Goal: Information Seeking & Learning: Learn about a topic

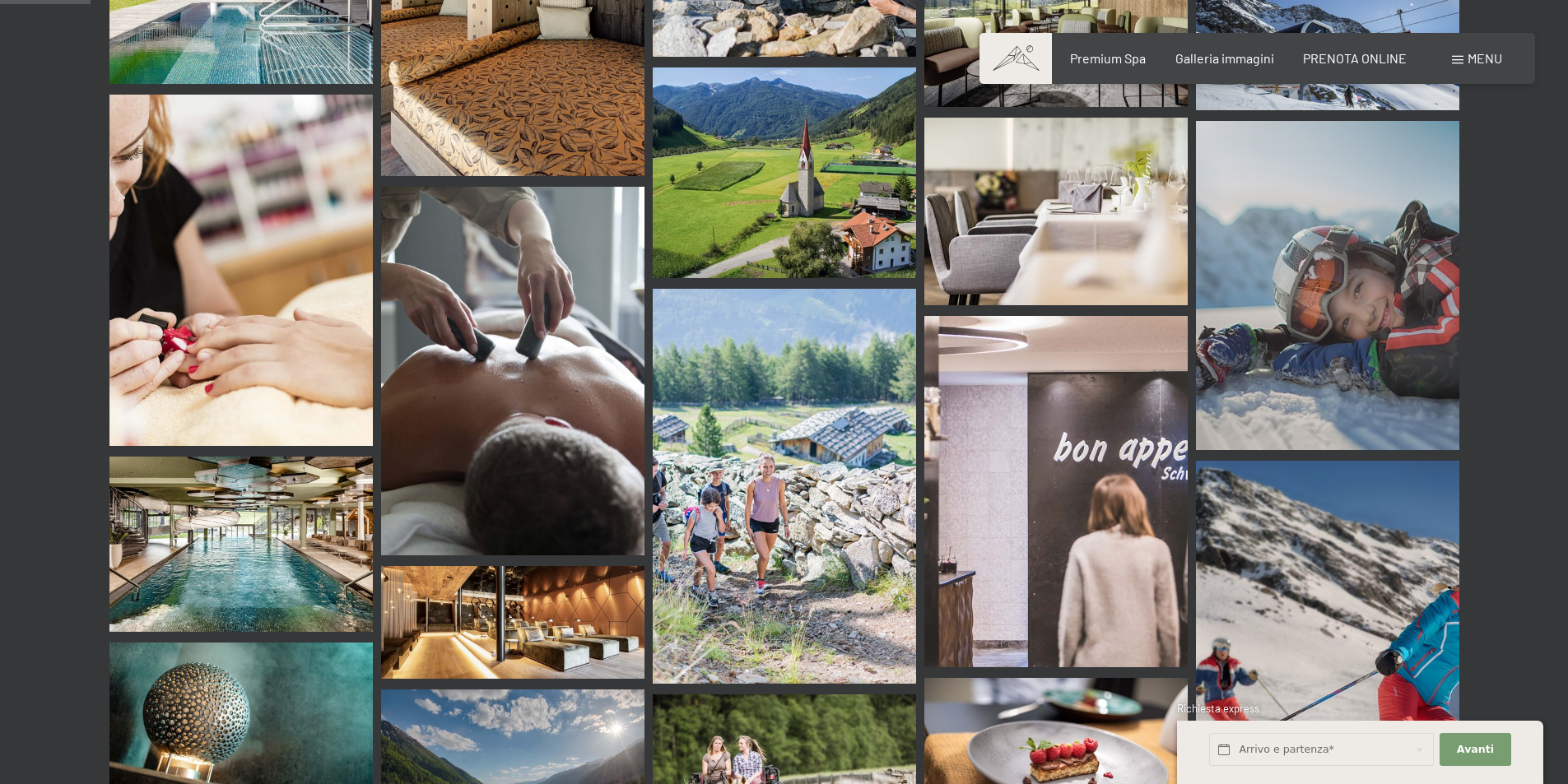
scroll to position [1207, 0]
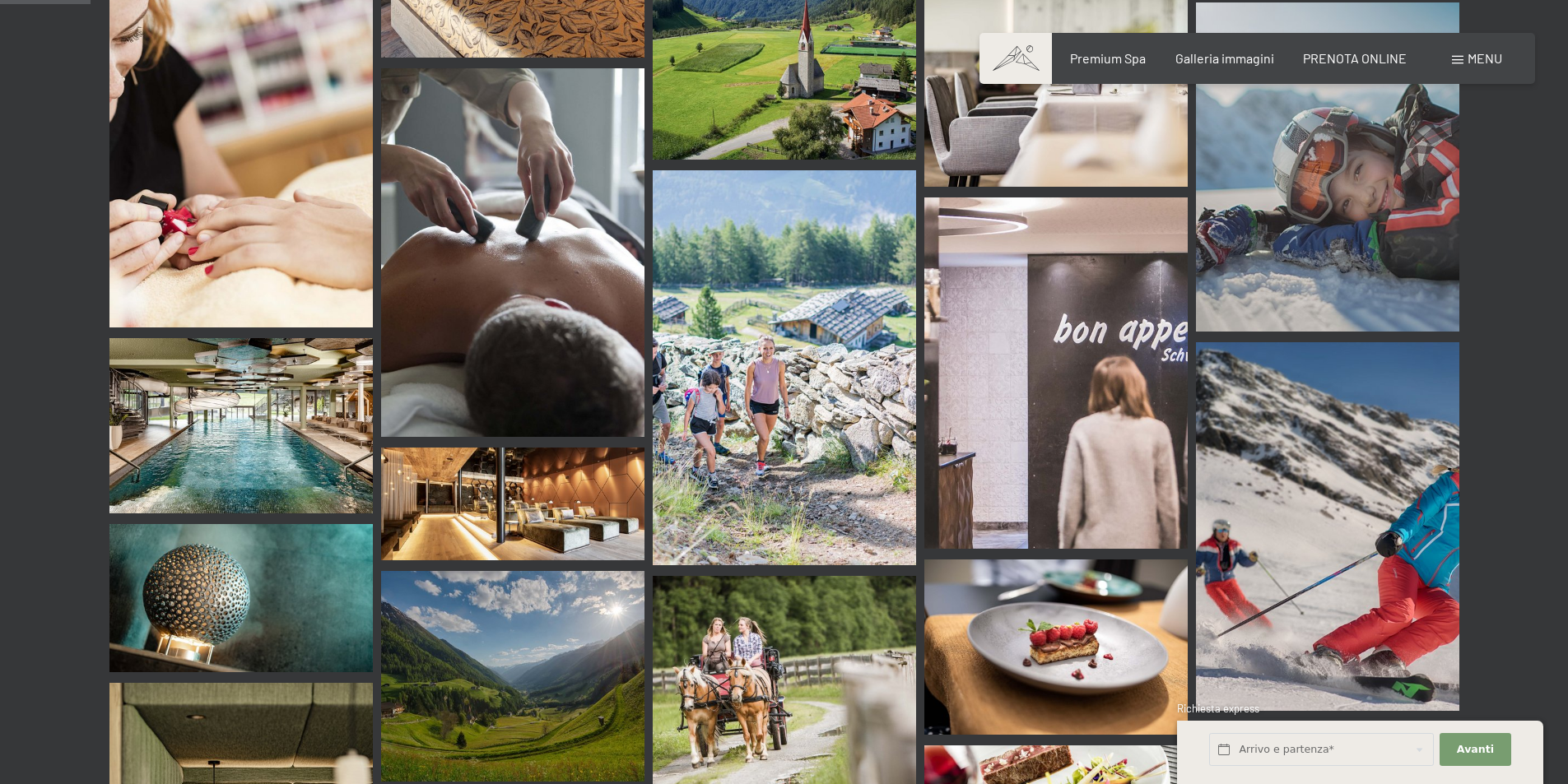
click at [224, 386] on img at bounding box center [241, 426] width 263 height 175
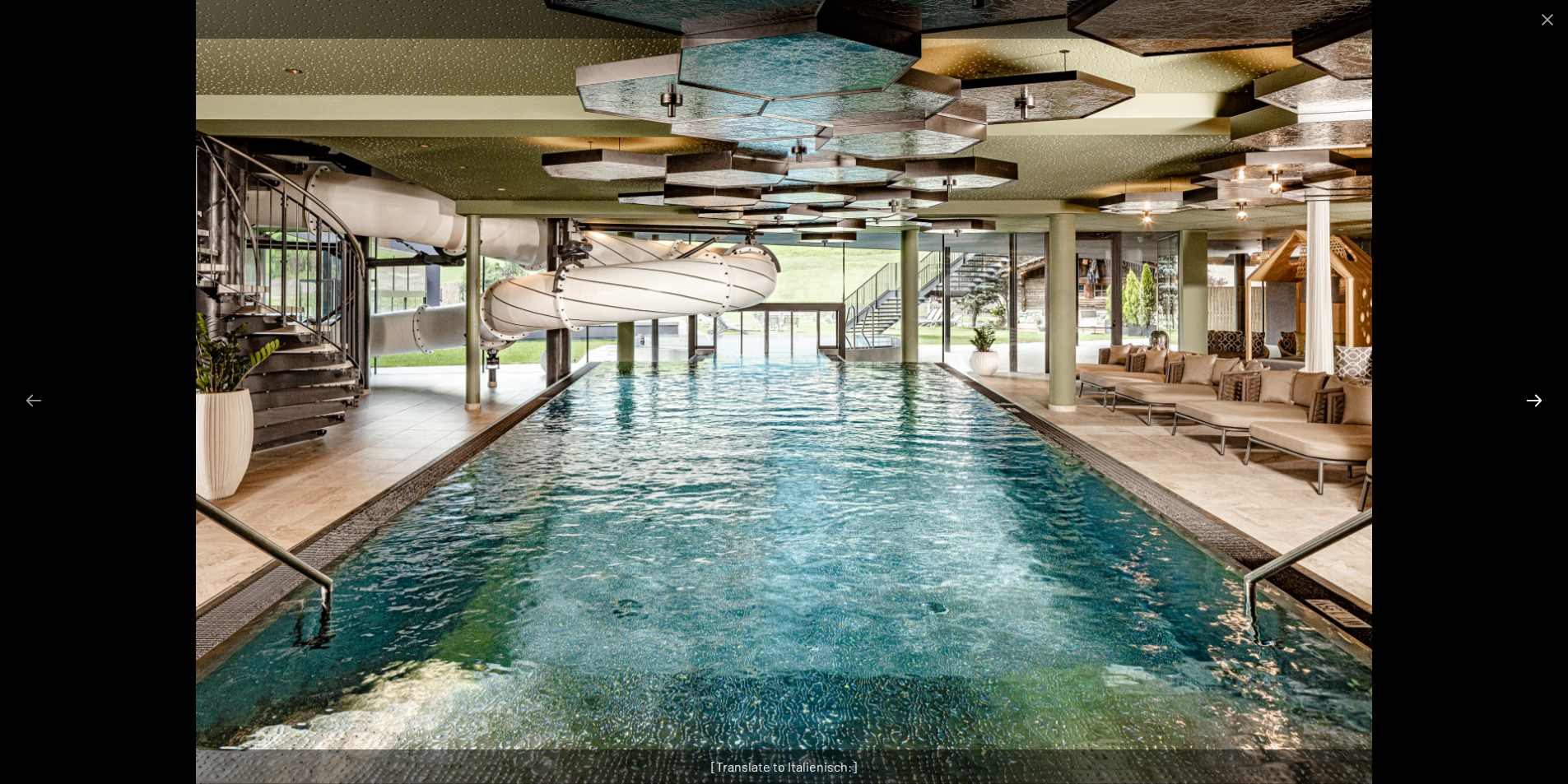
click at [1537, 399] on button "Next slide" at bounding box center [1534, 400] width 35 height 32
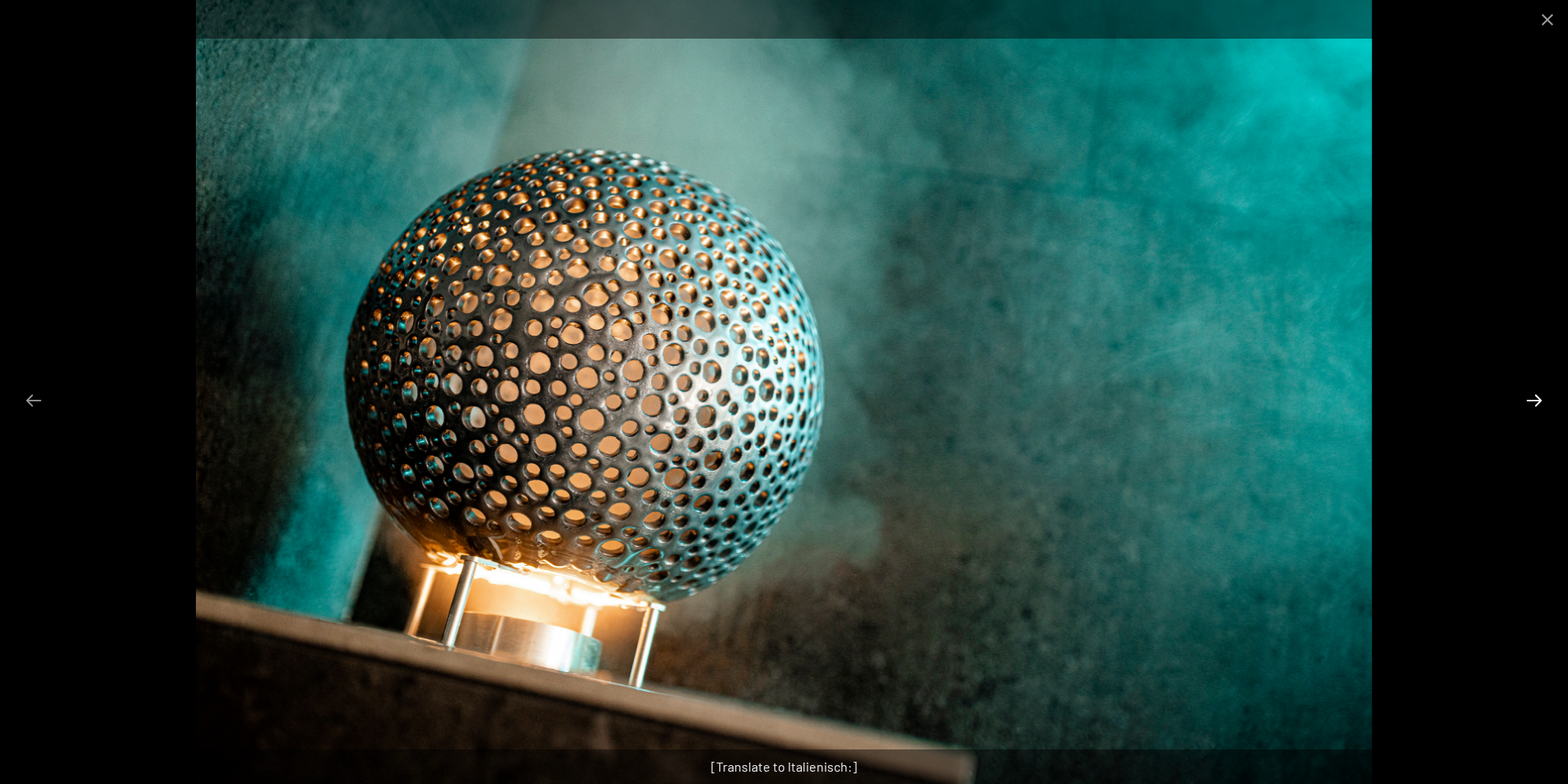
click at [1537, 399] on button "Next slide" at bounding box center [1534, 400] width 35 height 32
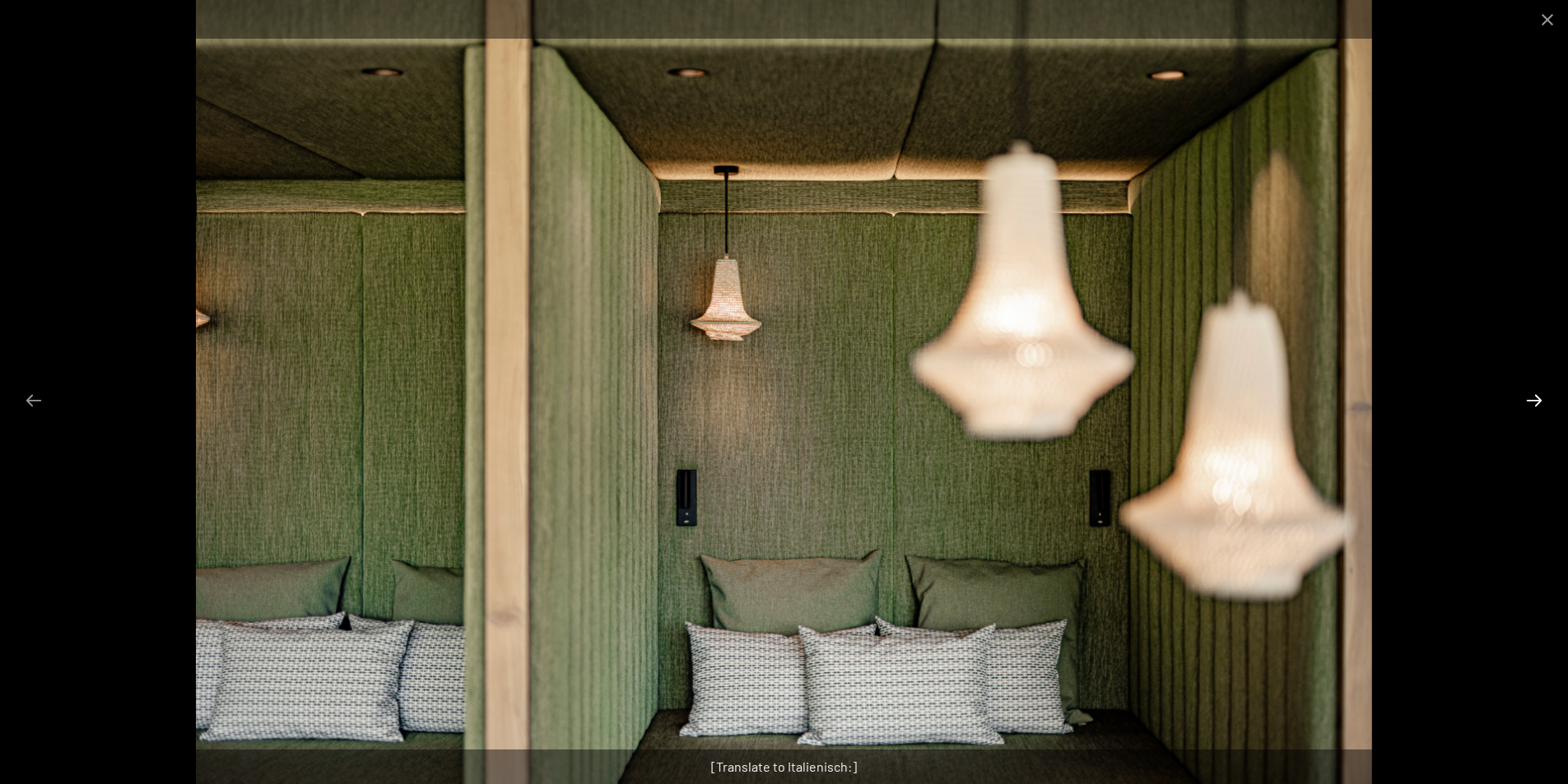
click at [1537, 399] on button "Next slide" at bounding box center [1534, 400] width 35 height 32
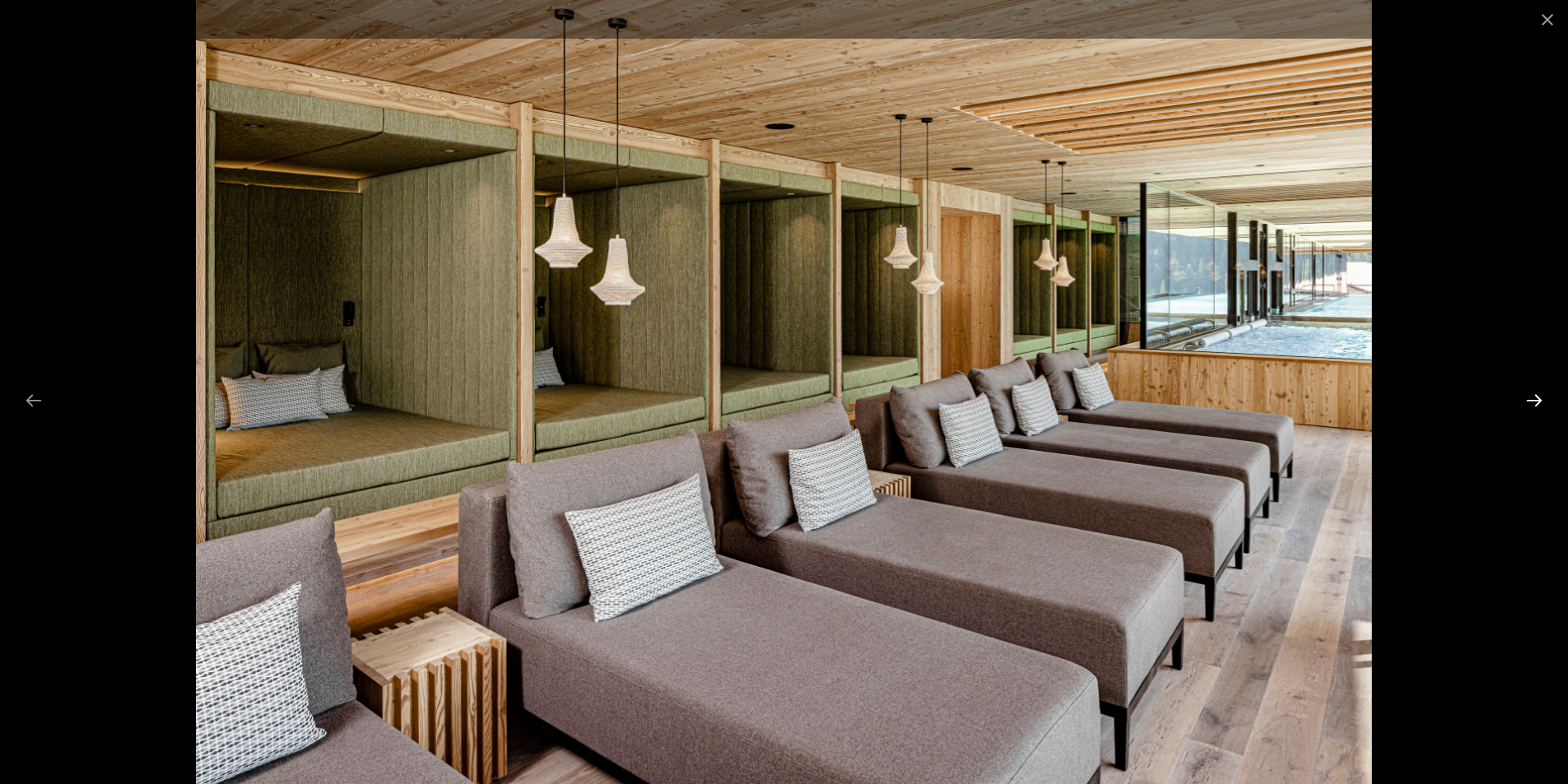
click at [1537, 399] on button "Next slide" at bounding box center [1534, 400] width 35 height 32
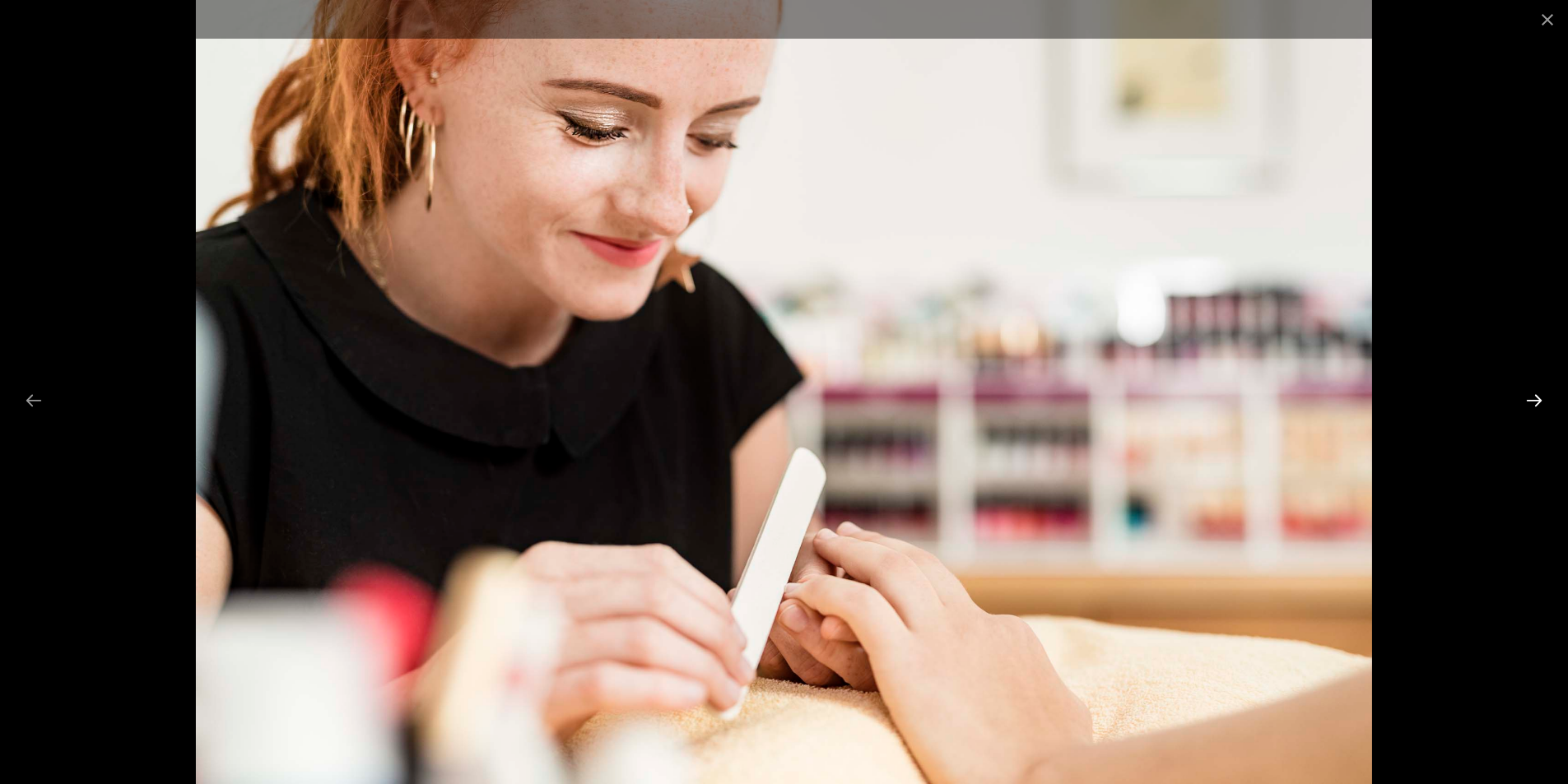
click at [1537, 399] on button "Next slide" at bounding box center [1534, 400] width 35 height 32
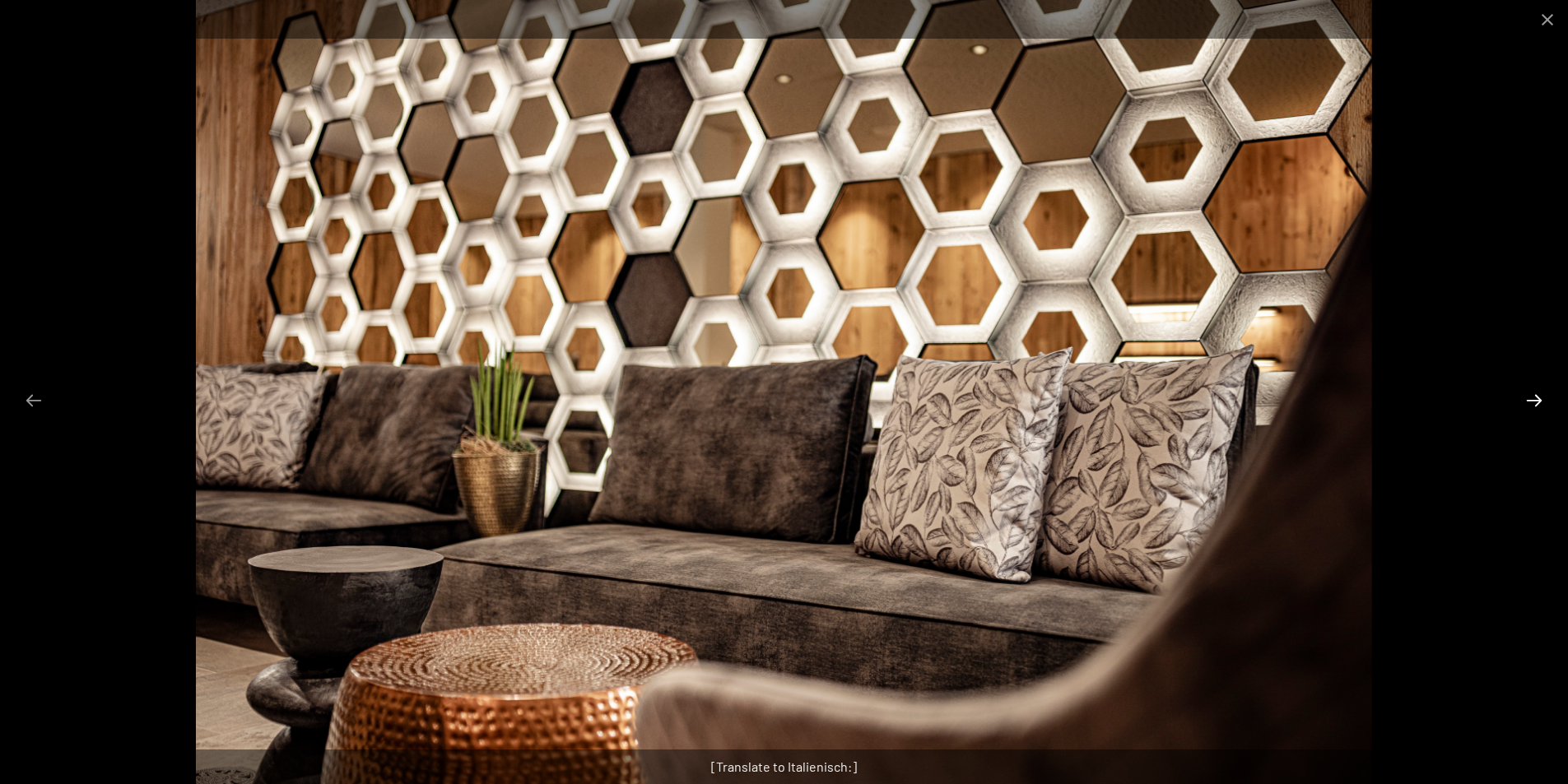
click at [1537, 399] on button "Next slide" at bounding box center [1534, 400] width 35 height 32
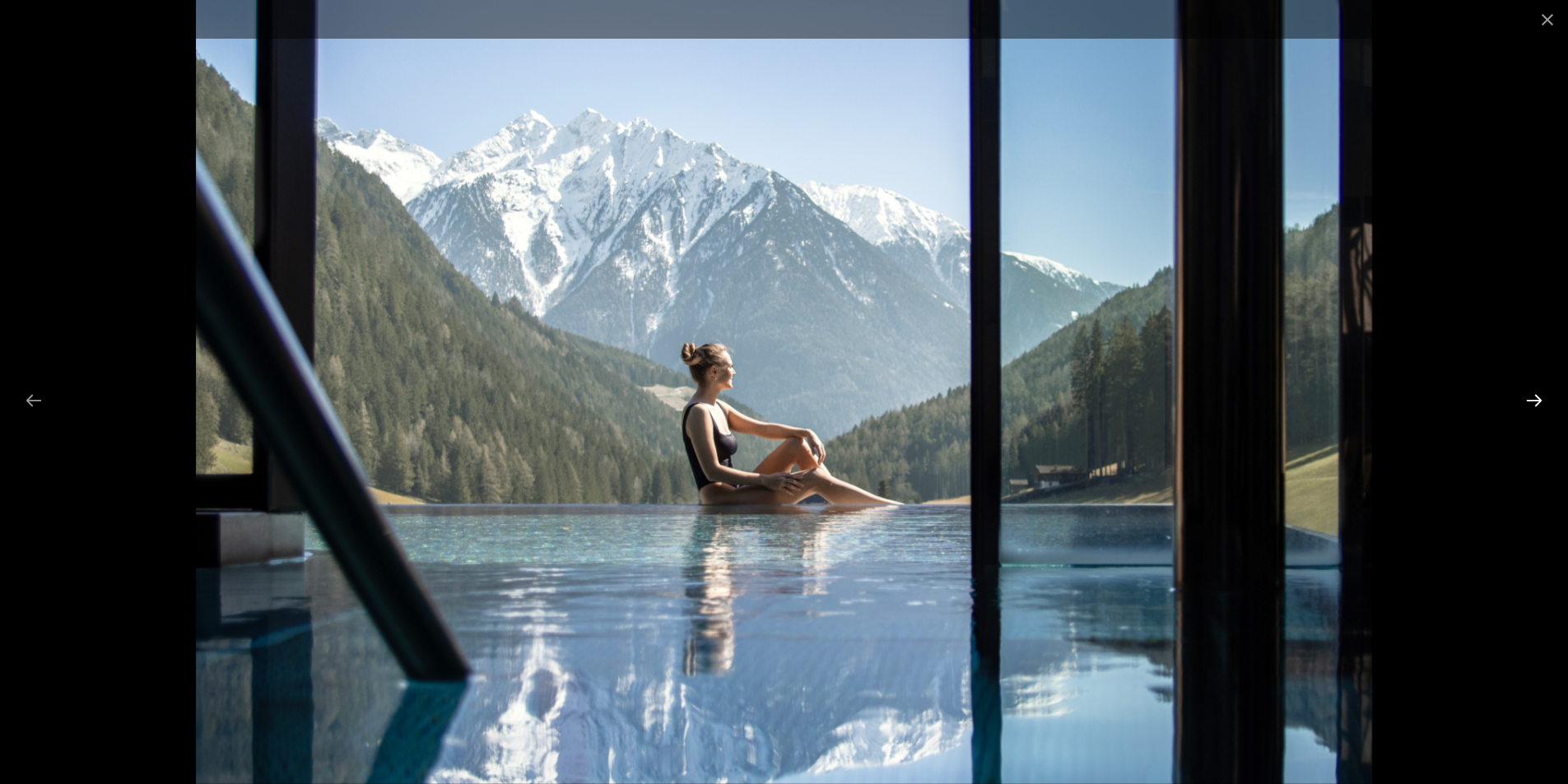
click at [1537, 399] on button "Next slide" at bounding box center [1534, 400] width 35 height 32
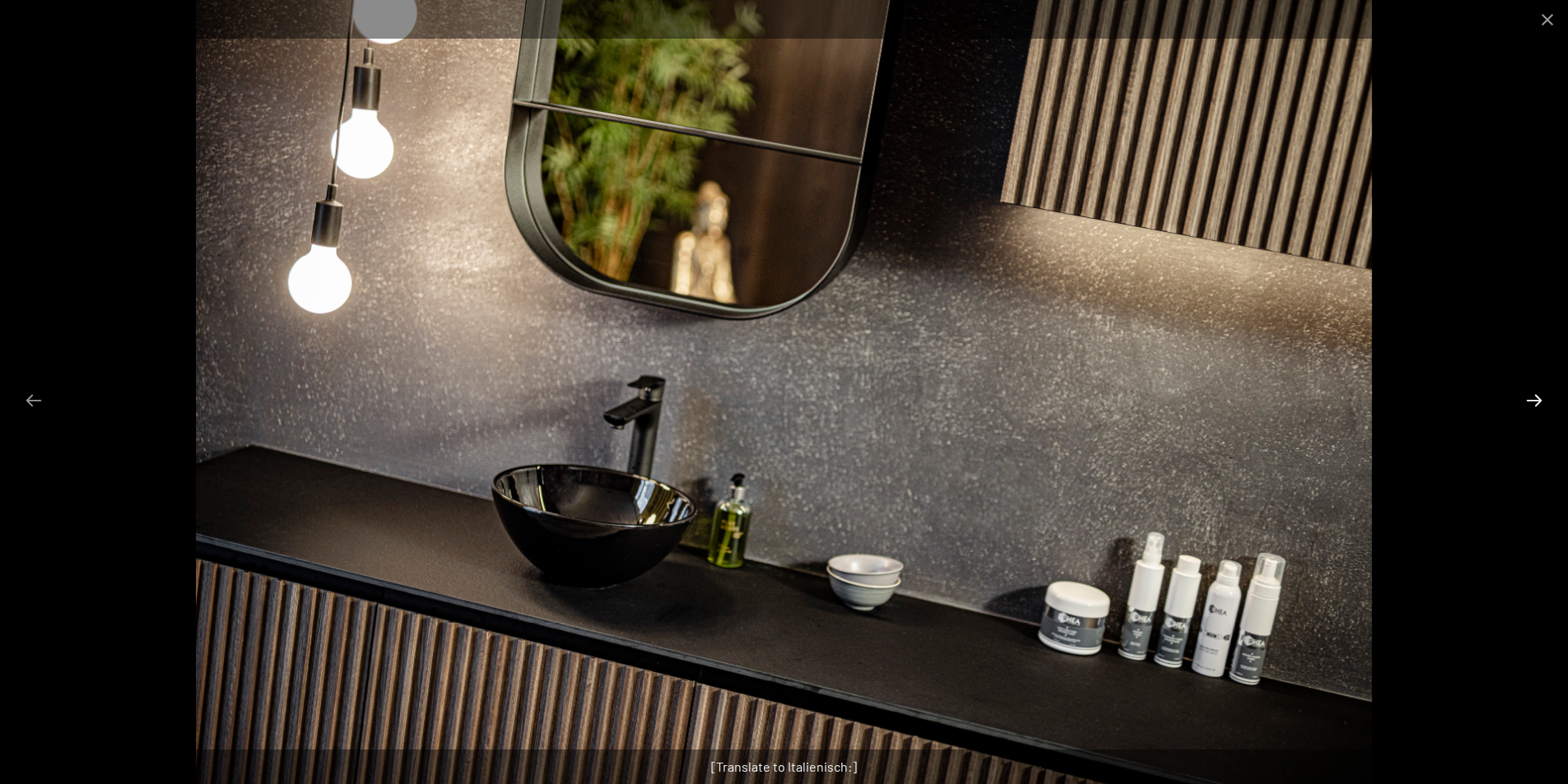
click at [1536, 399] on button "Next slide" at bounding box center [1534, 400] width 35 height 32
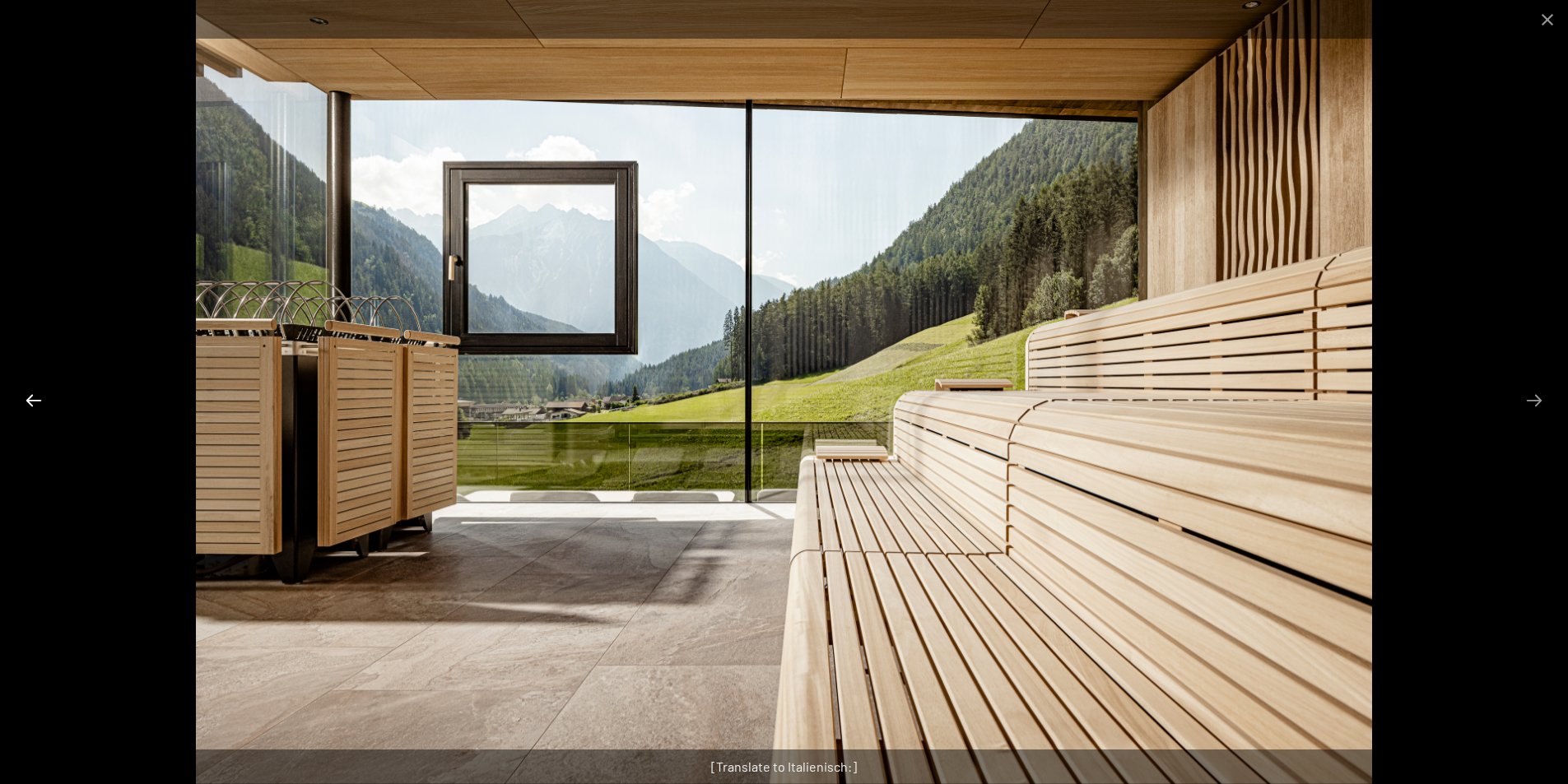
click at [27, 399] on button "Previous slide" at bounding box center [33, 400] width 35 height 32
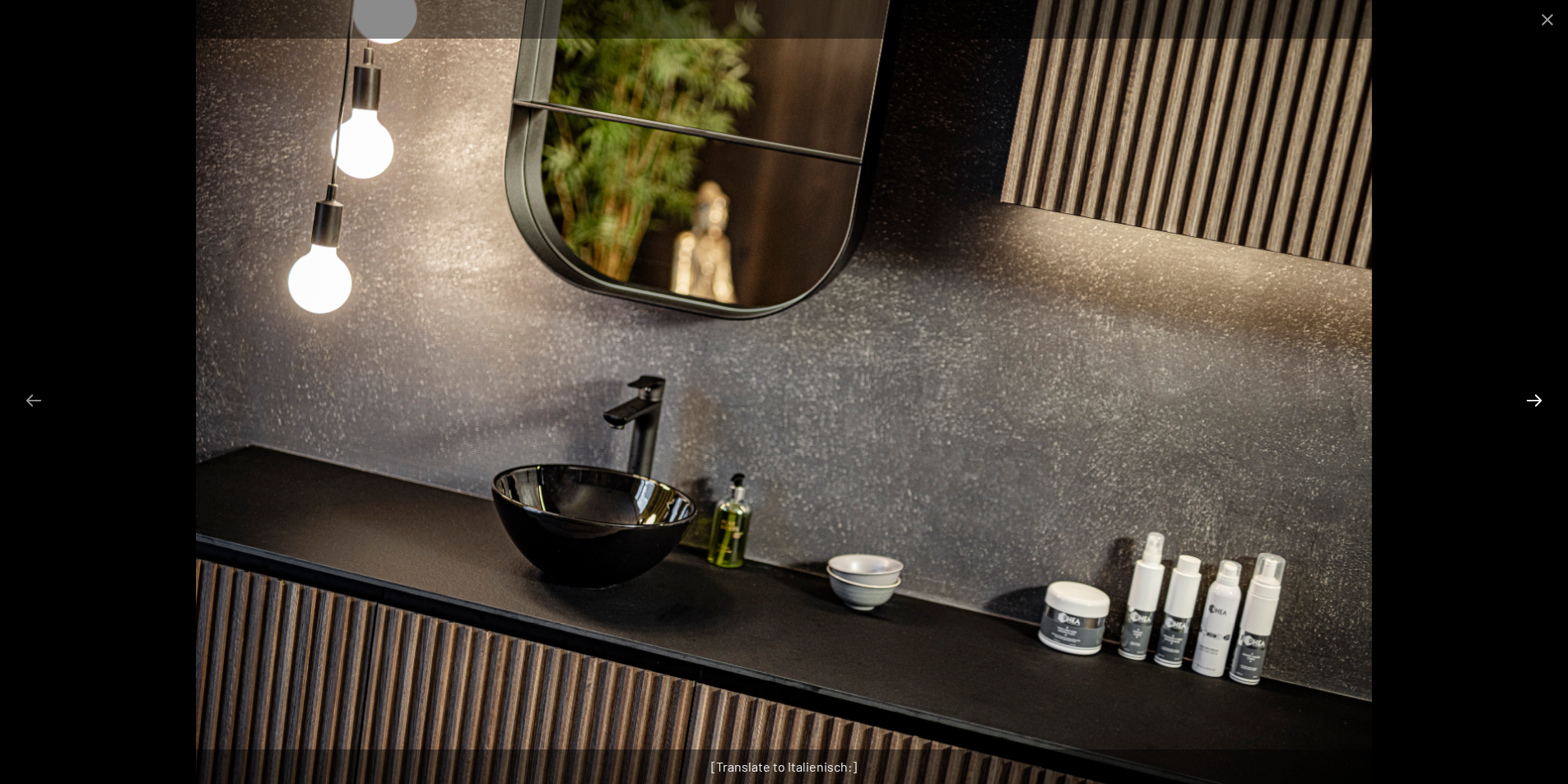
click at [1527, 396] on button "Next slide" at bounding box center [1534, 400] width 35 height 32
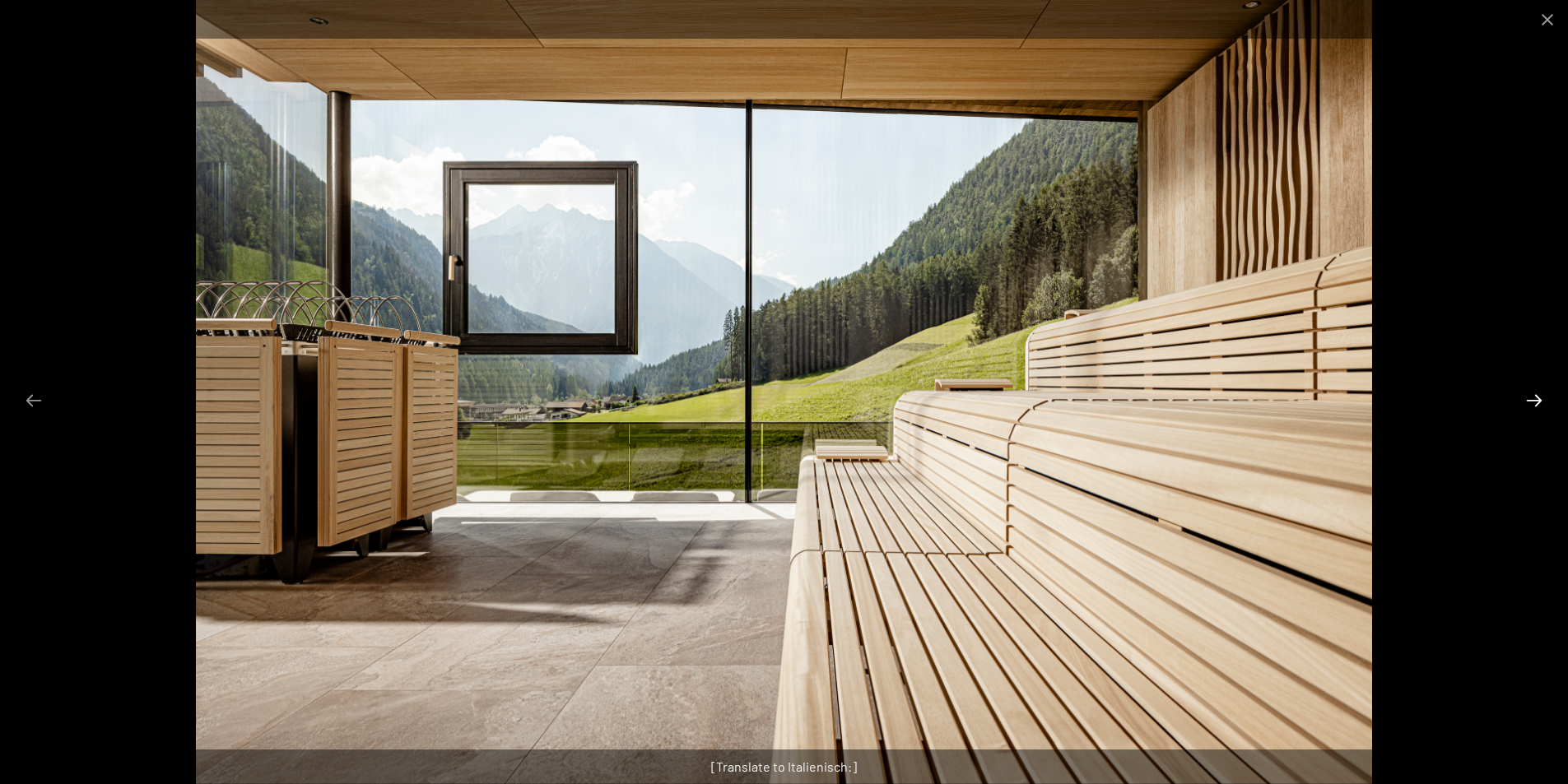
click at [1538, 398] on button "Next slide" at bounding box center [1534, 400] width 35 height 32
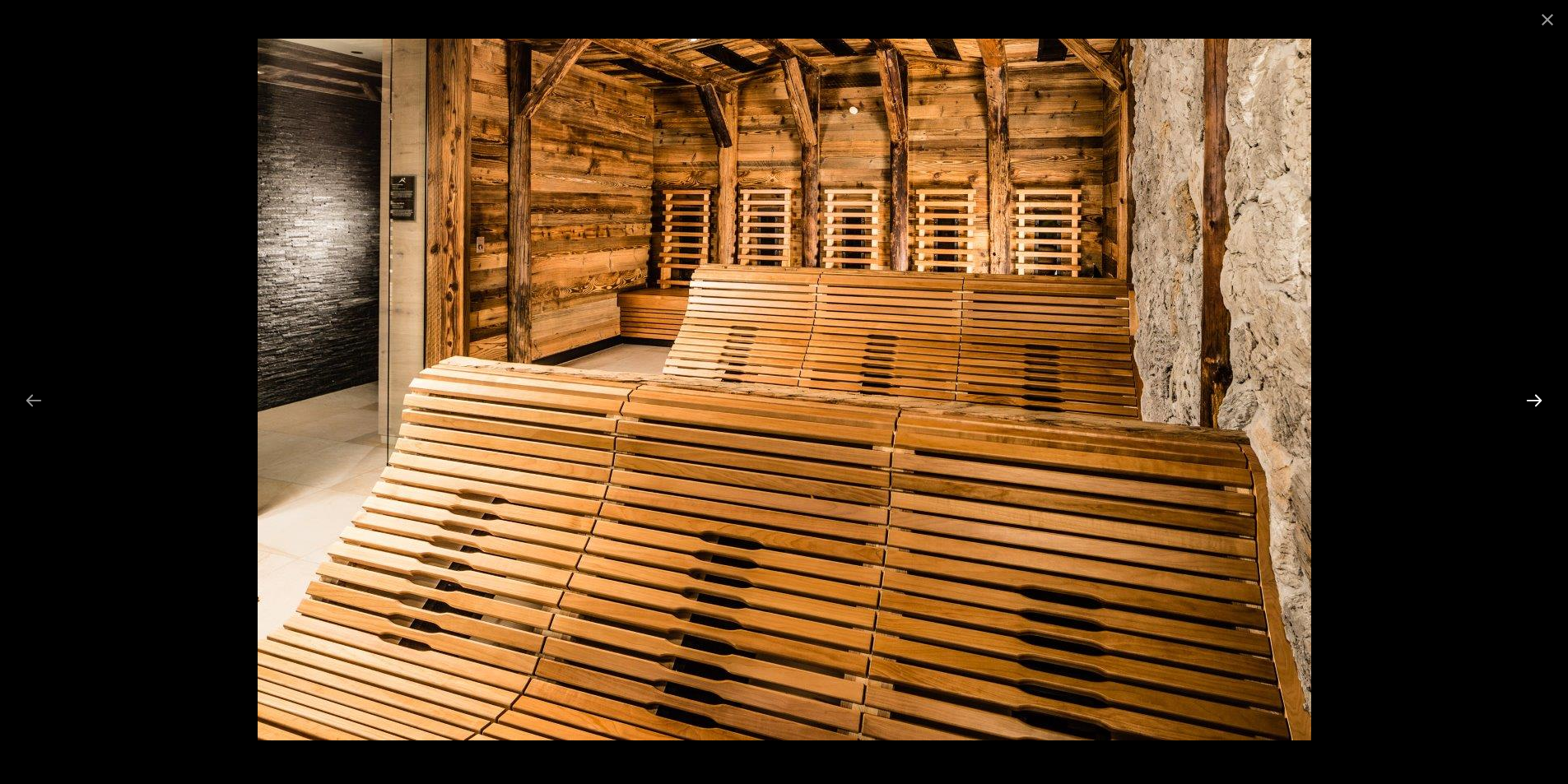
click at [1541, 395] on button "Next slide" at bounding box center [1534, 400] width 35 height 32
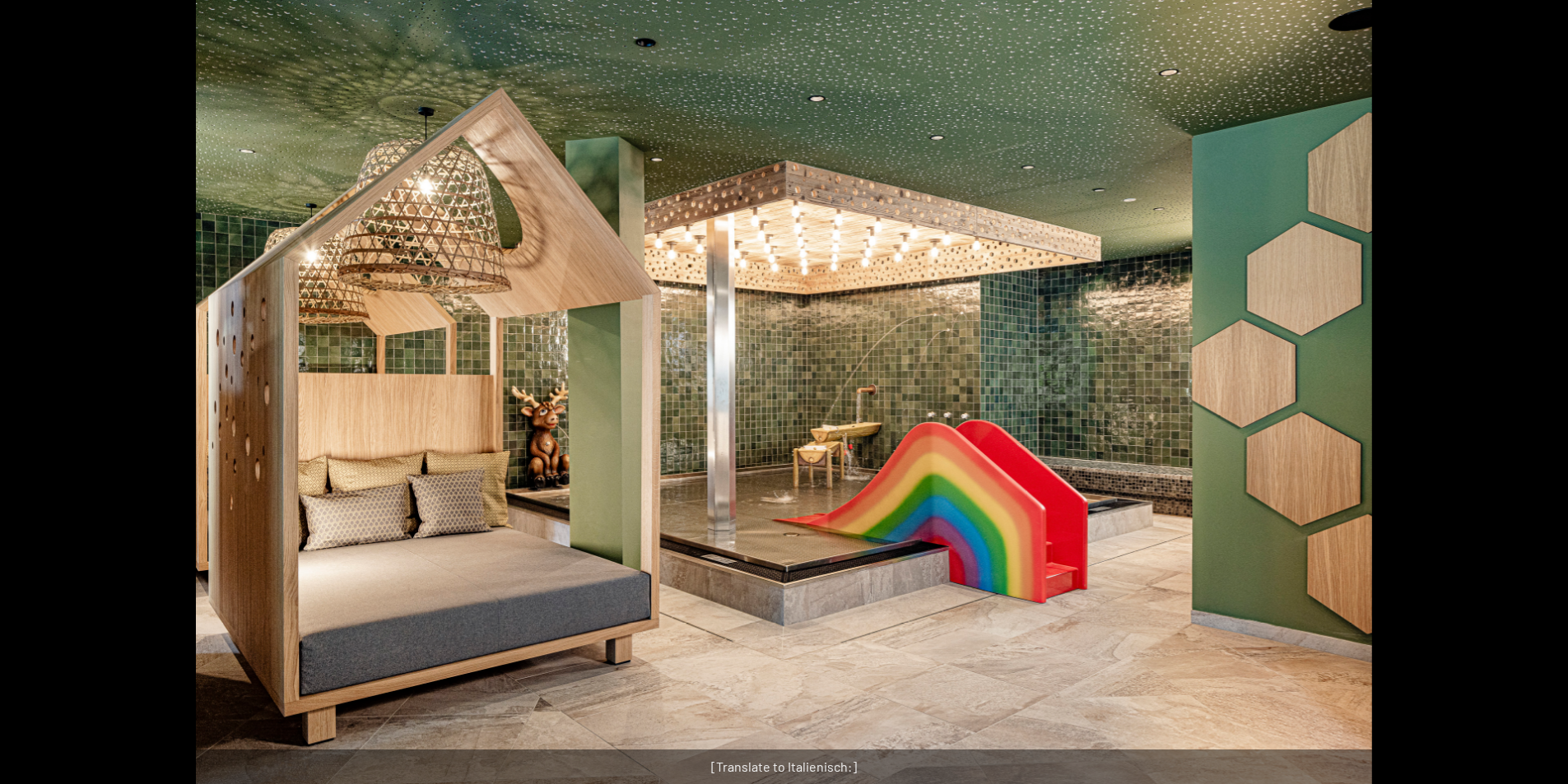
click at [1542, 395] on button "Next slide" at bounding box center [1542, 400] width 35 height 32
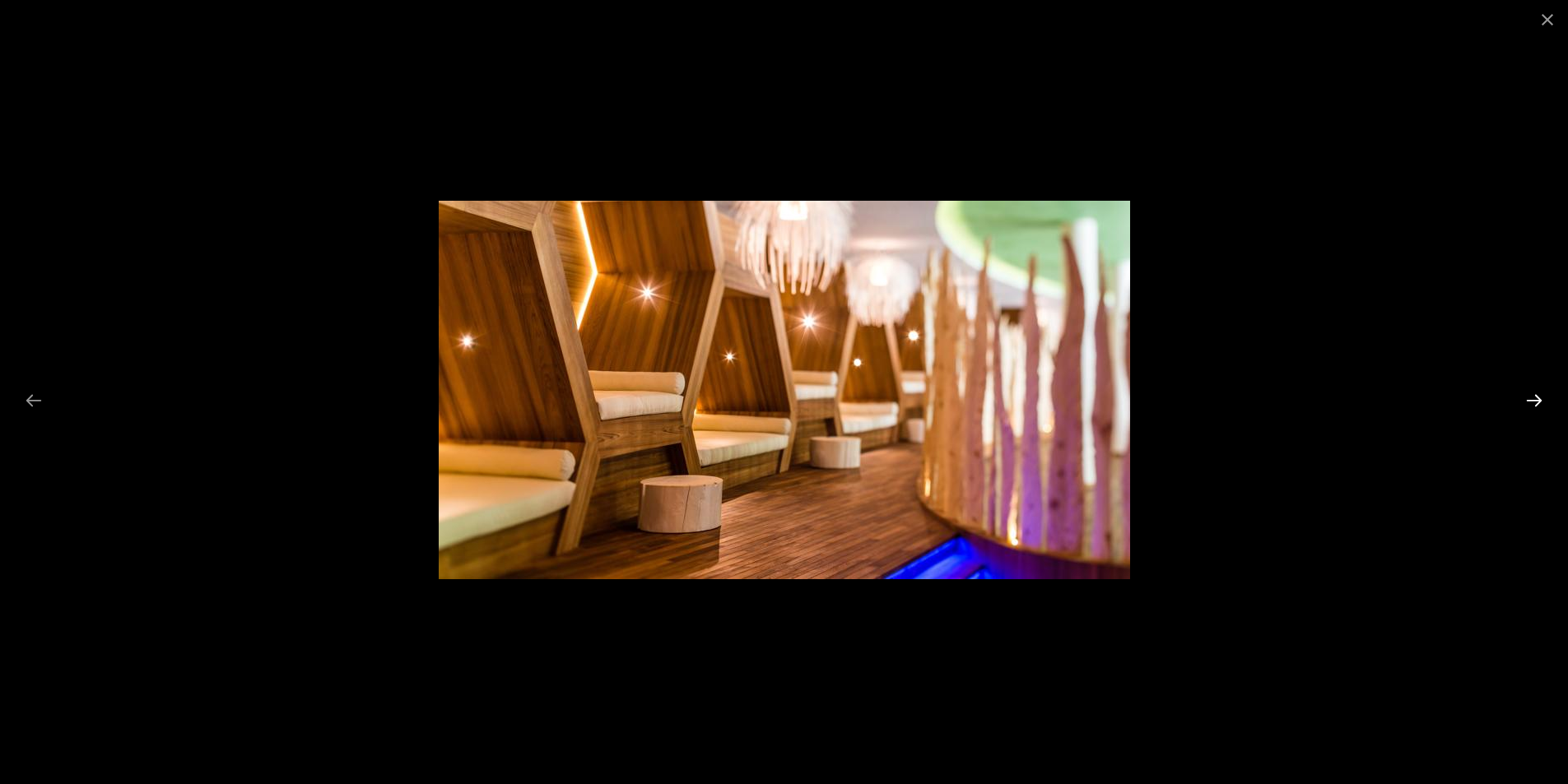
click at [1542, 395] on button "Next slide" at bounding box center [1534, 400] width 35 height 32
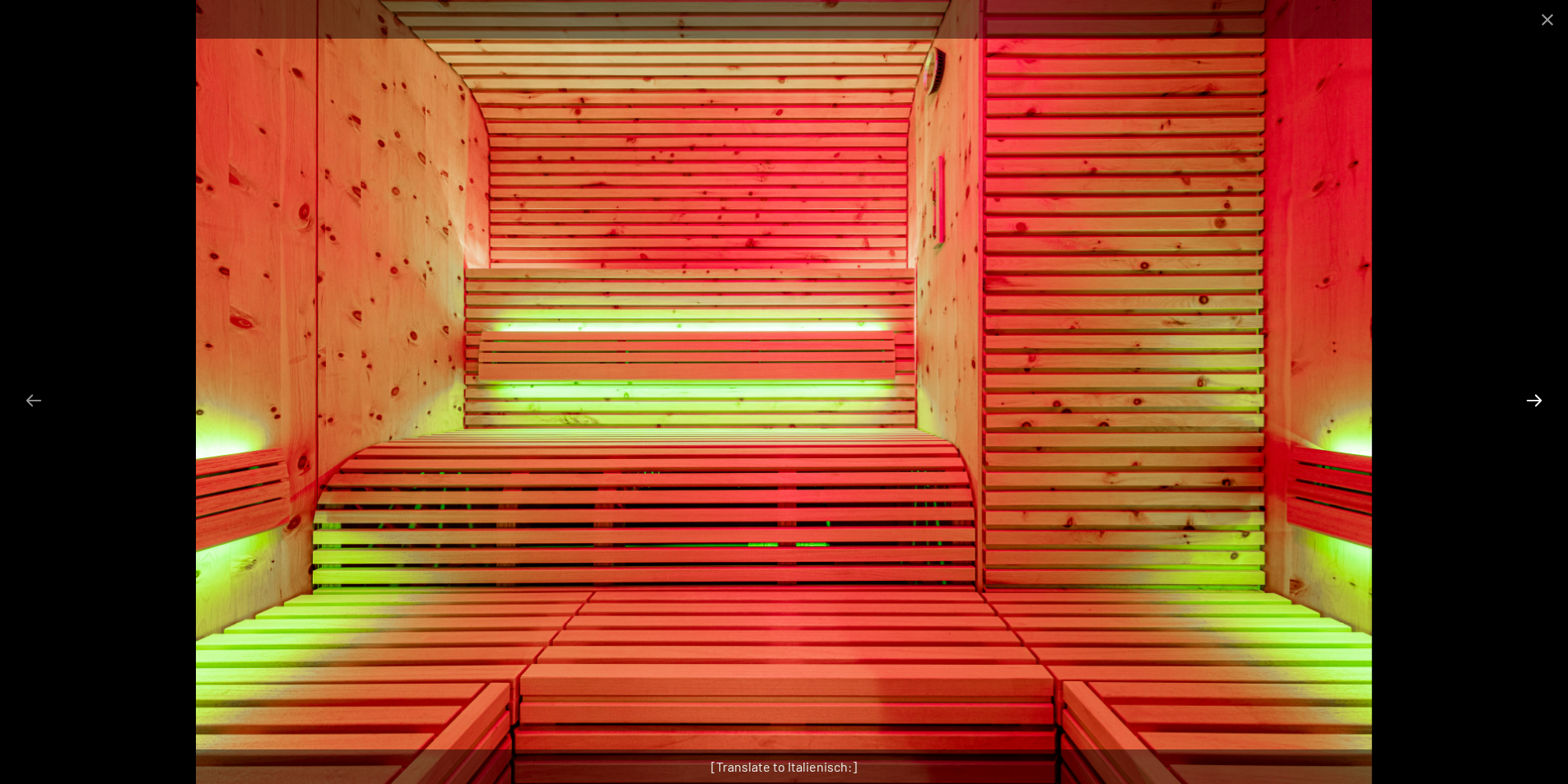
click at [1542, 395] on button "Next slide" at bounding box center [1534, 400] width 35 height 32
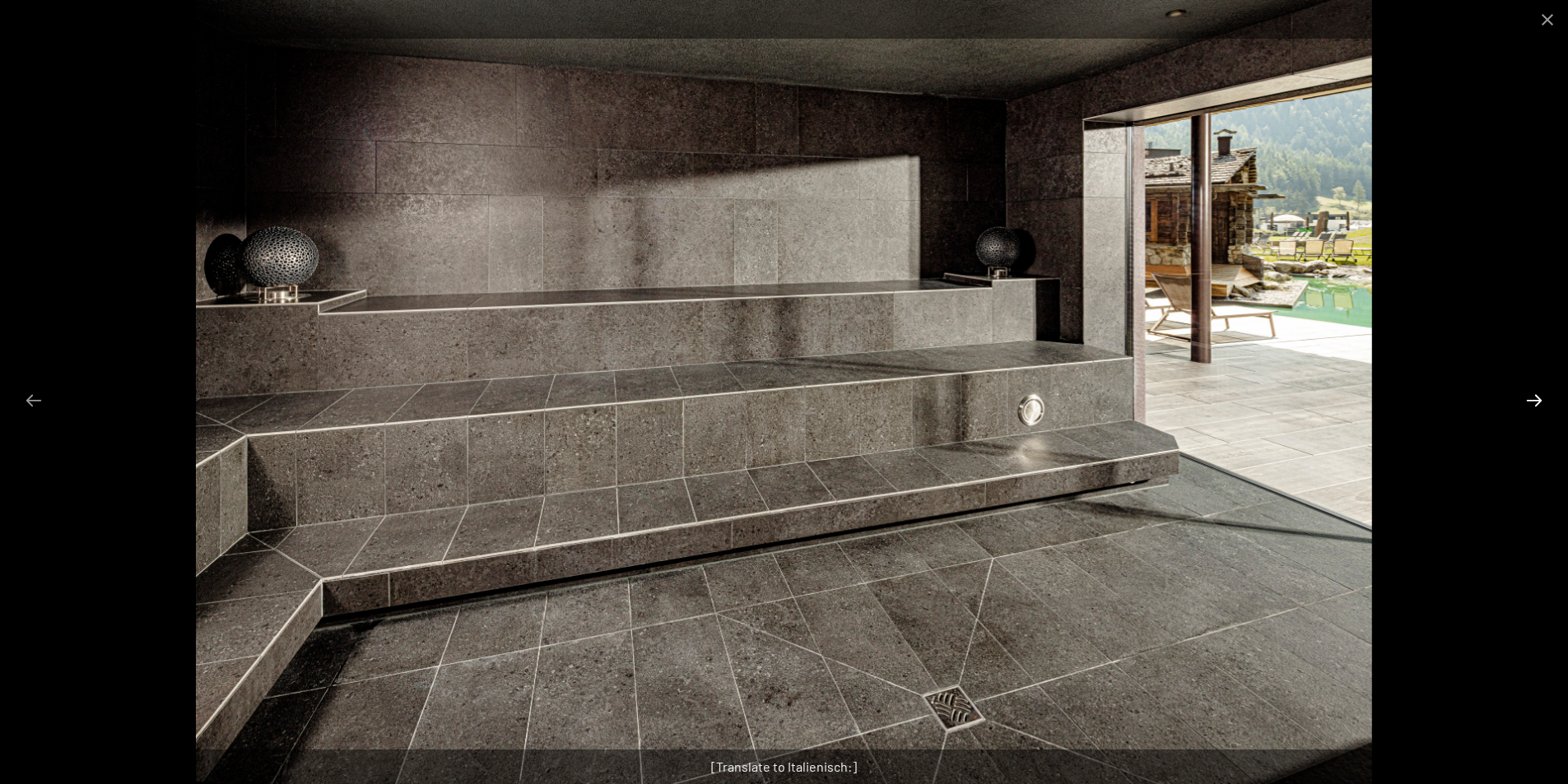
click at [1542, 393] on button "Next slide" at bounding box center [1534, 400] width 35 height 32
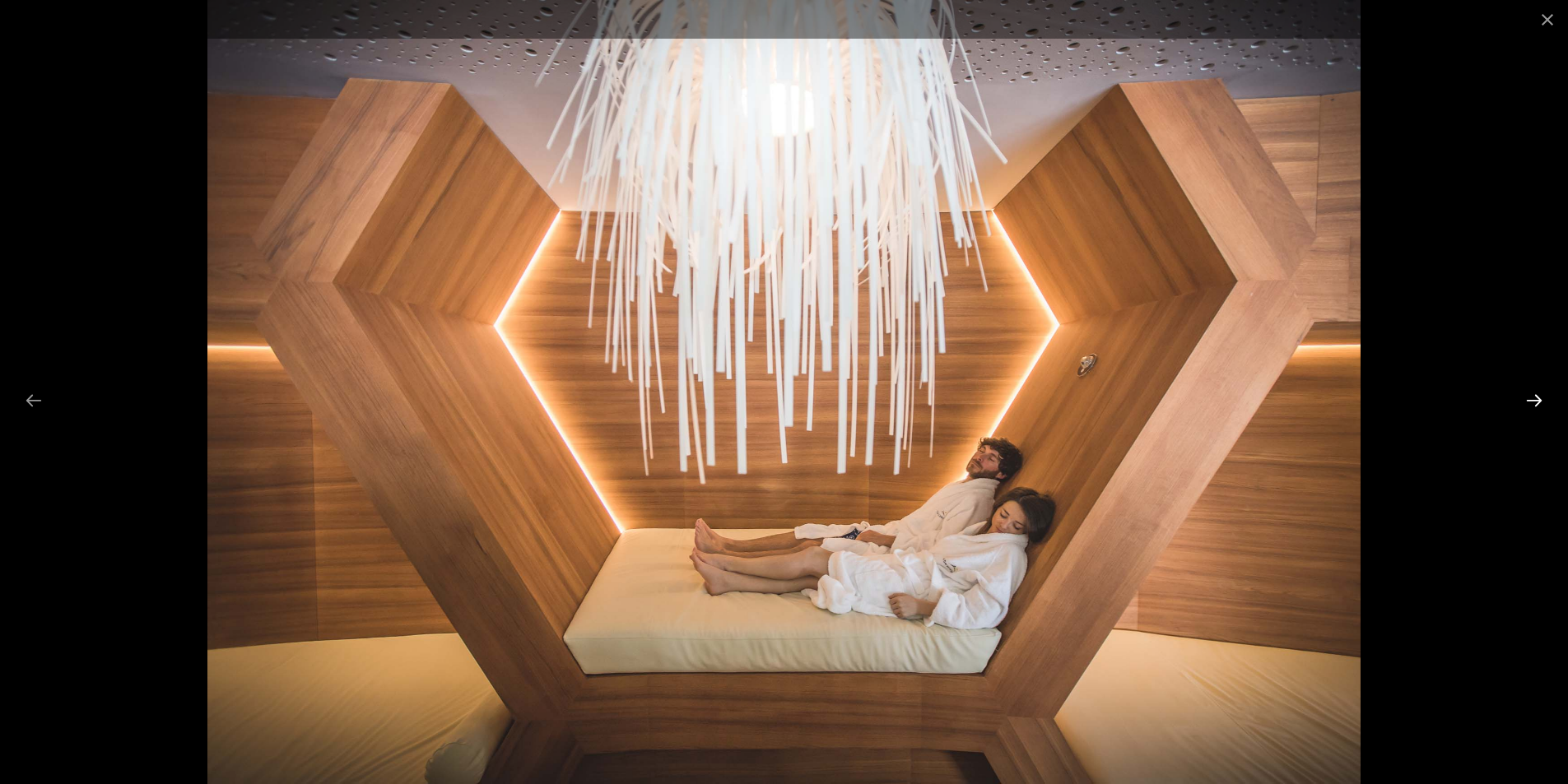
click at [1542, 393] on button "Next slide" at bounding box center [1534, 400] width 35 height 32
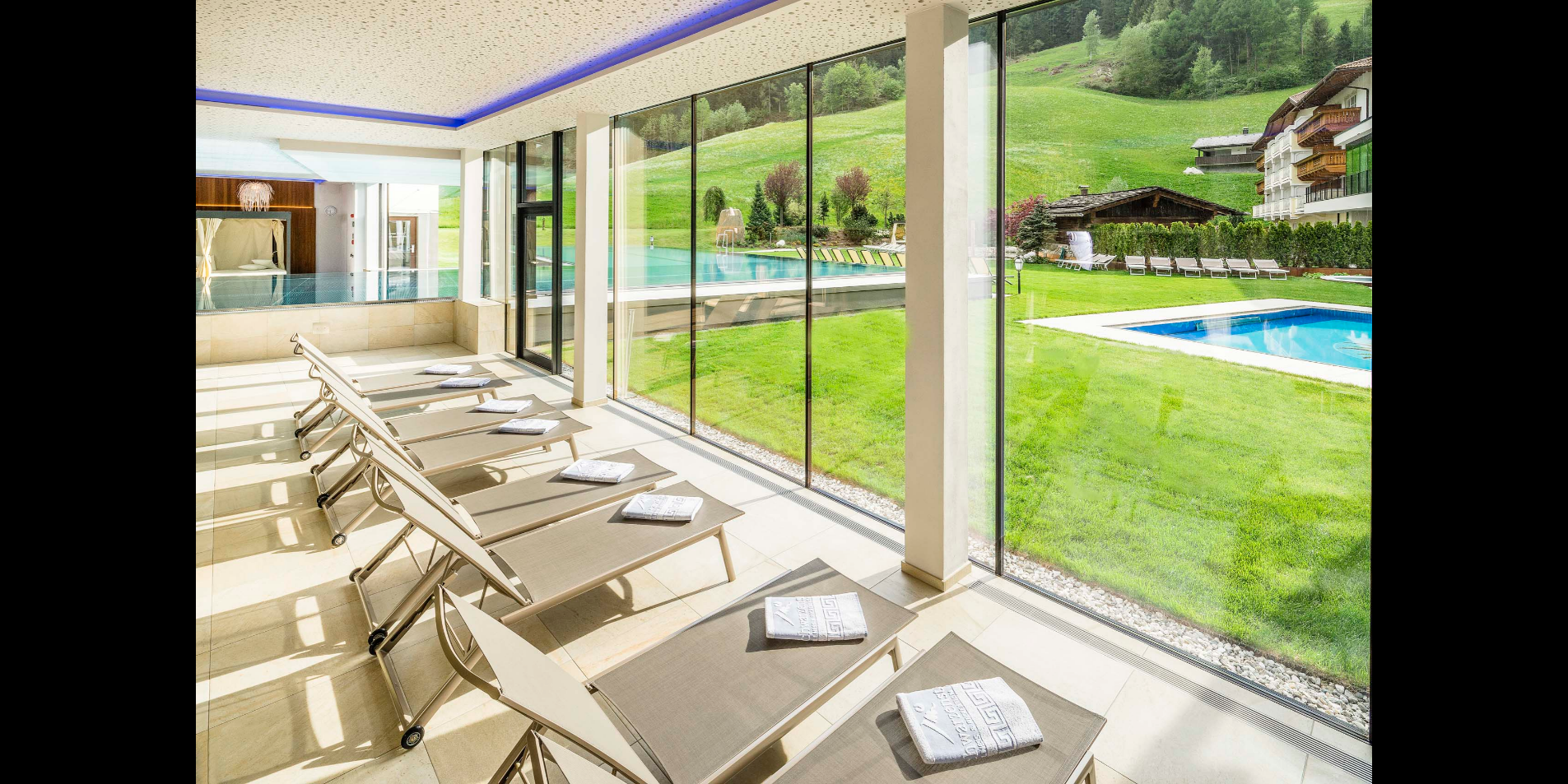
click at [1542, 393] on button "Next slide" at bounding box center [1542, 400] width 35 height 32
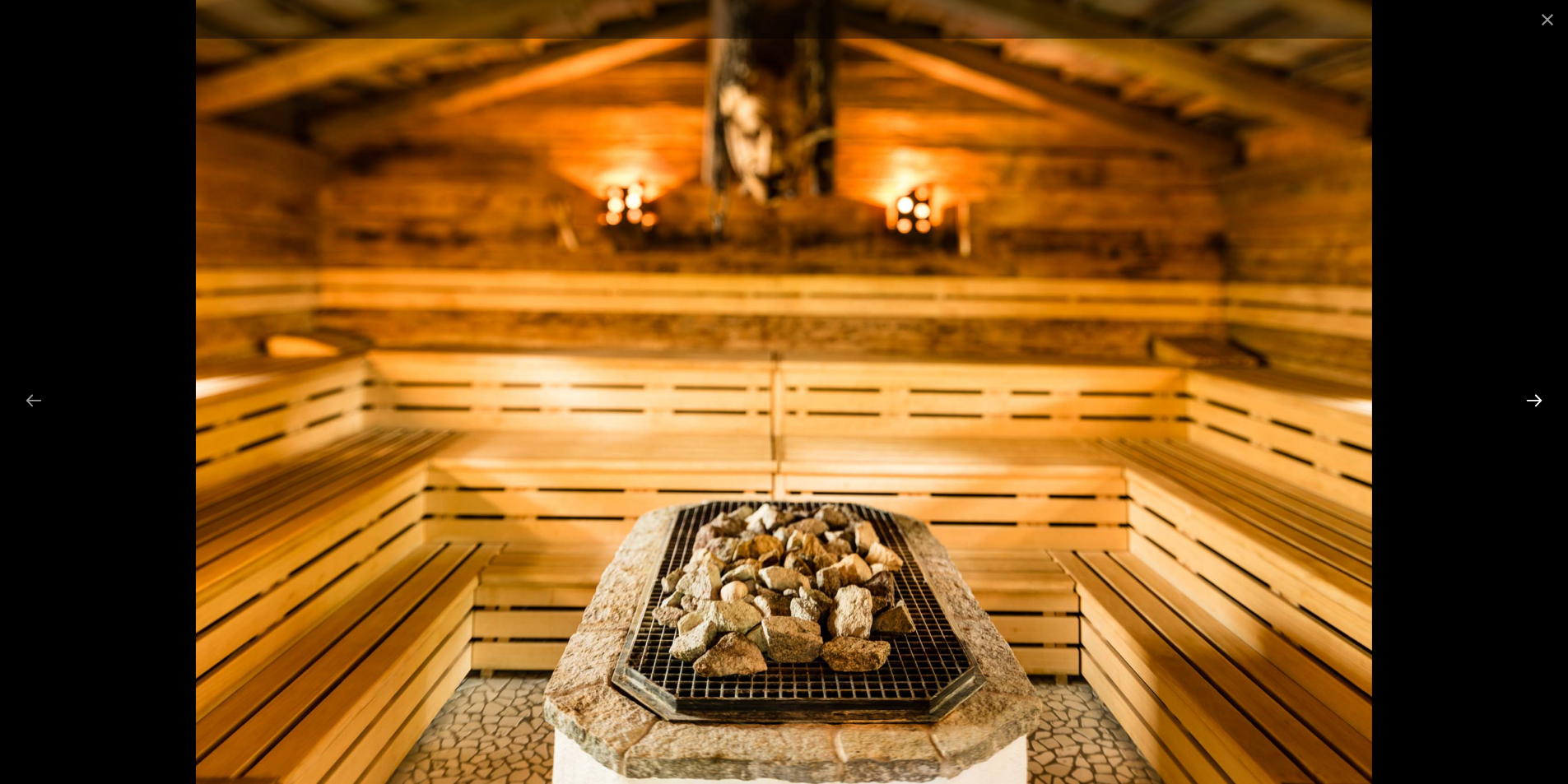
click at [1543, 392] on button "Next slide" at bounding box center [1534, 400] width 35 height 32
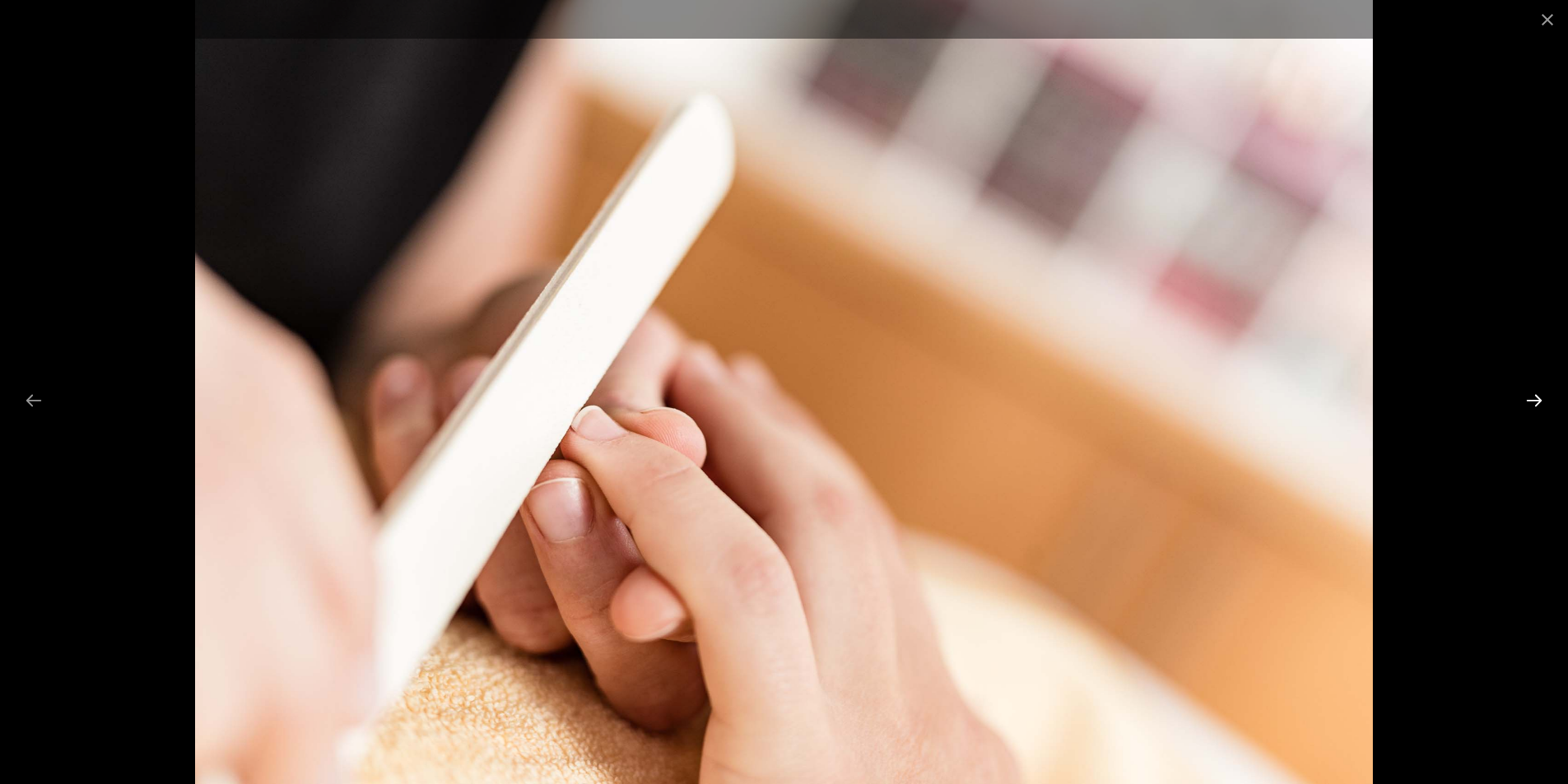
click at [1543, 392] on button "Next slide" at bounding box center [1534, 400] width 35 height 32
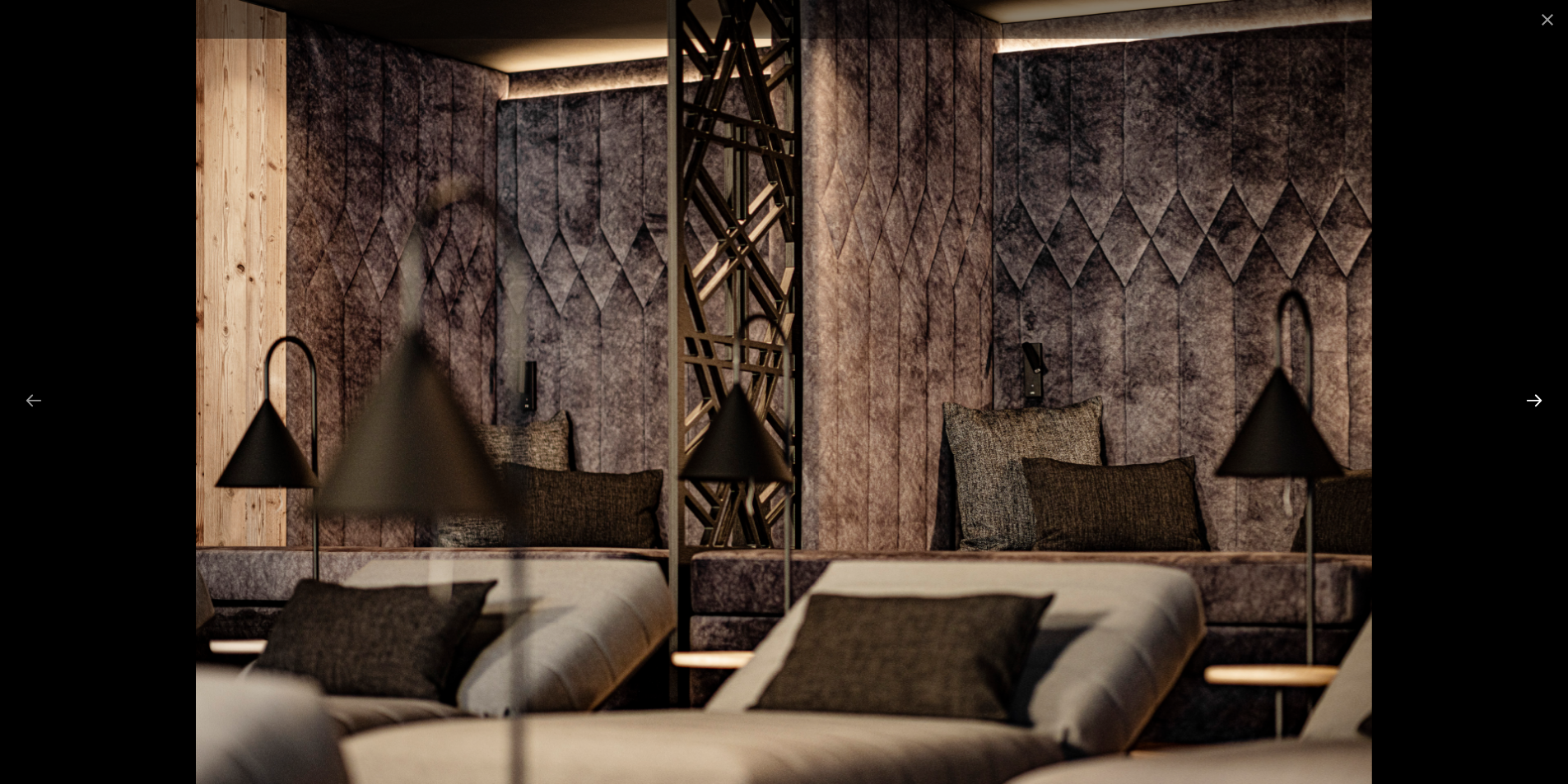
click at [1543, 392] on button "Next slide" at bounding box center [1534, 400] width 35 height 32
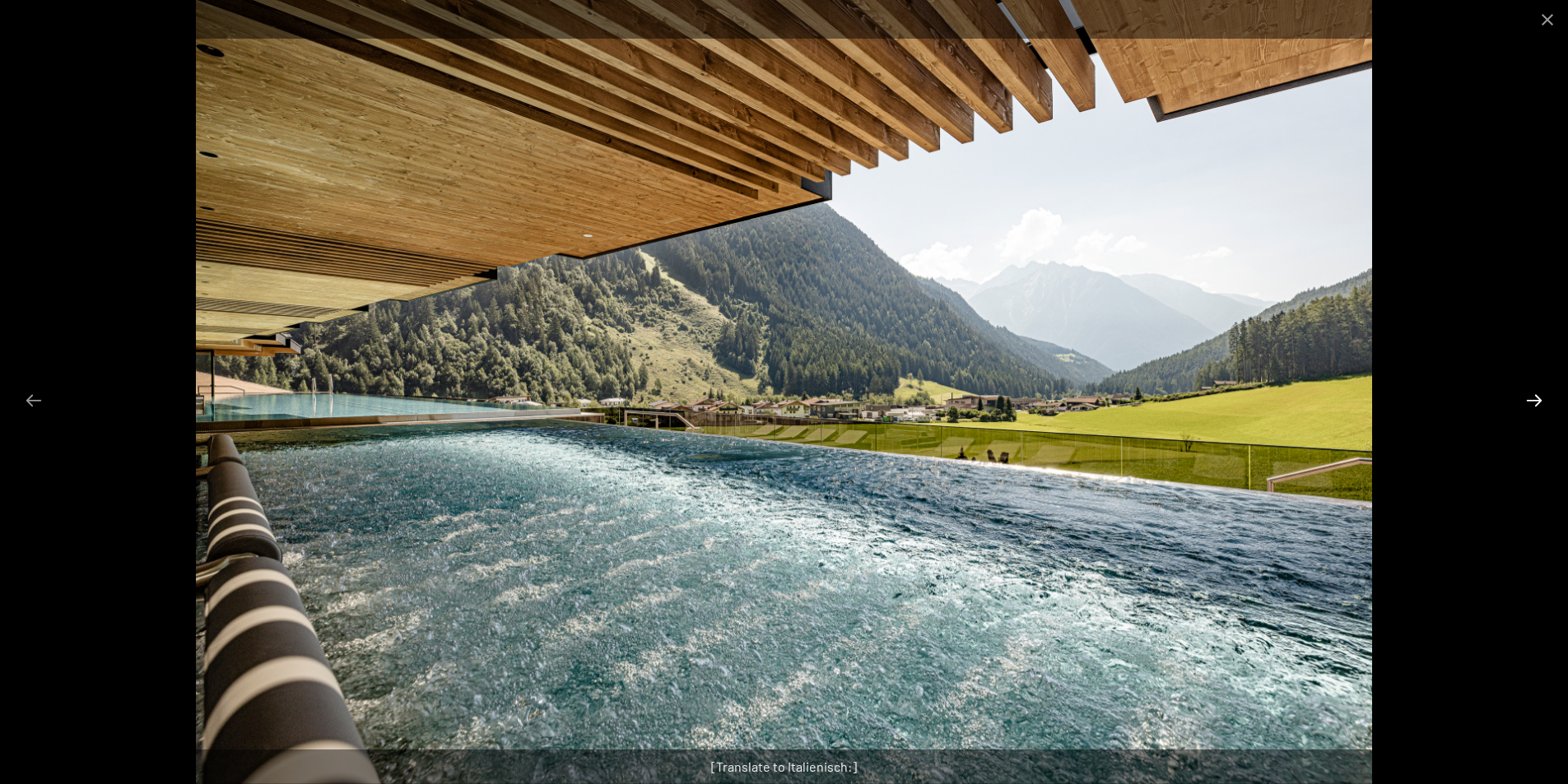
click at [1538, 406] on button "Next slide" at bounding box center [1534, 400] width 35 height 32
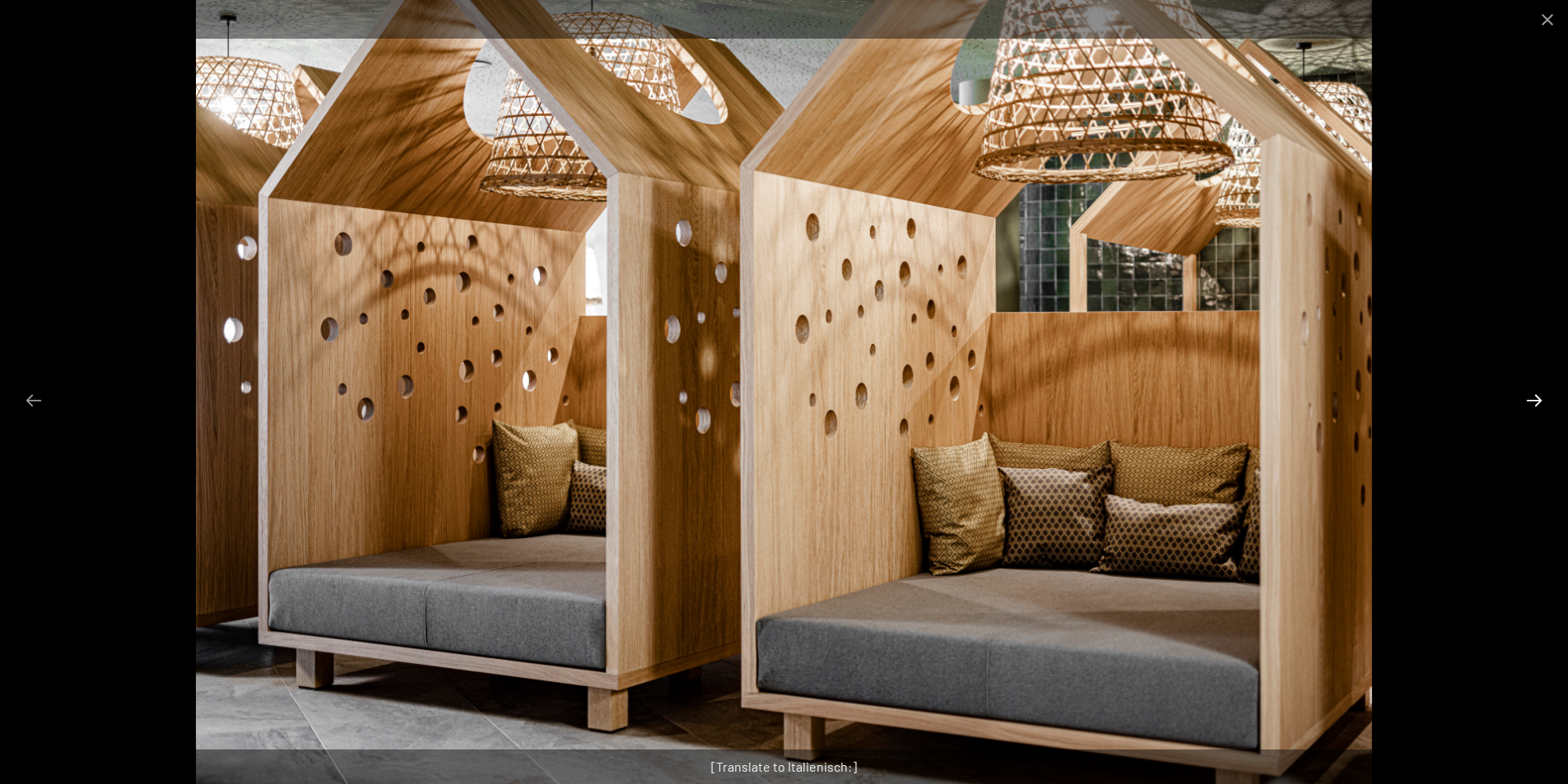
click at [1538, 406] on button "Next slide" at bounding box center [1534, 400] width 35 height 32
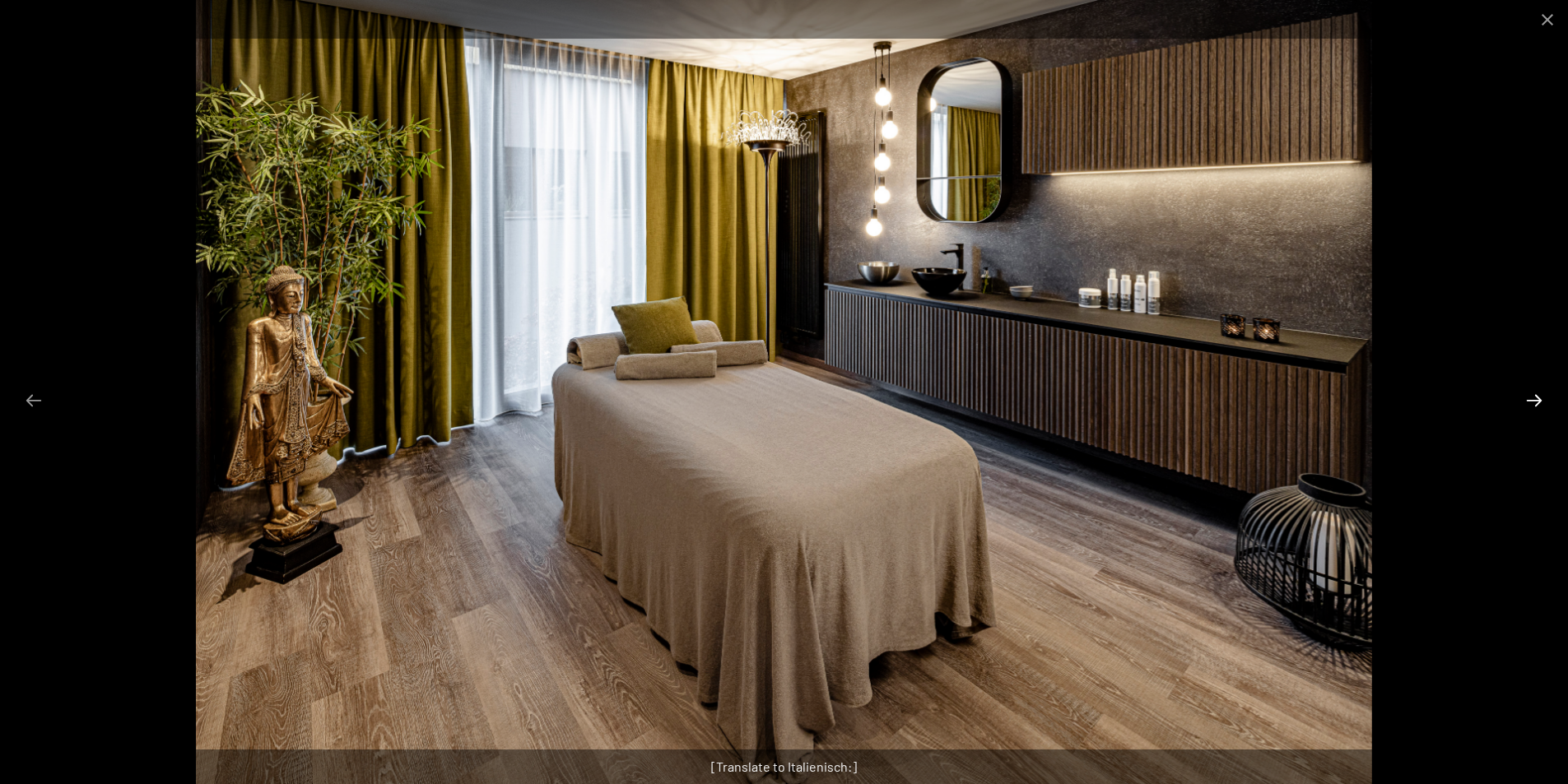
click at [1538, 406] on button "Next slide" at bounding box center [1534, 400] width 35 height 32
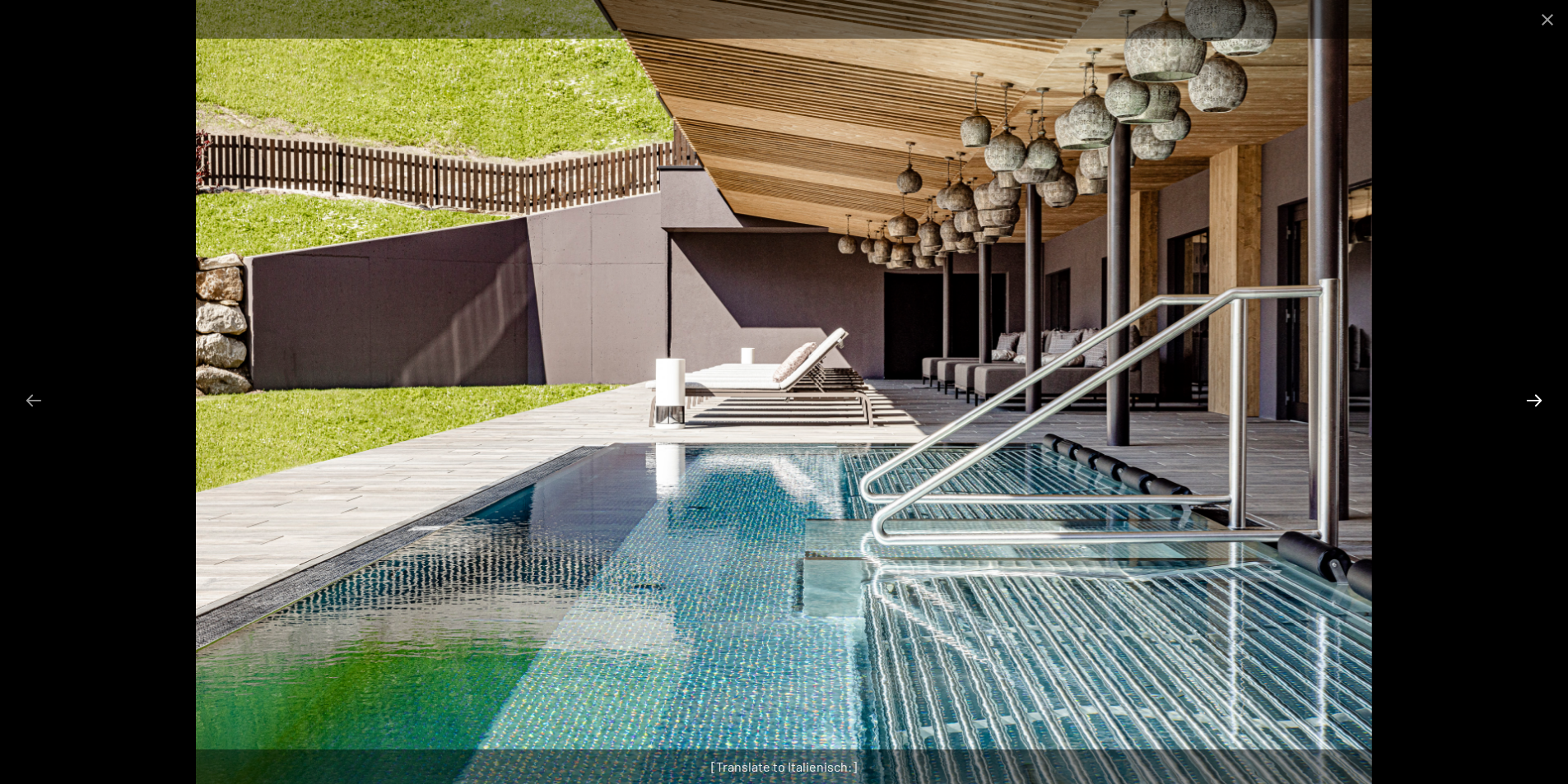
click at [1538, 406] on button "Next slide" at bounding box center [1534, 400] width 35 height 32
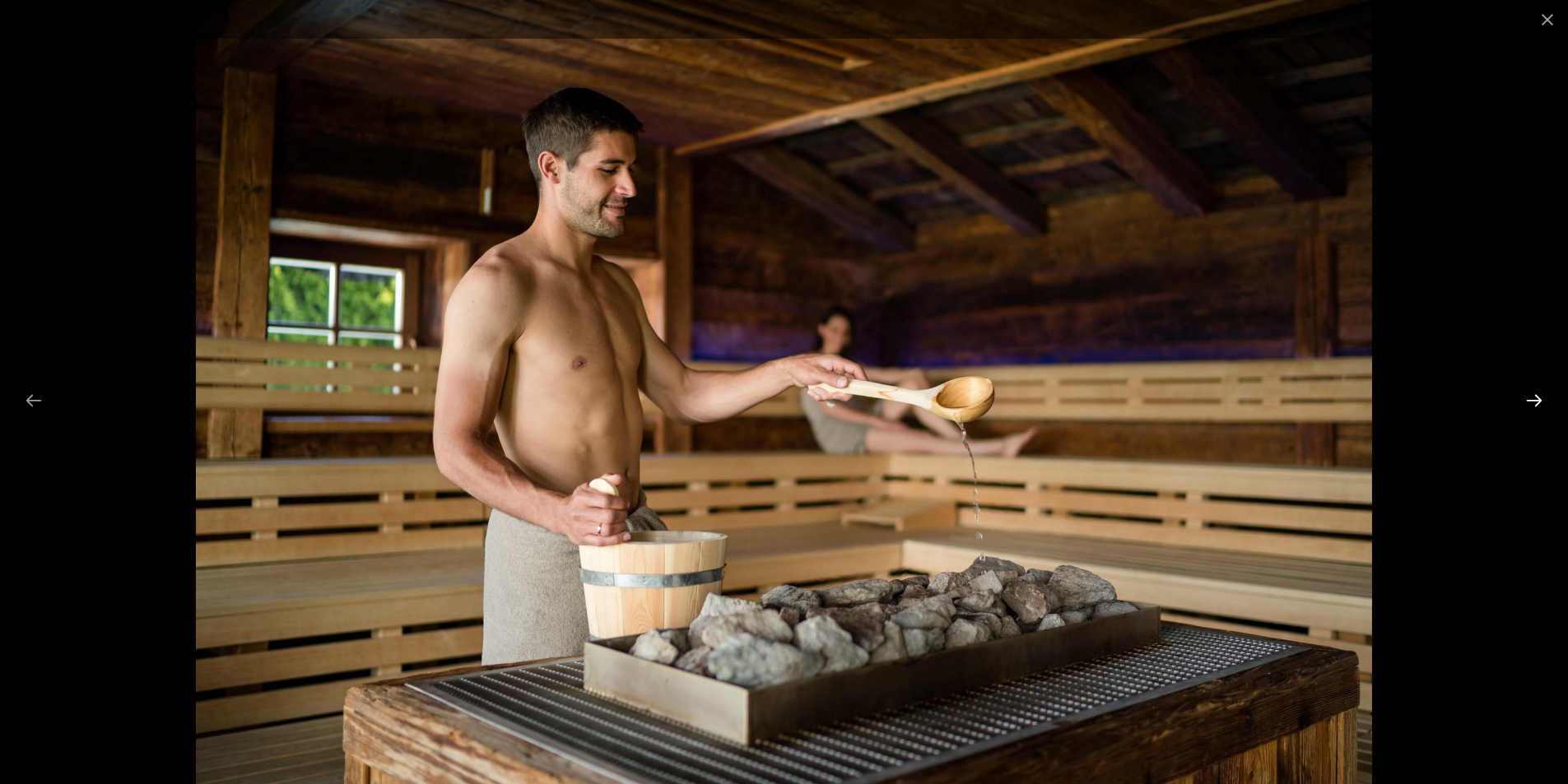
click at [1538, 406] on button "Next slide" at bounding box center [1534, 400] width 35 height 32
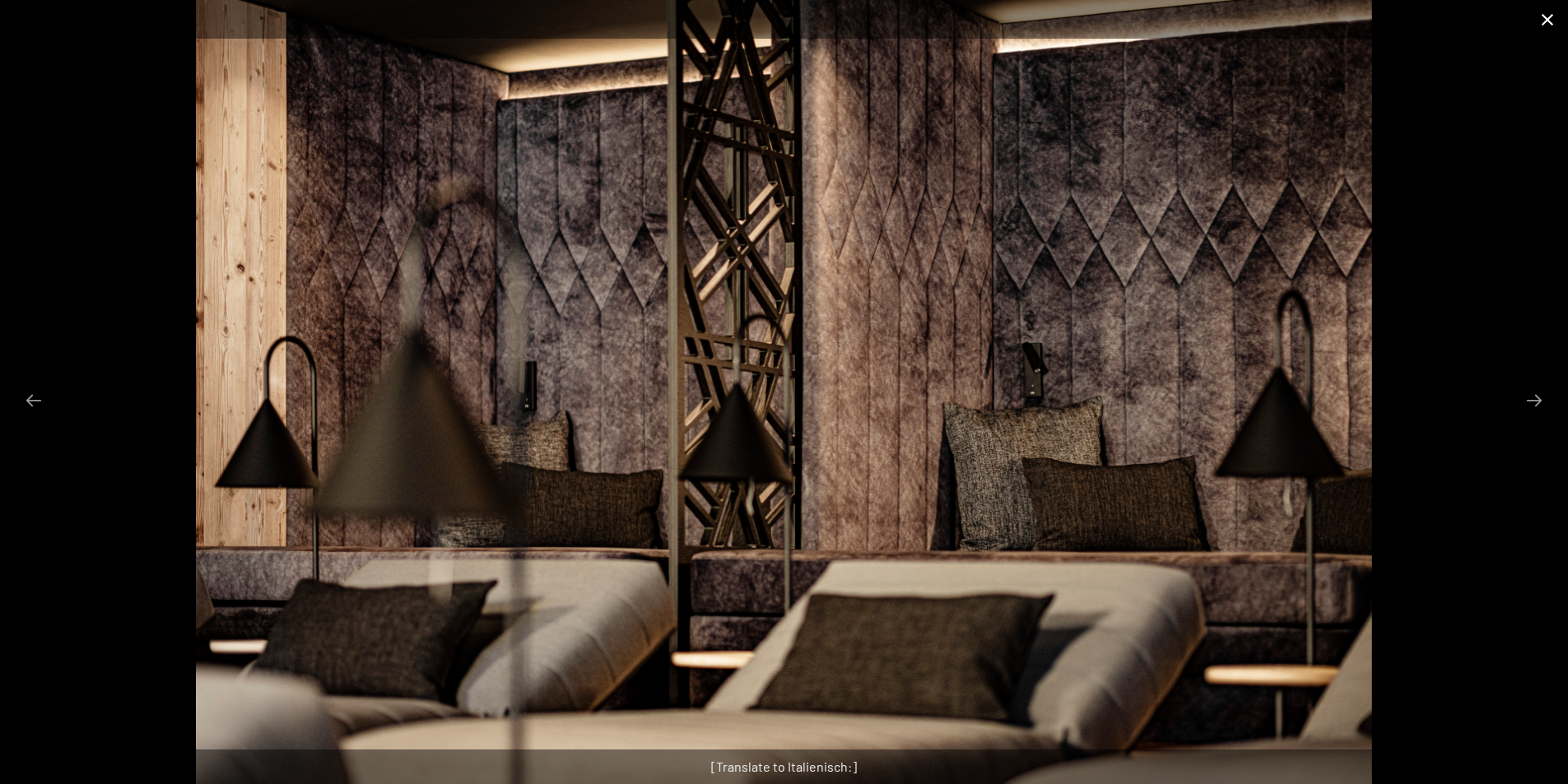
click at [1548, 25] on button "Close gallery" at bounding box center [1547, 19] width 41 height 38
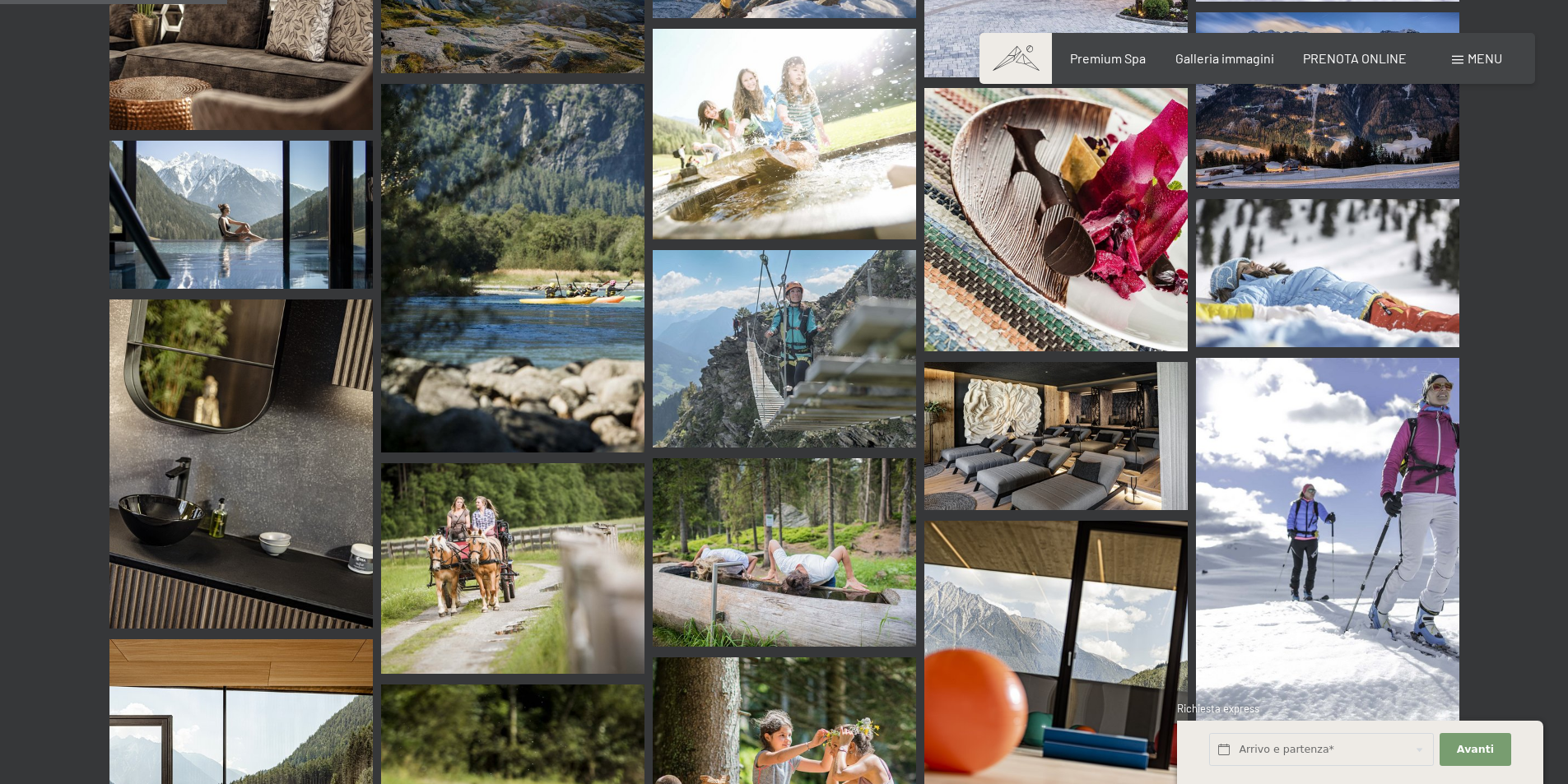
scroll to position [3574, 0]
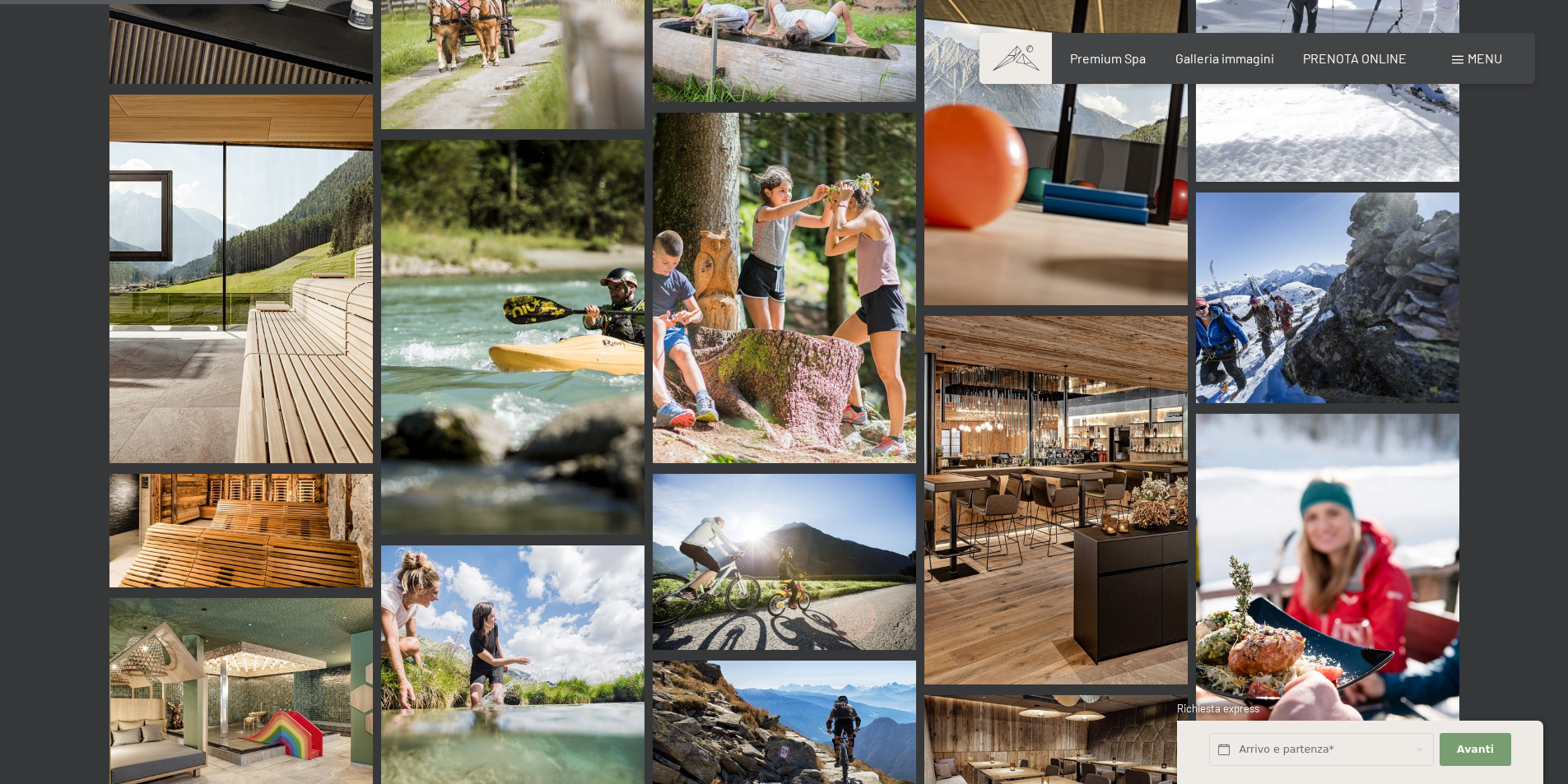
click at [1015, 433] on img at bounding box center [1056, 500] width 263 height 369
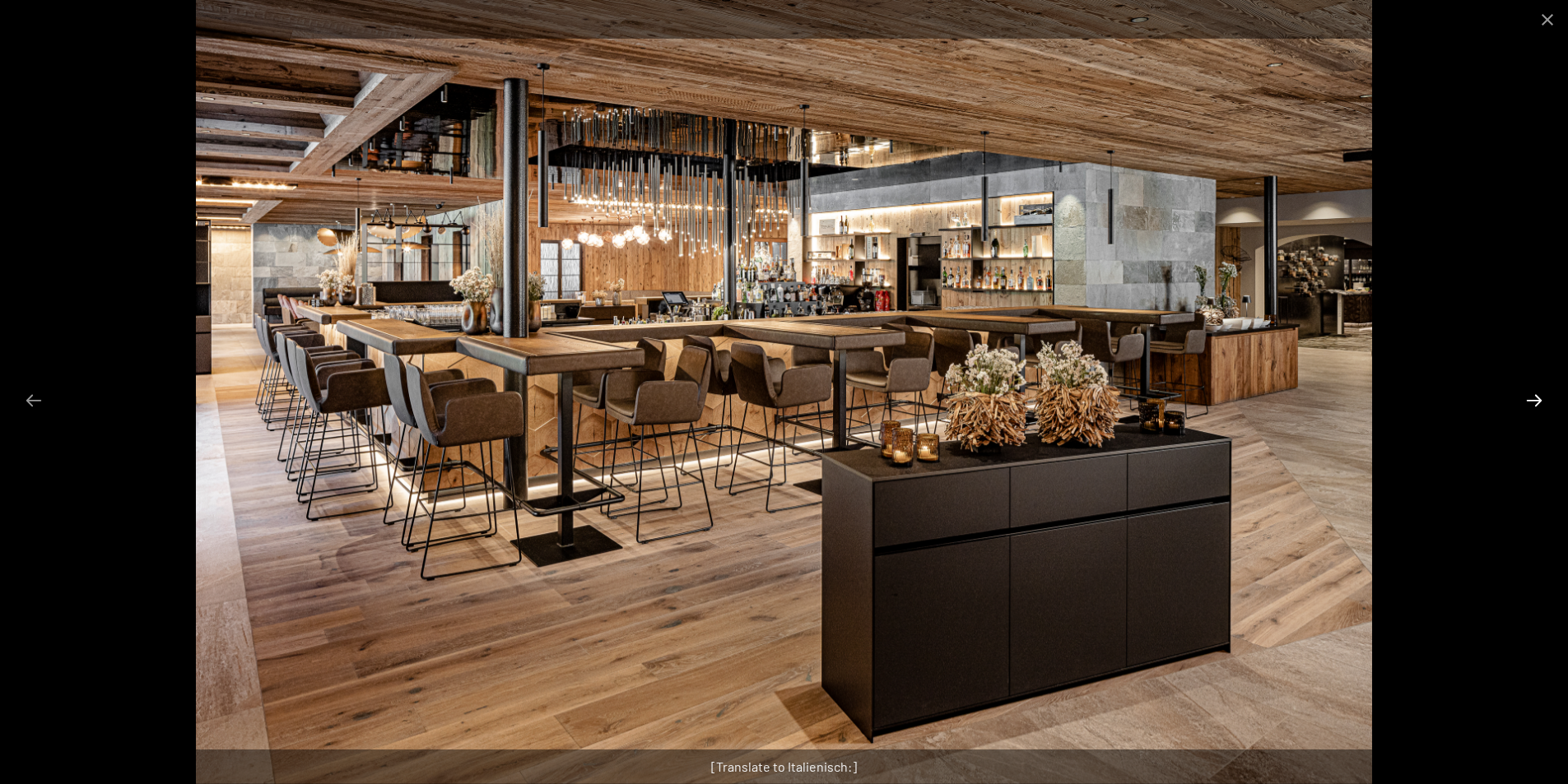
click at [1536, 398] on button "Next slide" at bounding box center [1534, 400] width 35 height 32
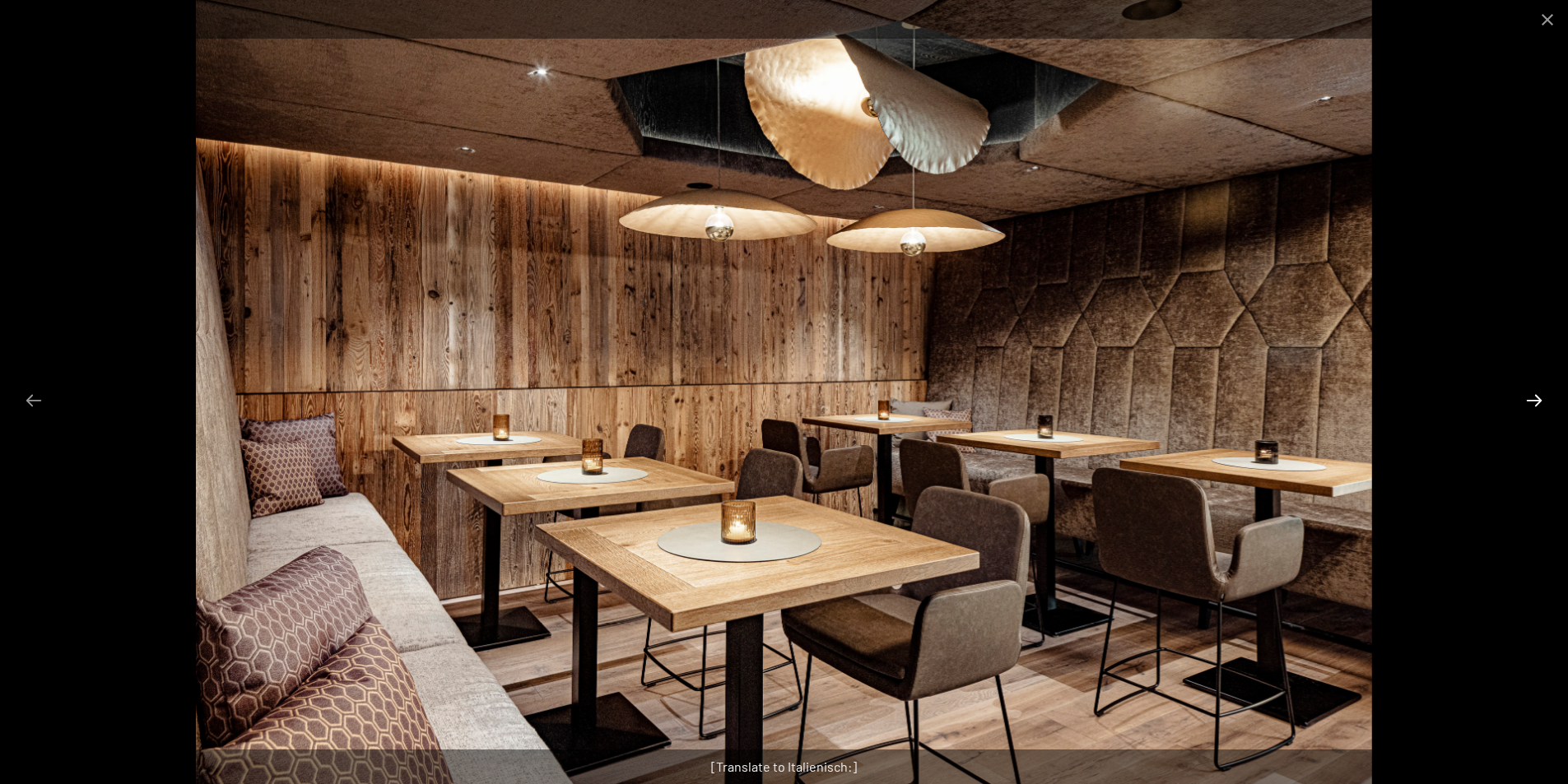
click at [1535, 398] on button "Next slide" at bounding box center [1534, 400] width 35 height 32
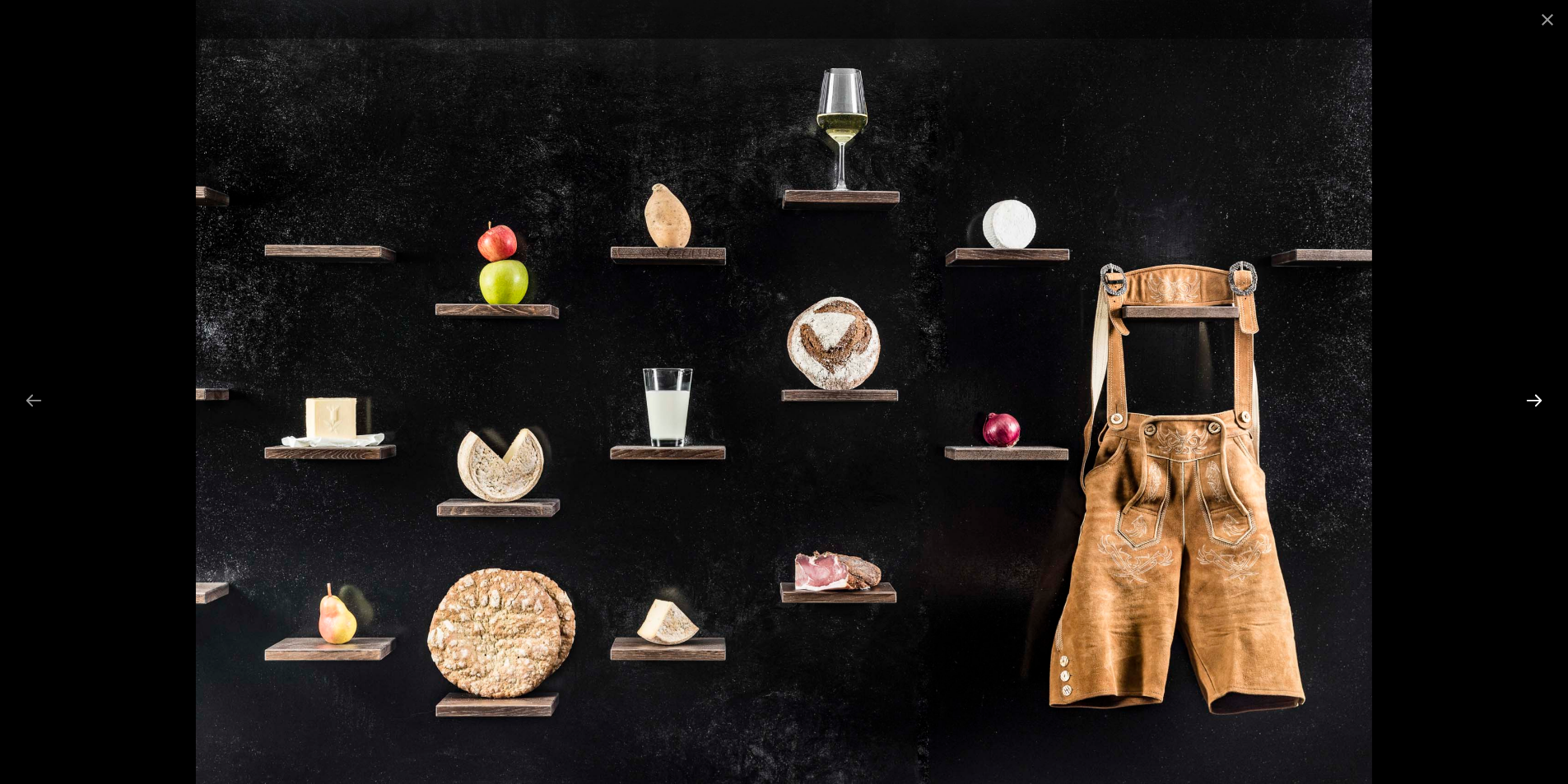
click at [1535, 398] on button "Next slide" at bounding box center [1534, 400] width 35 height 32
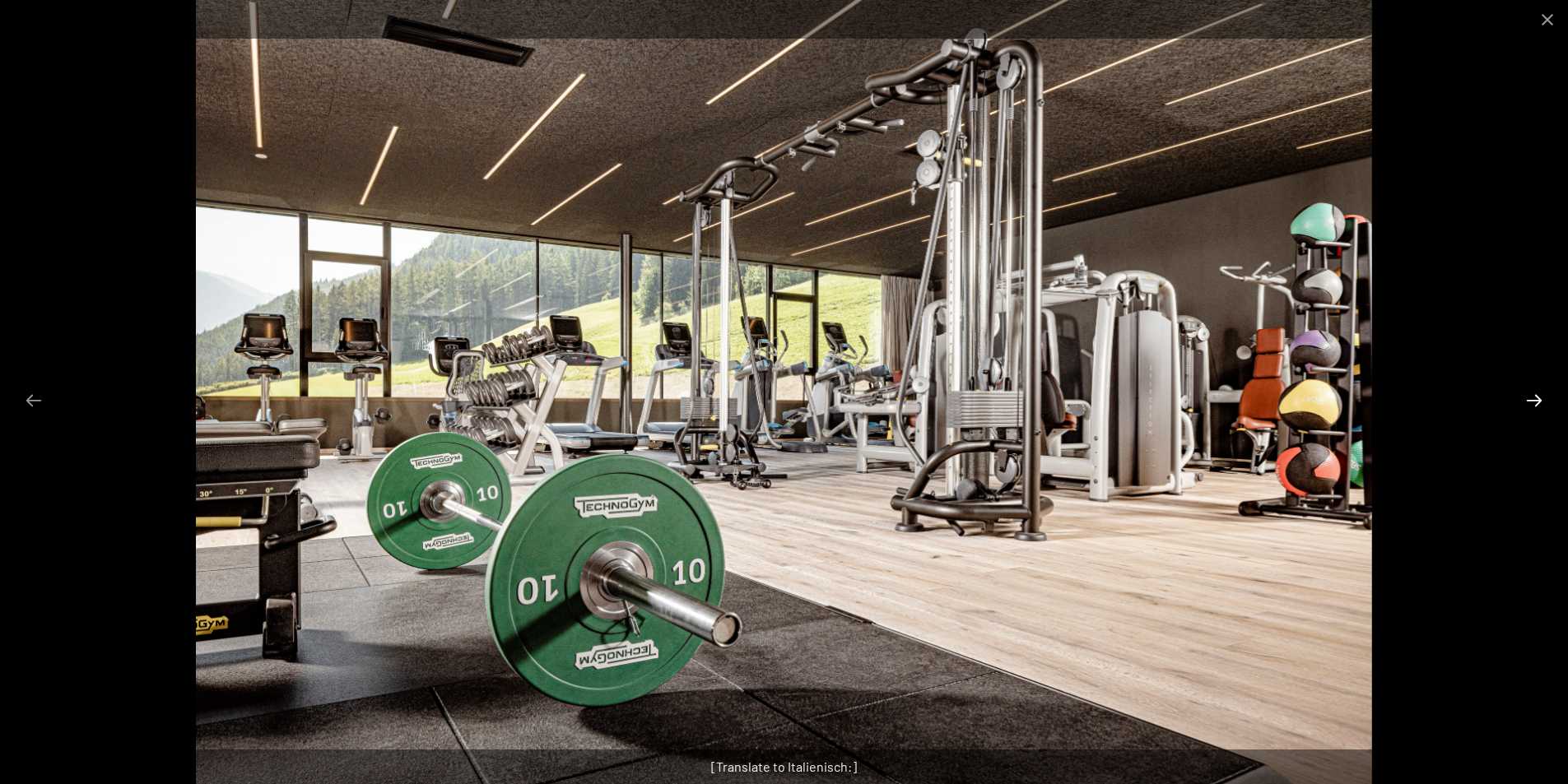
click at [1535, 398] on button "Next slide" at bounding box center [1534, 400] width 35 height 32
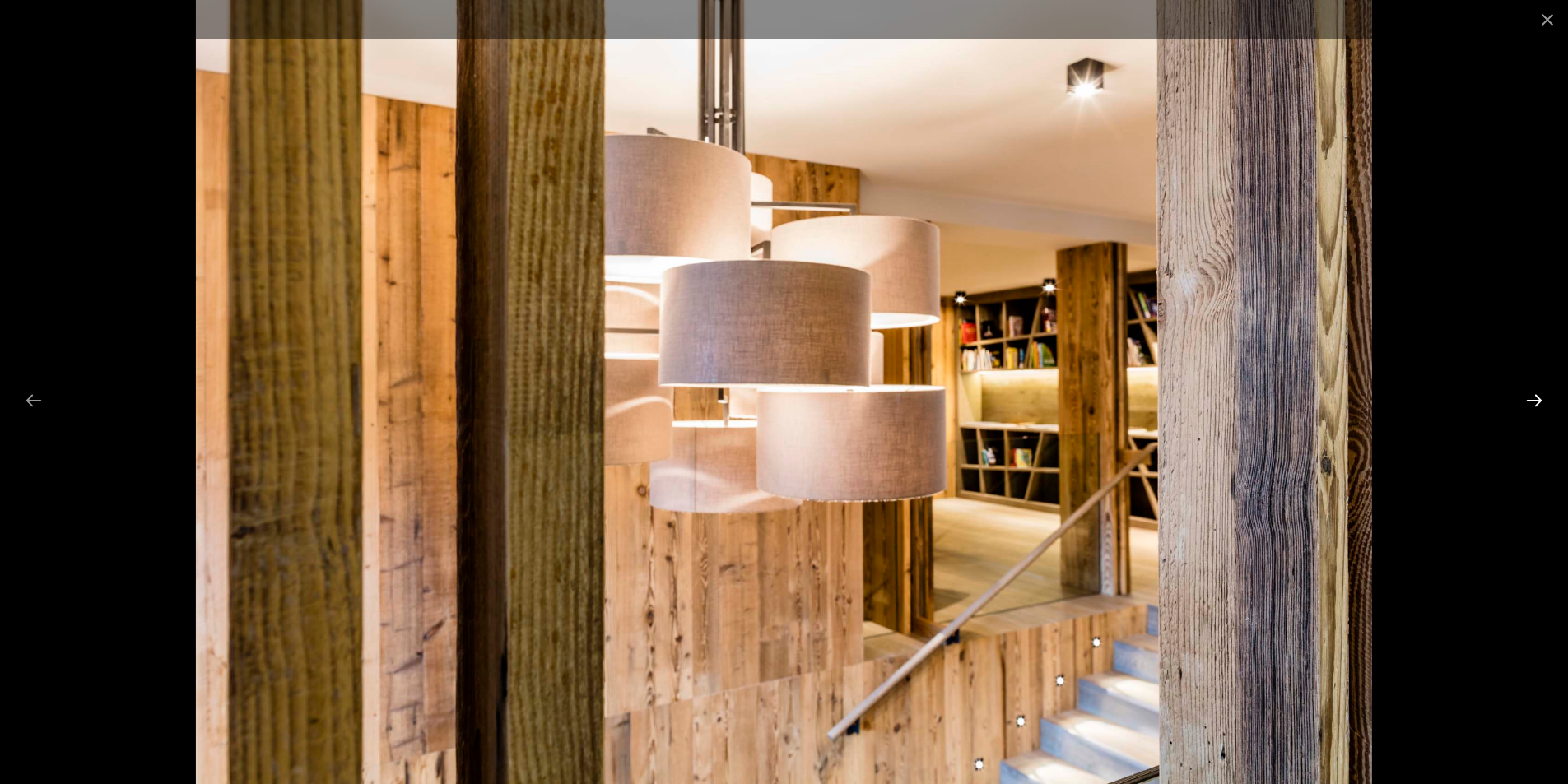
click at [1535, 398] on button "Next slide" at bounding box center [1534, 400] width 35 height 32
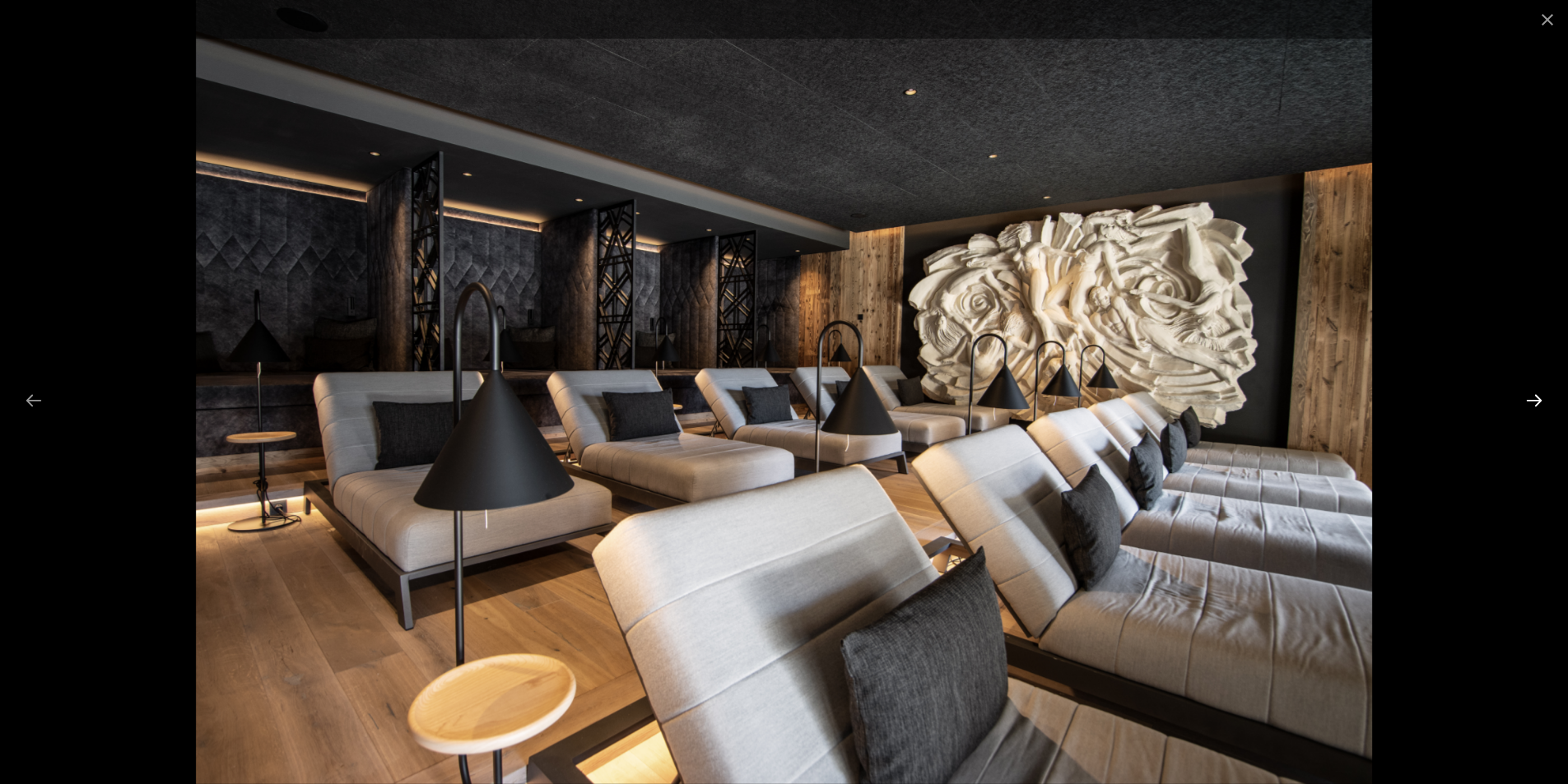
click at [1538, 407] on button "Next slide" at bounding box center [1534, 400] width 35 height 32
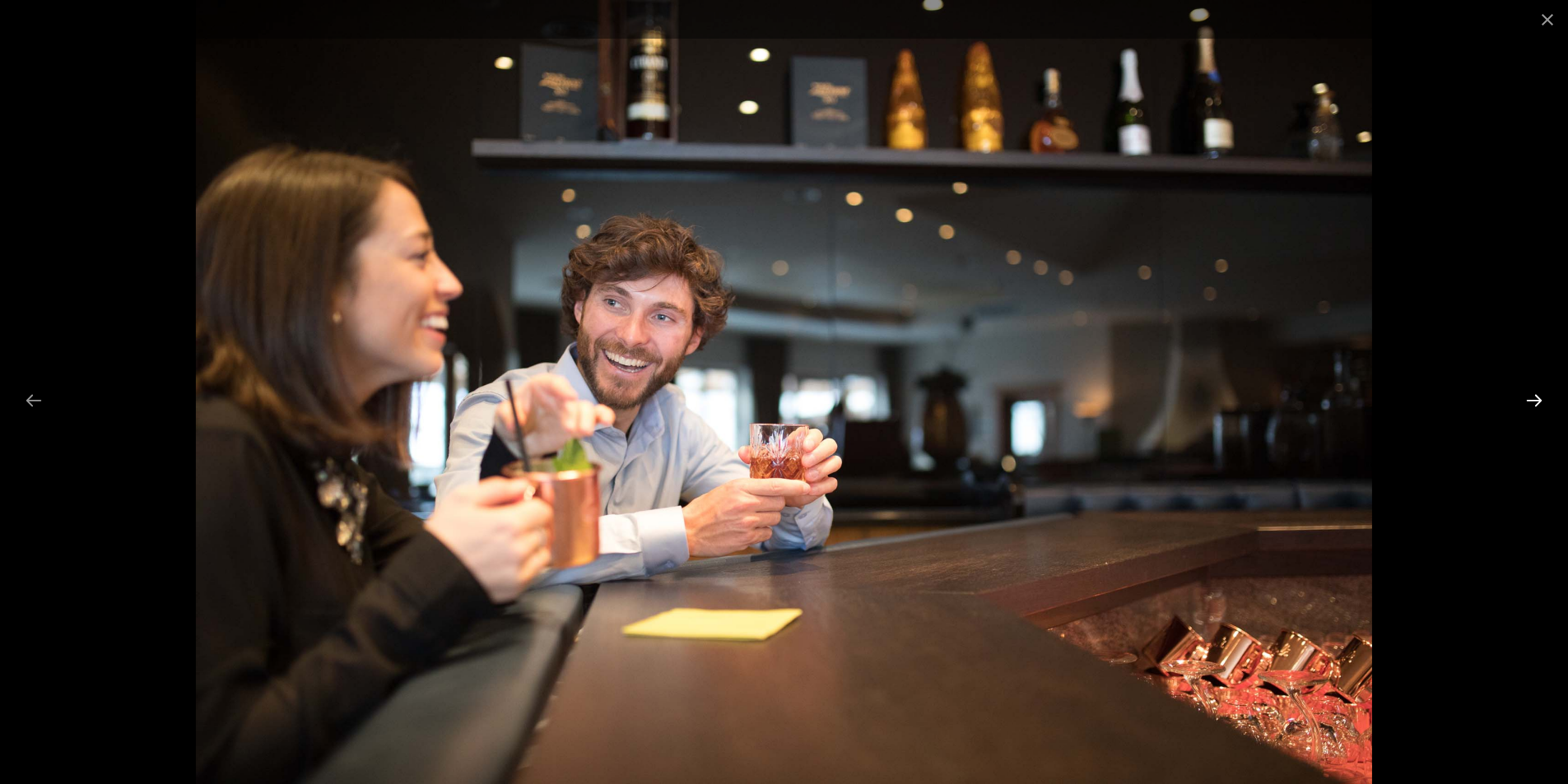
click at [1537, 407] on button "Next slide" at bounding box center [1534, 400] width 35 height 32
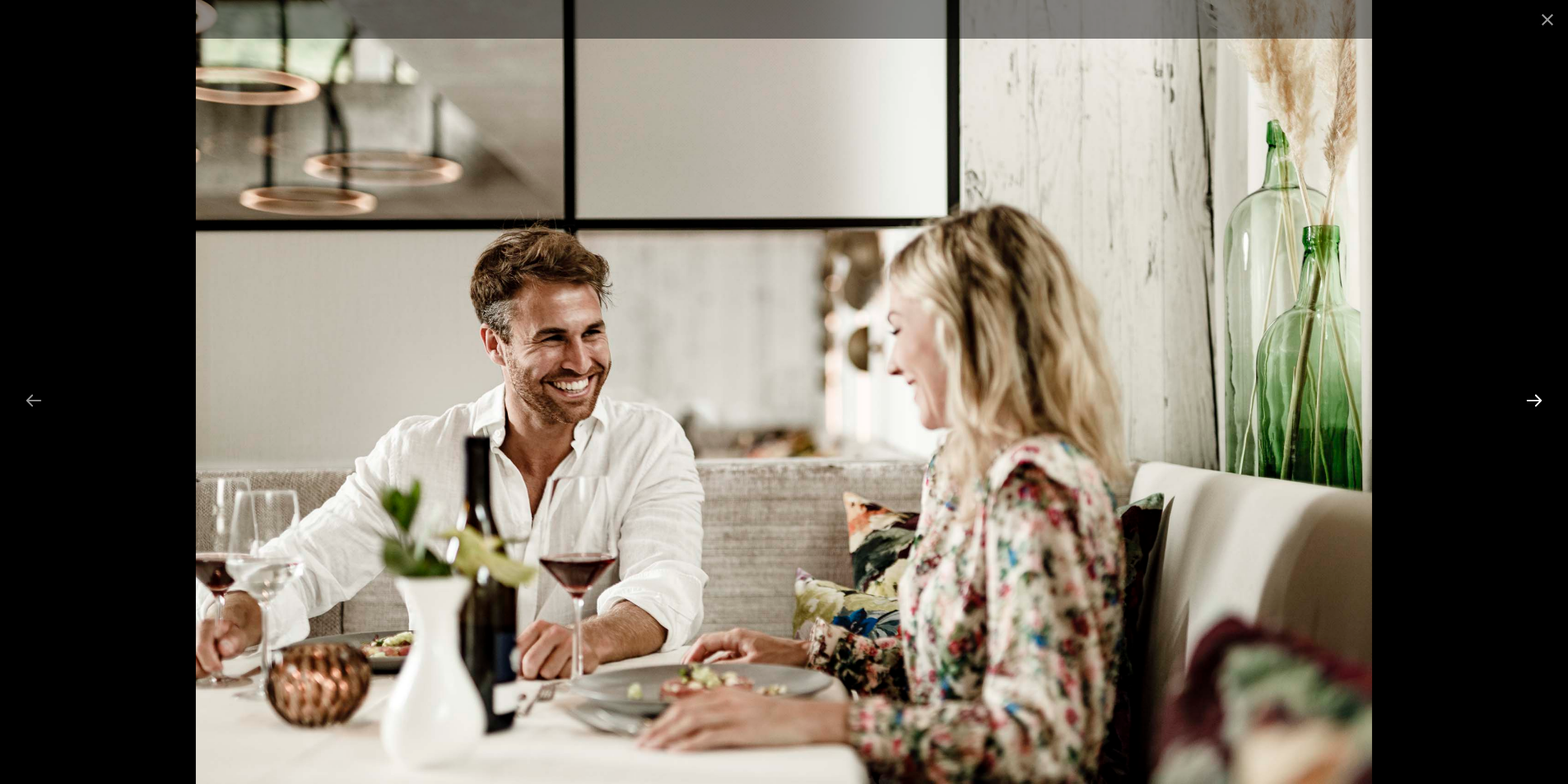
click at [1537, 403] on button "Next slide" at bounding box center [1534, 400] width 35 height 32
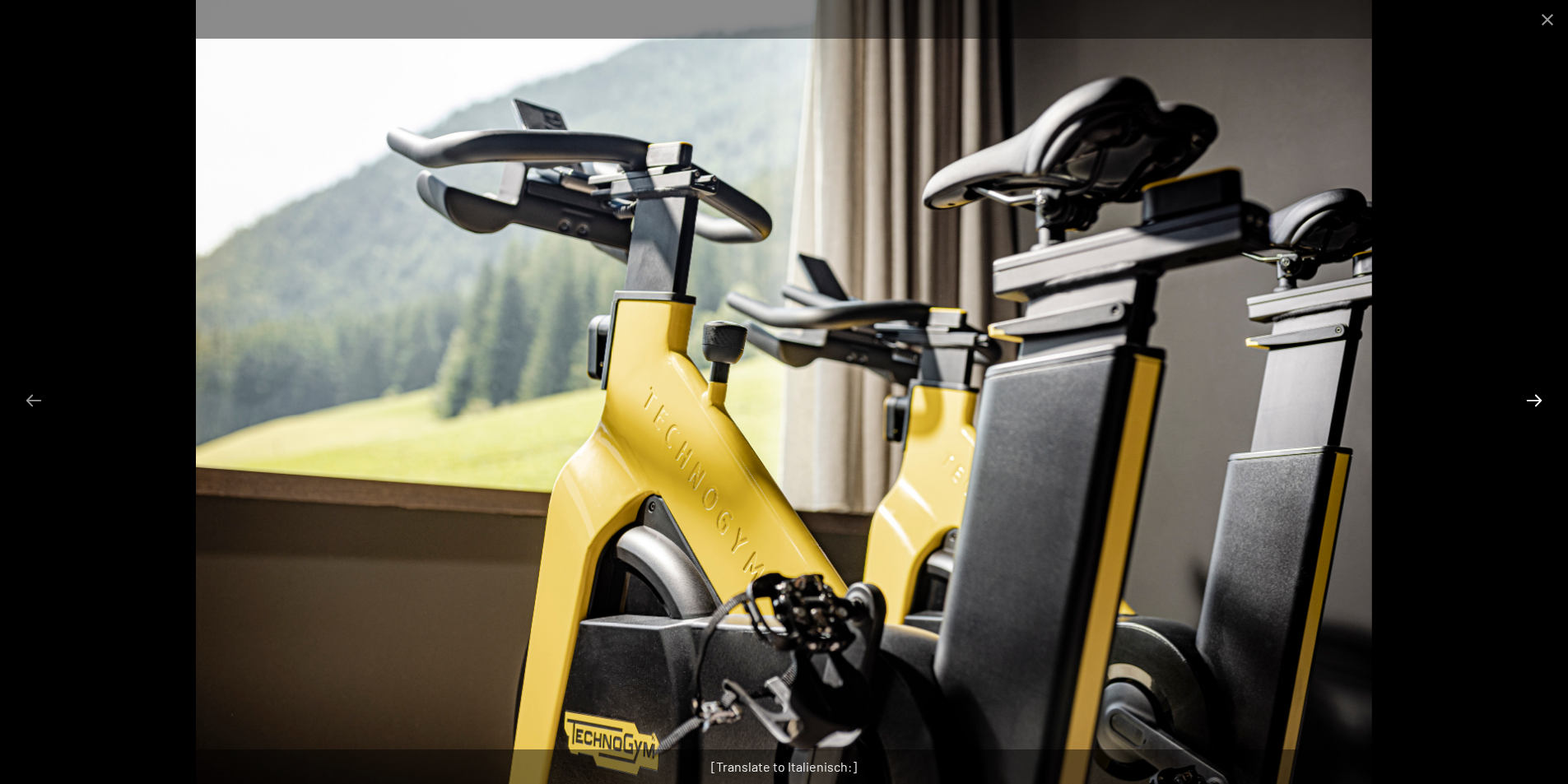
click at [1537, 403] on button "Next slide" at bounding box center [1534, 400] width 35 height 32
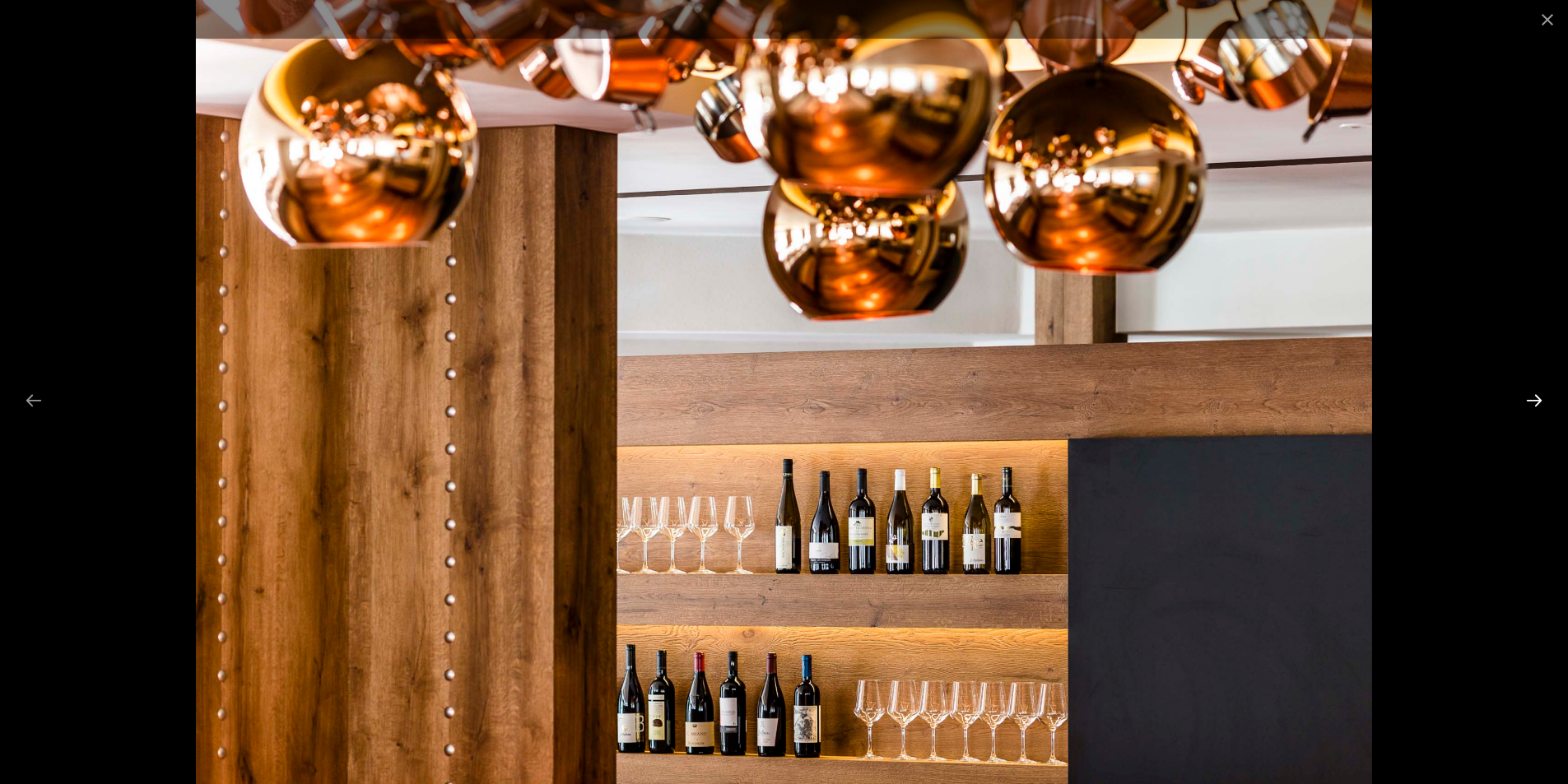
click at [1537, 401] on button "Next slide" at bounding box center [1534, 400] width 35 height 32
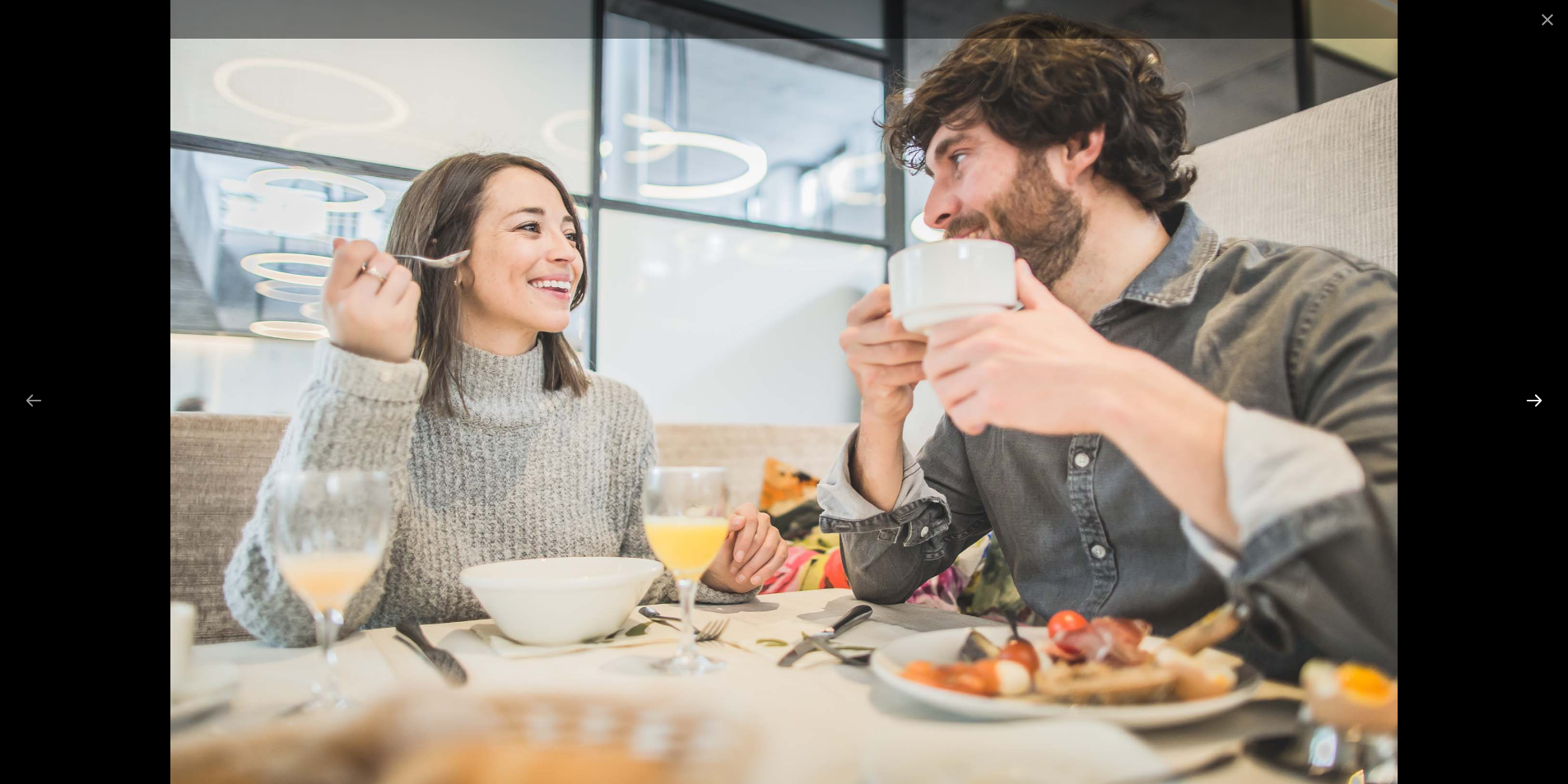
click at [1537, 398] on button "Next slide" at bounding box center [1534, 400] width 35 height 32
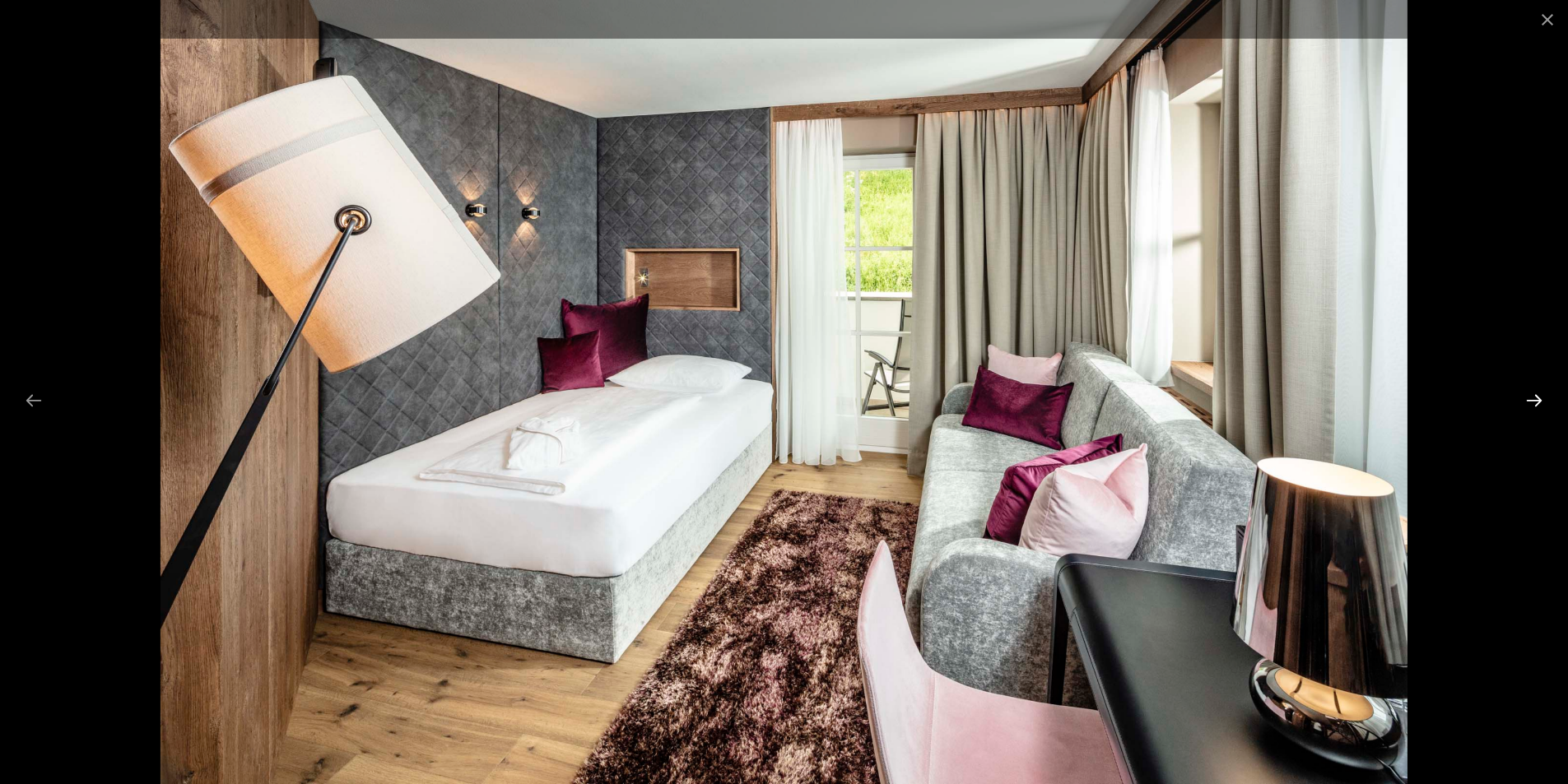
click at [1537, 391] on button "Next slide" at bounding box center [1534, 400] width 35 height 32
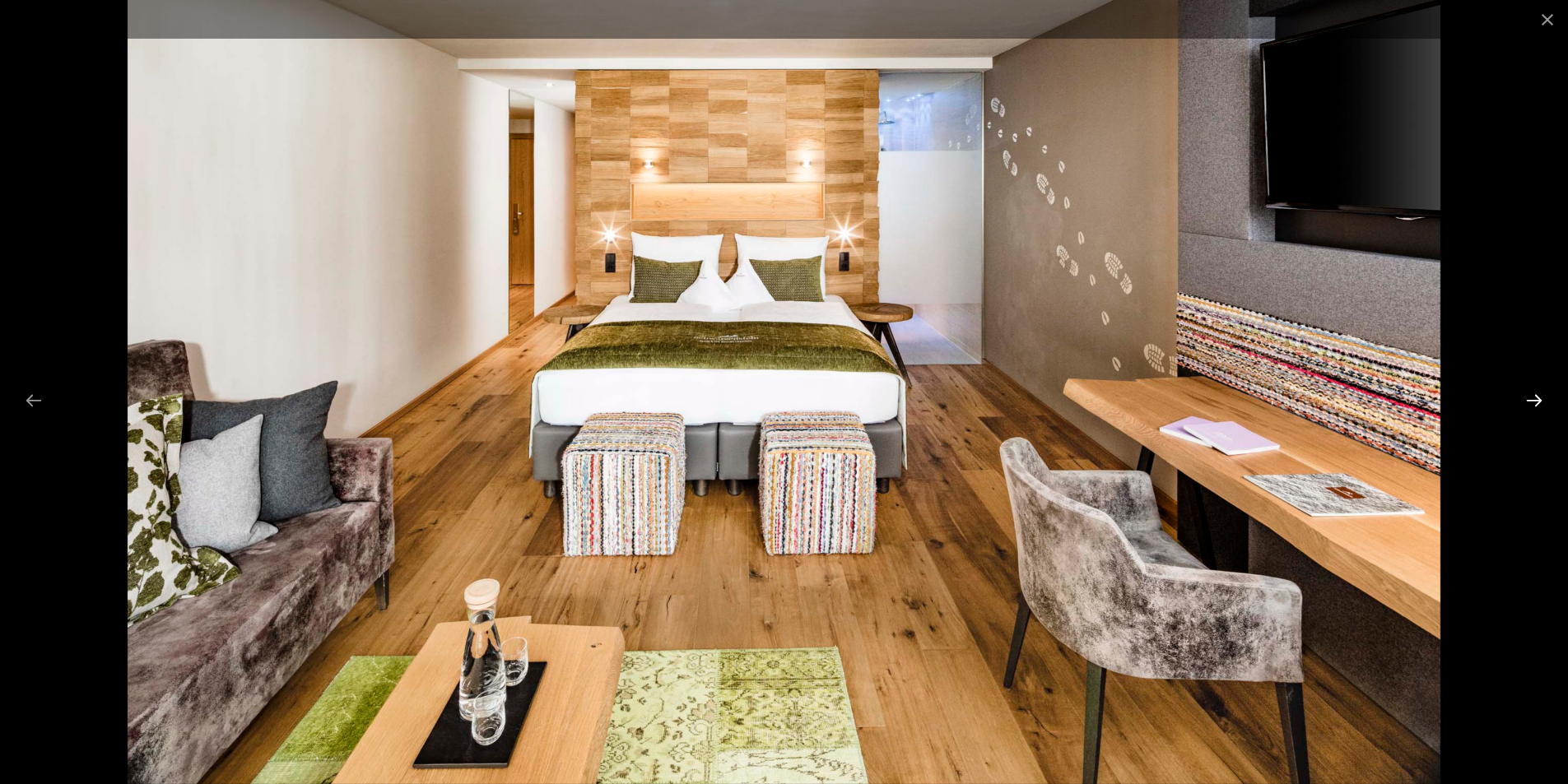
click at [1541, 393] on button "Next slide" at bounding box center [1534, 400] width 35 height 32
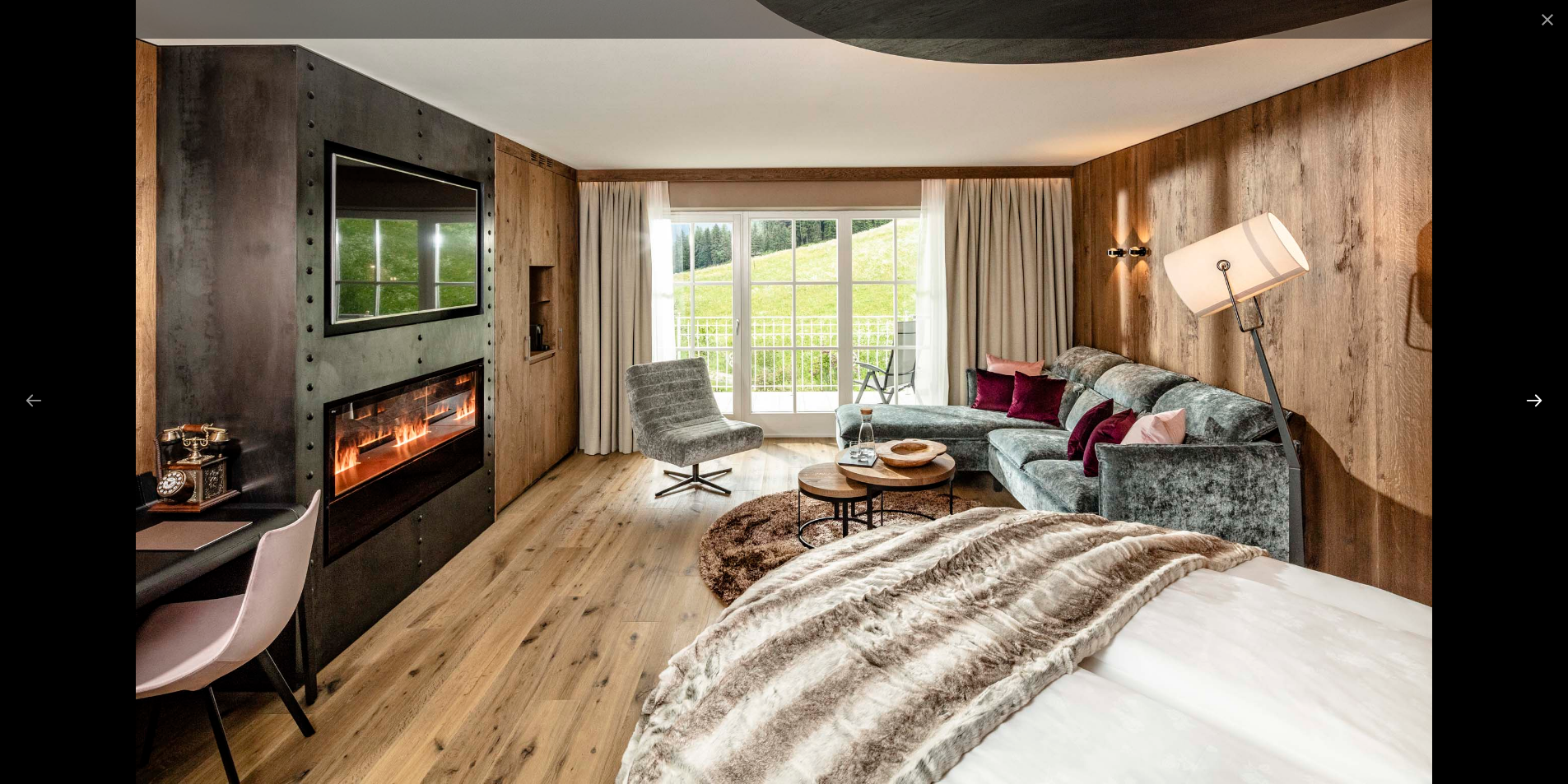
click at [1541, 393] on button "Next slide" at bounding box center [1534, 400] width 35 height 32
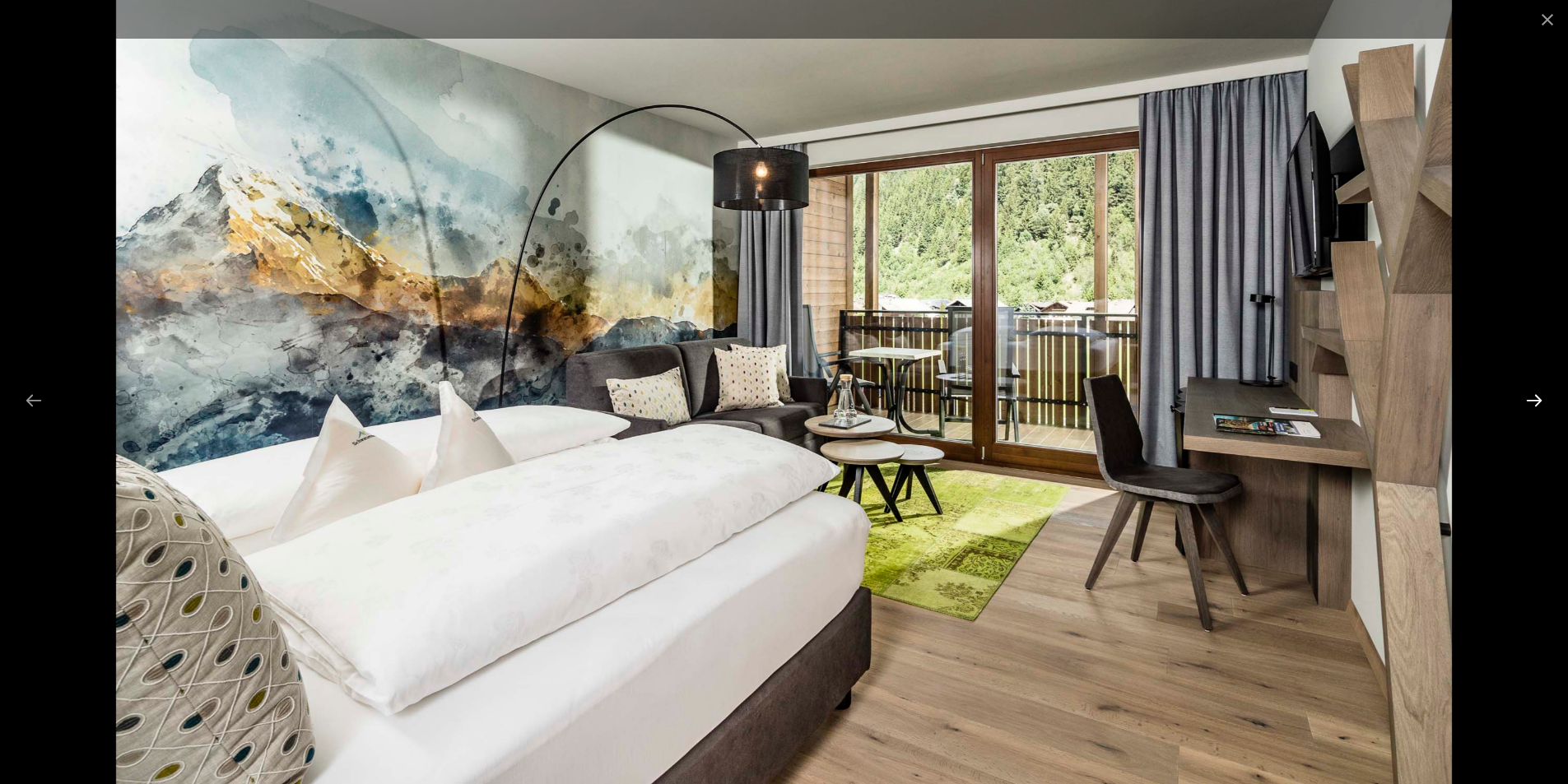
click at [1542, 393] on button "Next slide" at bounding box center [1534, 400] width 35 height 32
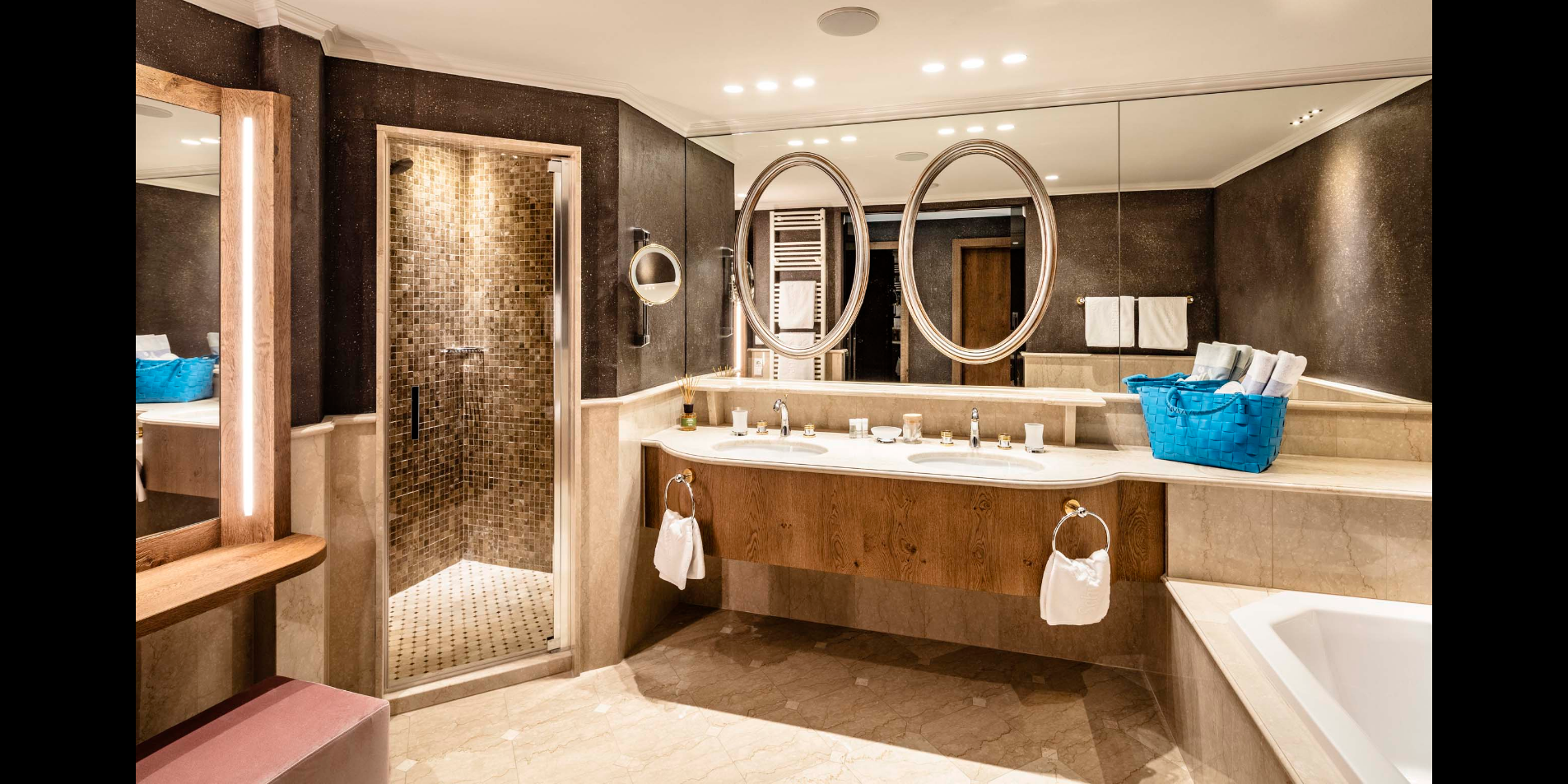
click at [1542, 393] on button "Next slide" at bounding box center [1542, 400] width 35 height 32
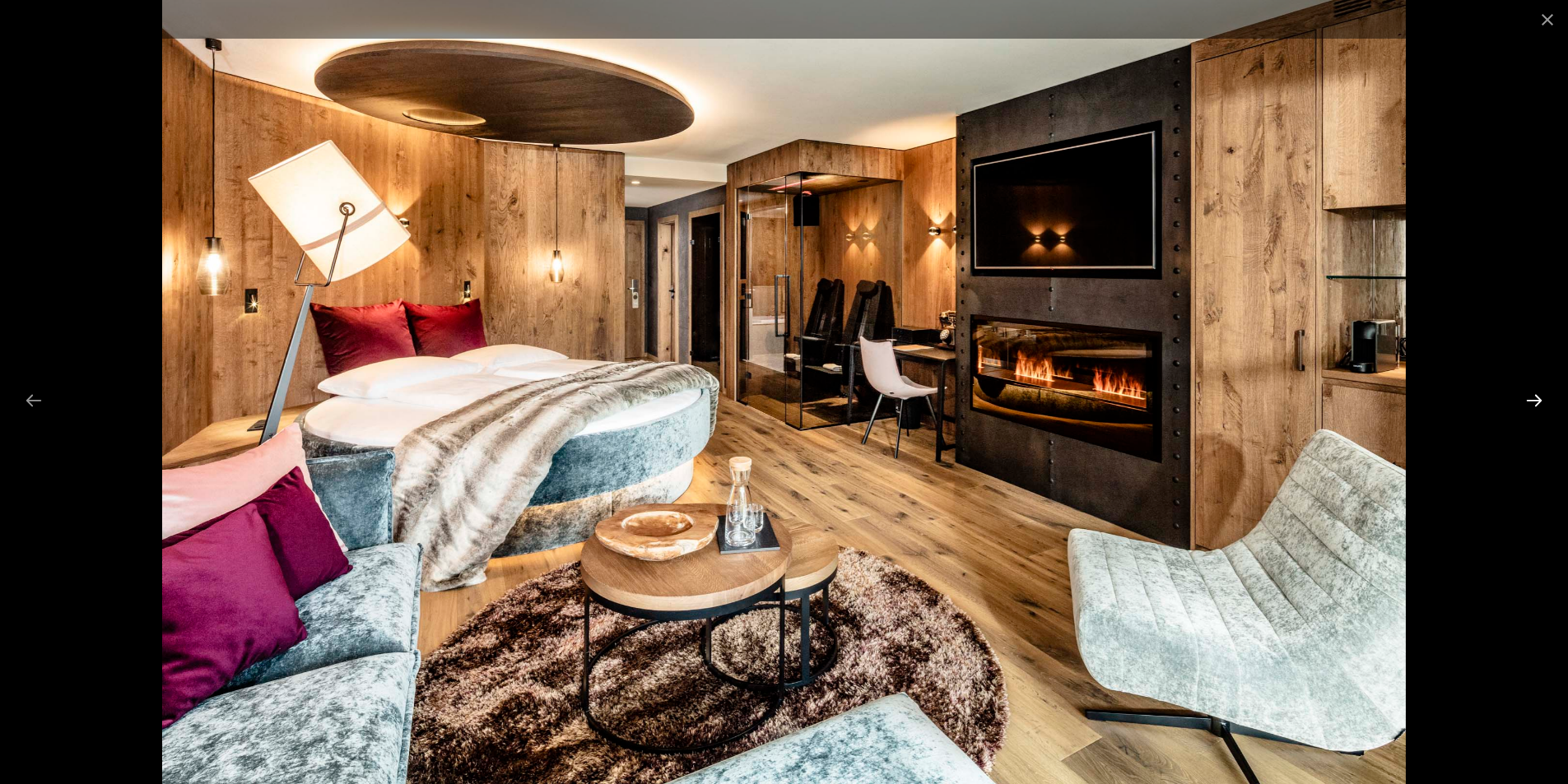
click at [1542, 393] on button "Next slide" at bounding box center [1534, 400] width 35 height 32
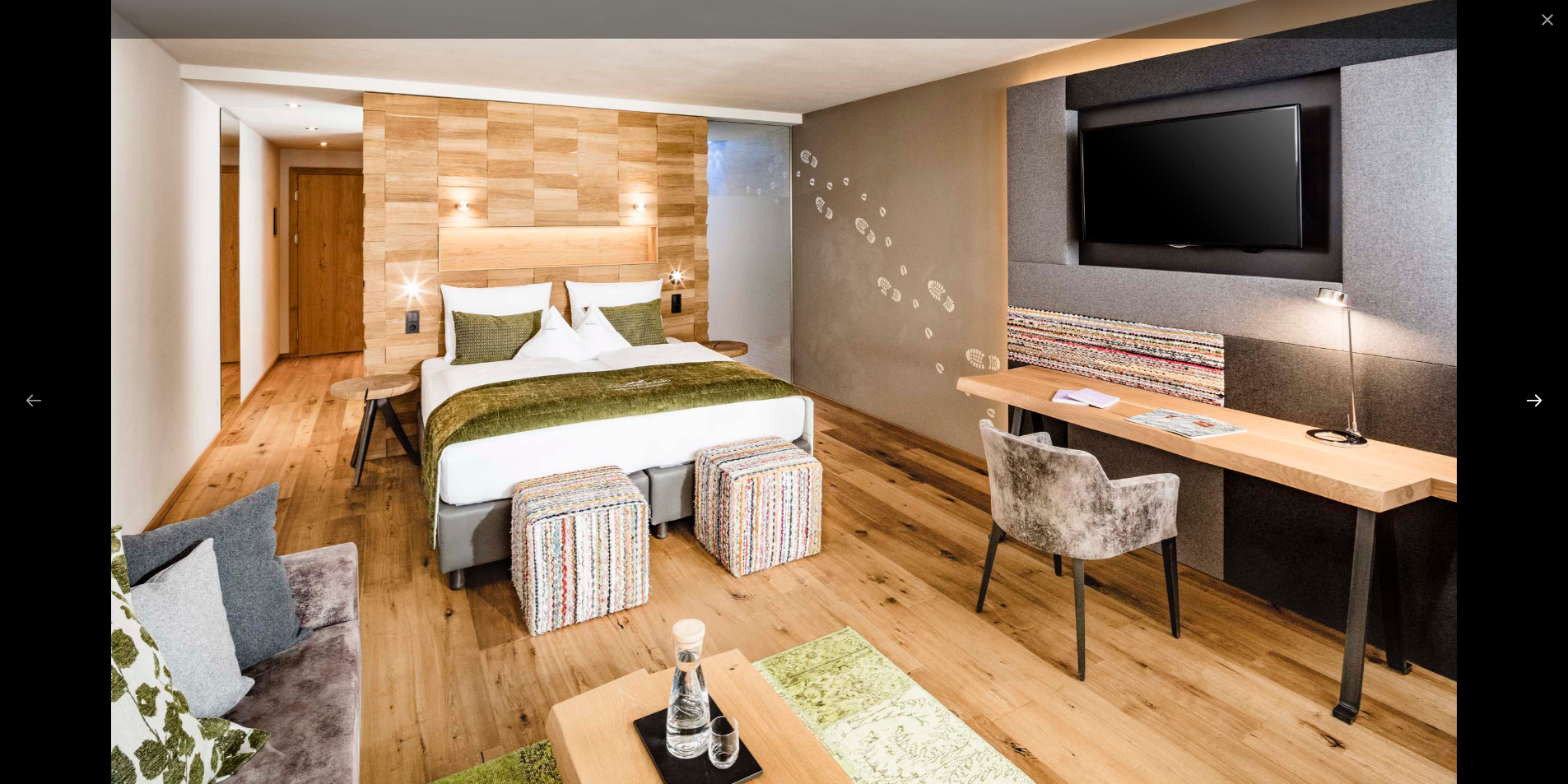
click at [1543, 393] on button "Next slide" at bounding box center [1534, 400] width 35 height 32
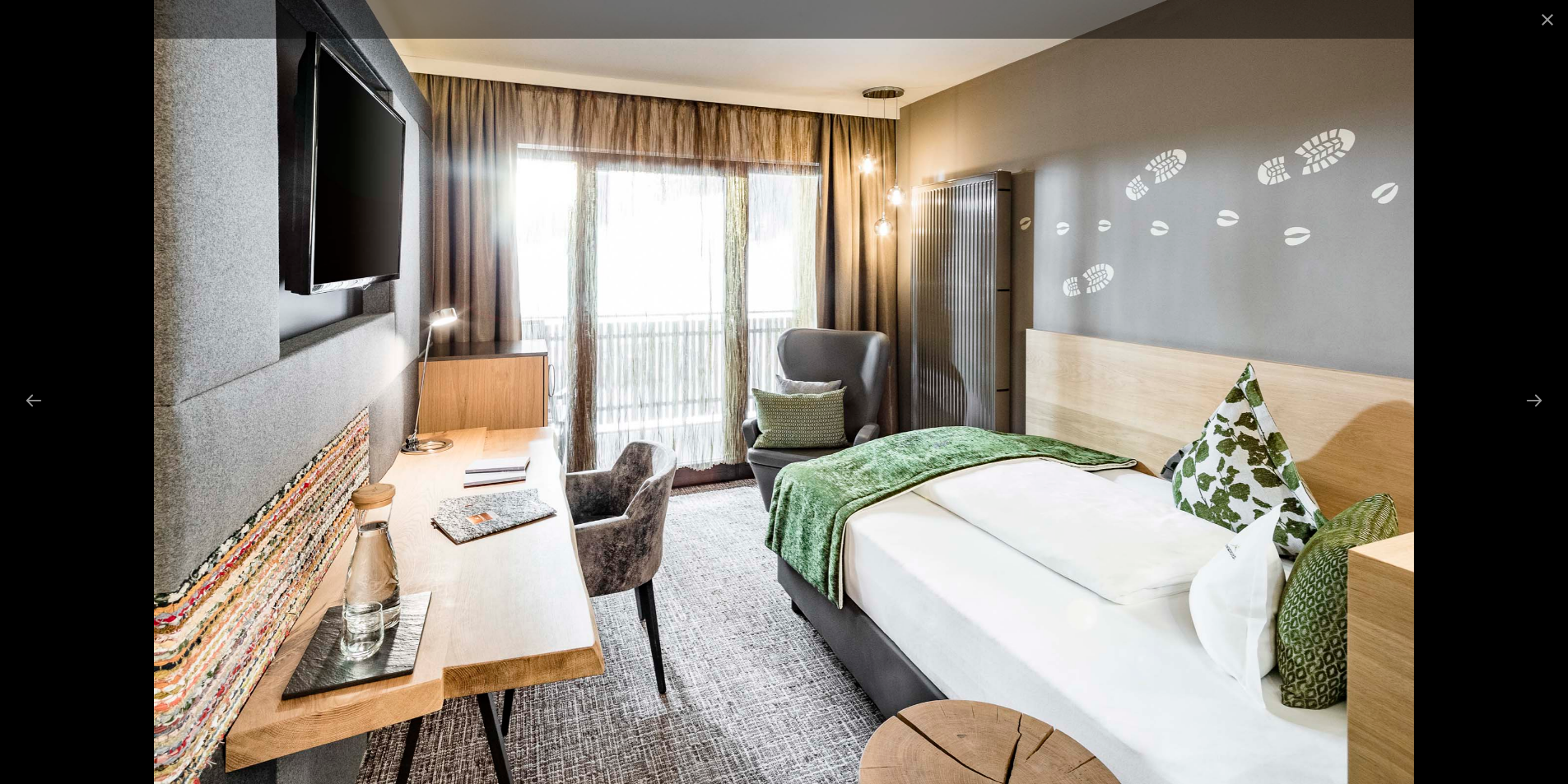
click at [1553, 385] on div at bounding box center [784, 392] width 1568 height 784
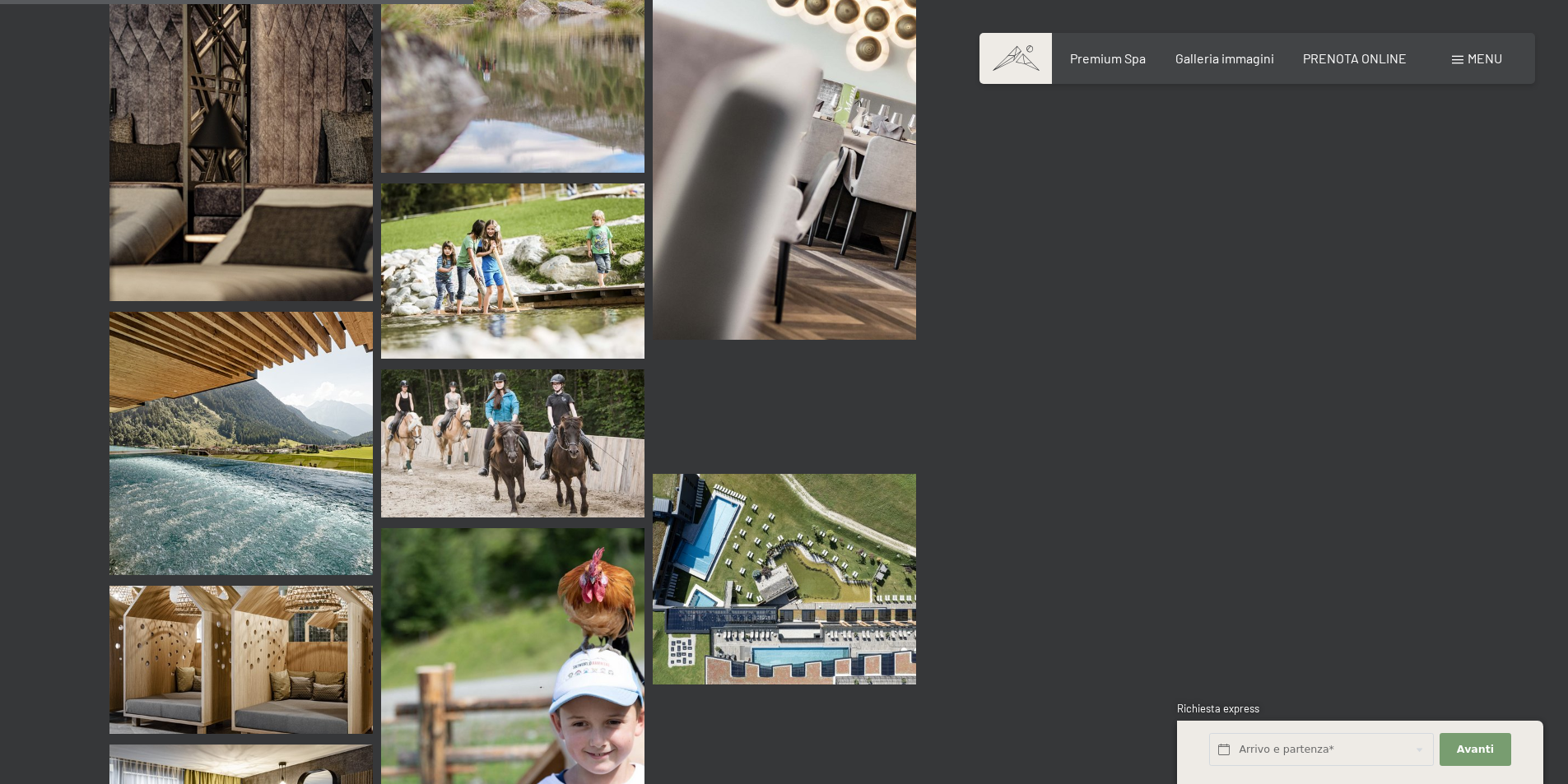
scroll to position [6367, 0]
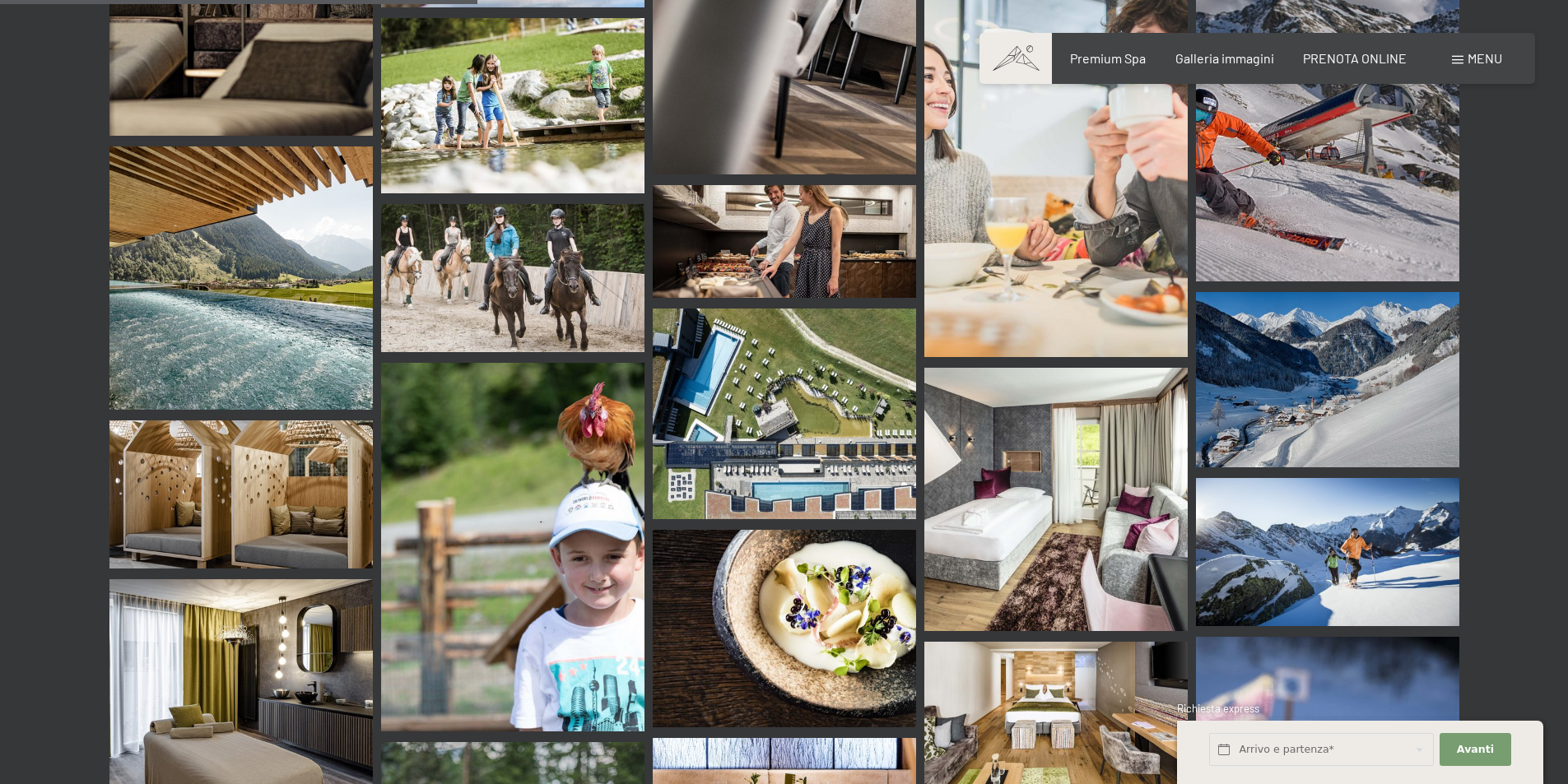
click at [838, 393] on img at bounding box center [784, 414] width 263 height 210
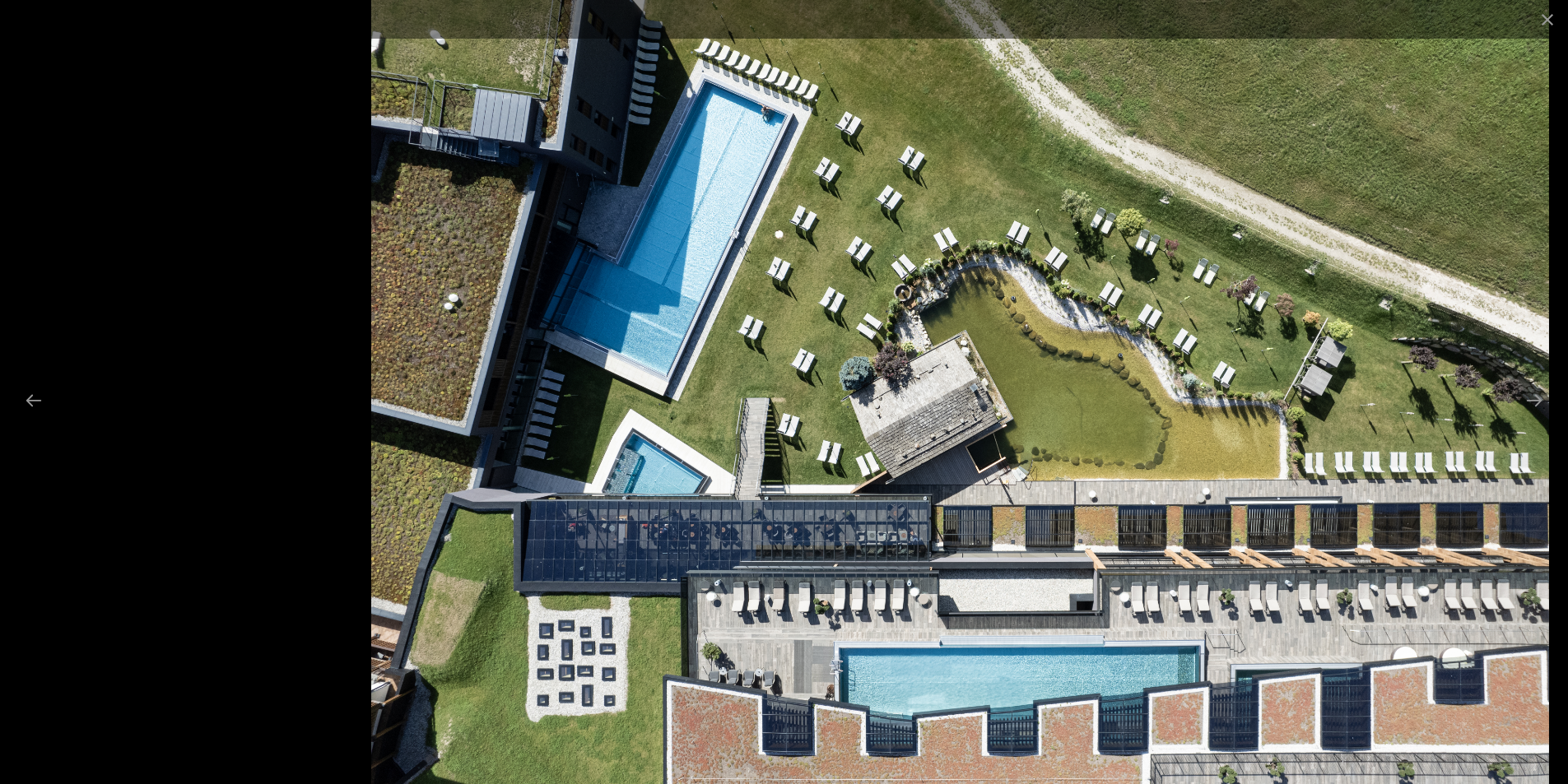
drag, startPoint x: 800, startPoint y: 385, endPoint x: 975, endPoint y: 519, distance: 220.4
click at [975, 519] on img at bounding box center [959, 392] width 1177 height 784
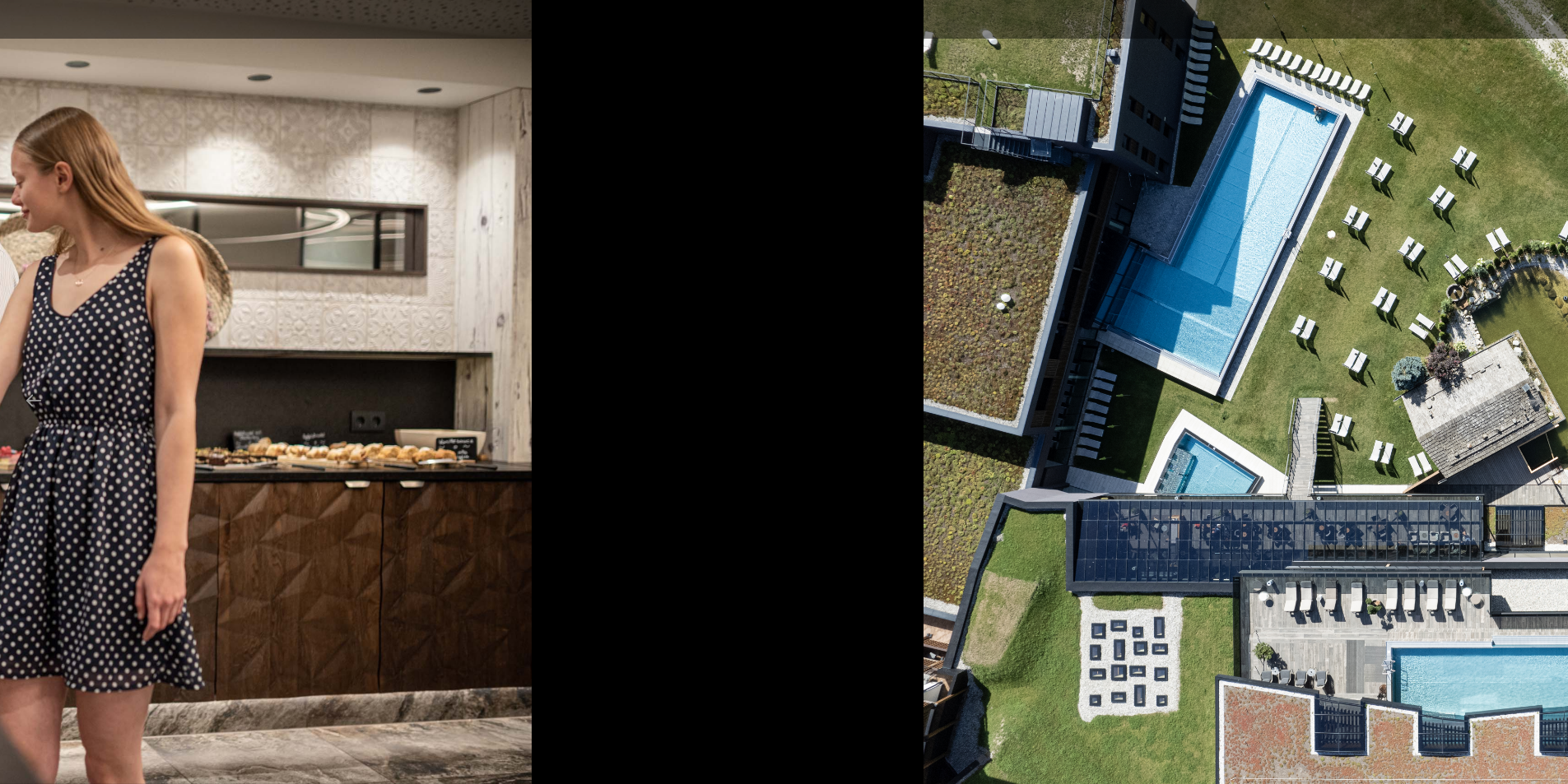
drag, startPoint x: 1153, startPoint y: 547, endPoint x: 0, endPoint y: 237, distance: 1193.9
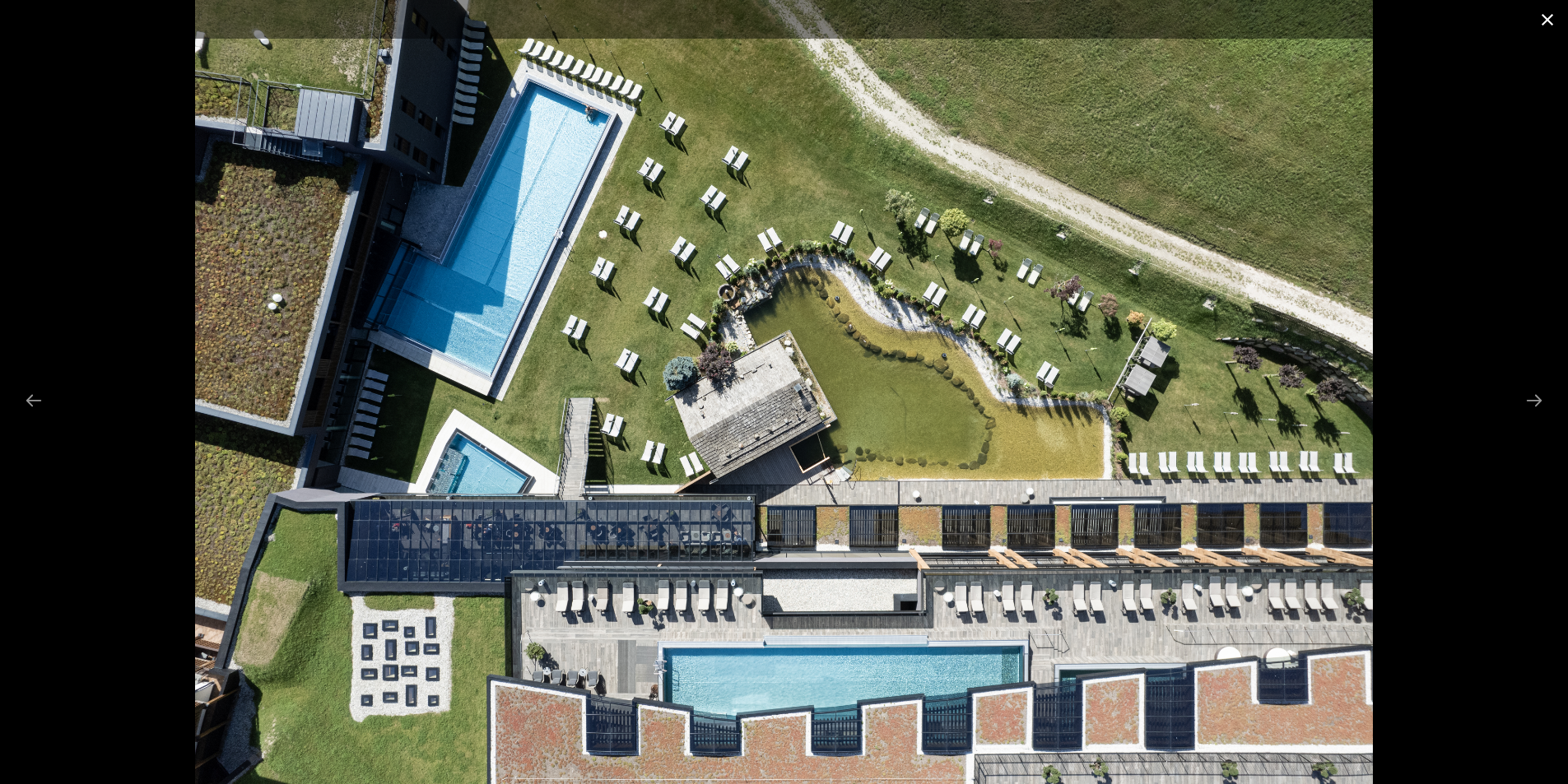
click at [1538, 21] on button "Close gallery" at bounding box center [1547, 19] width 41 height 38
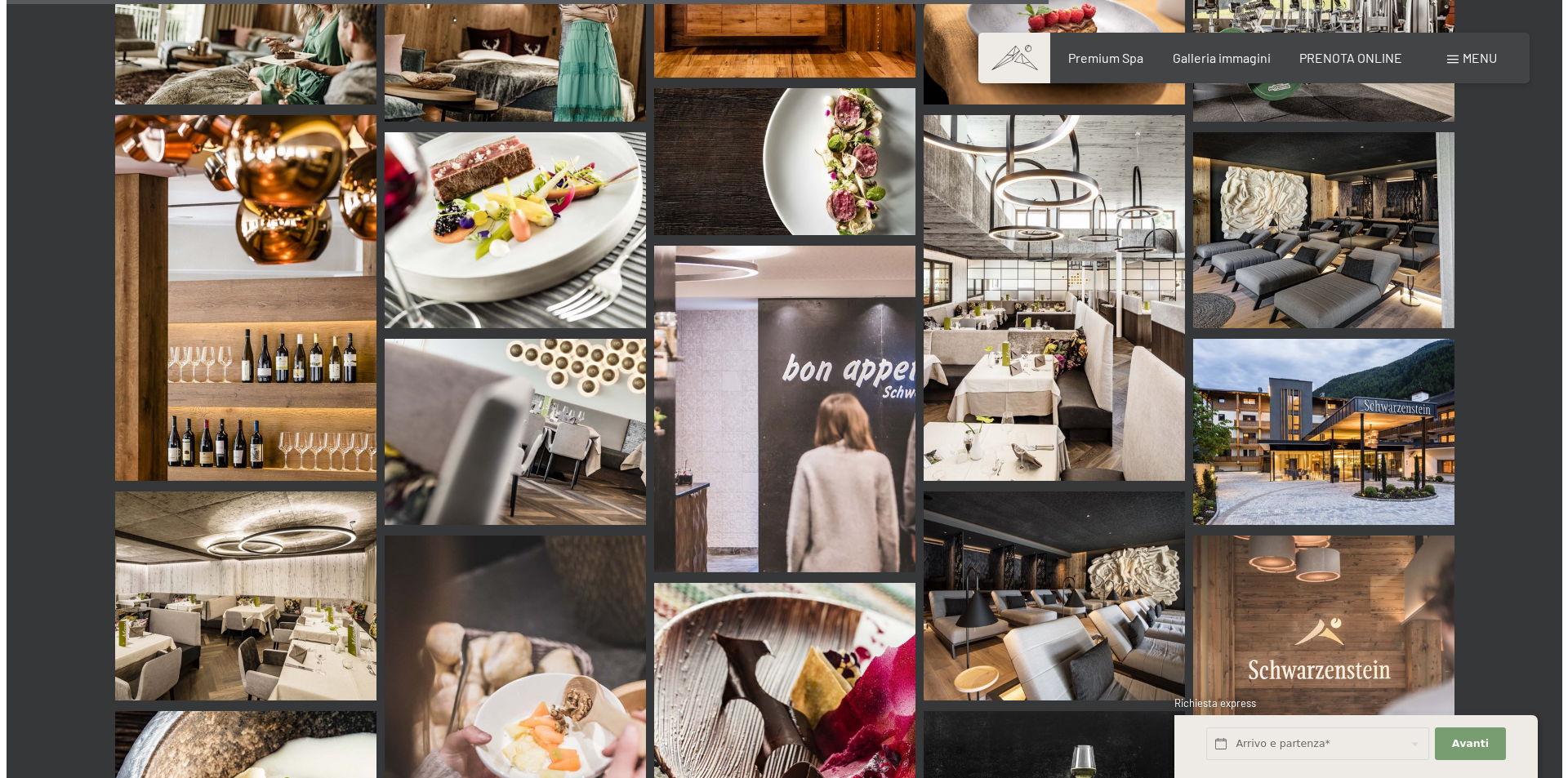
scroll to position [14000, 0]
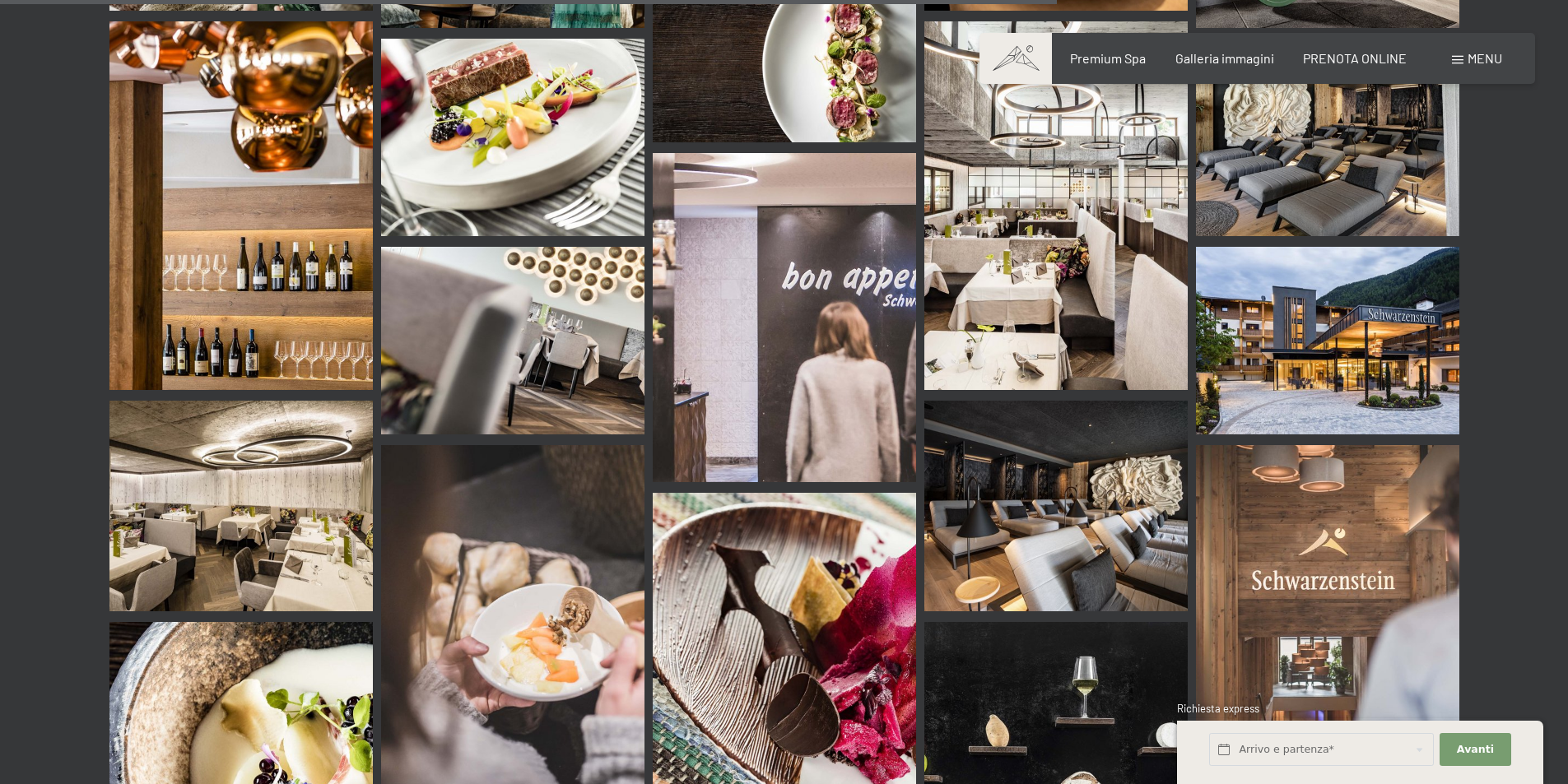
click at [1495, 67] on div "Prenotazione Richiesta Premium Spa Galleria immagini PRENOTA ONLINE Menu DE IT …" at bounding box center [1256, 58] width 489 height 18
click at [1475, 65] on span "Menu" at bounding box center [1485, 58] width 35 height 15
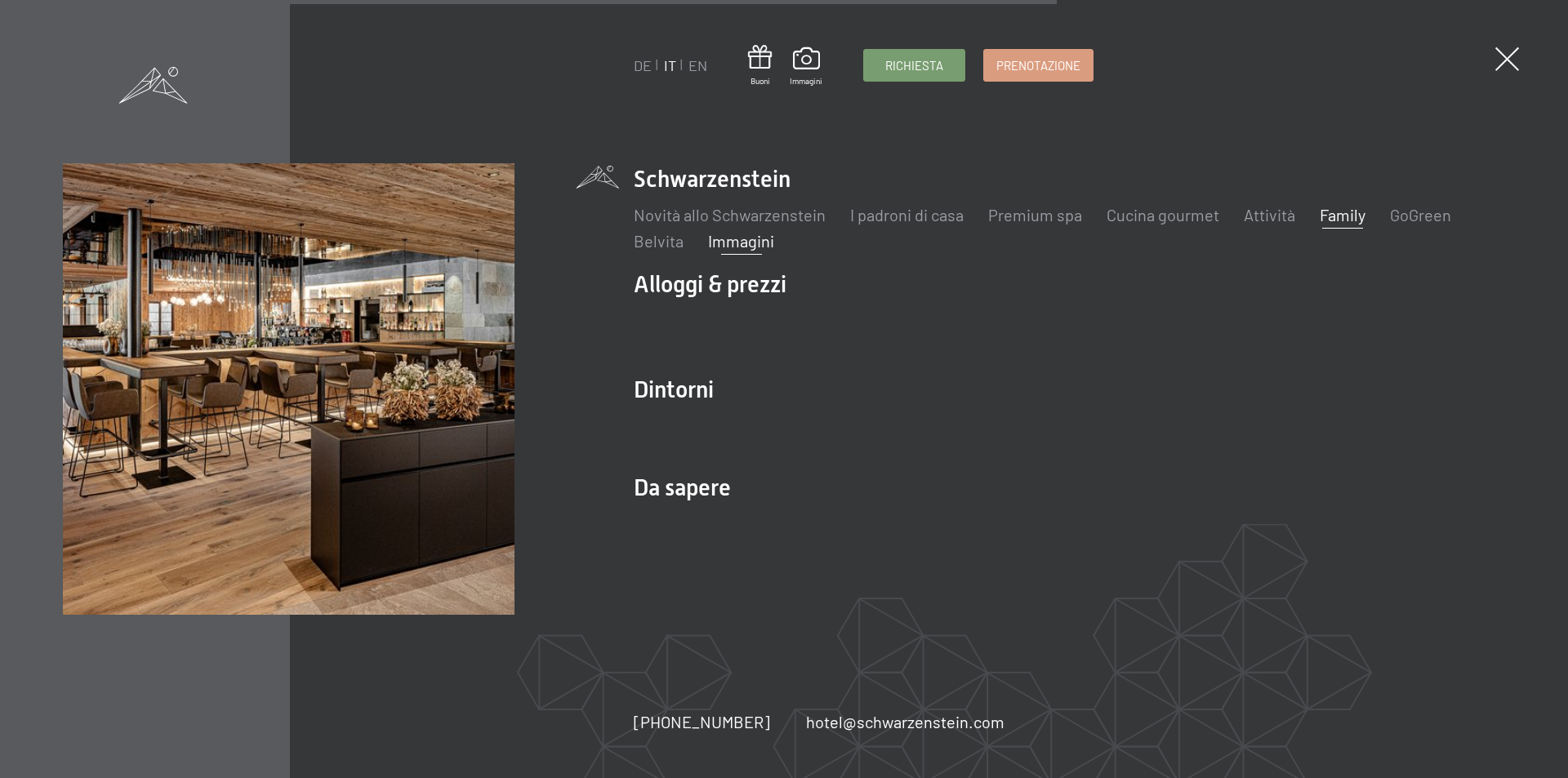
click at [1352, 215] on link "Family" at bounding box center [1342, 215] width 46 height 19
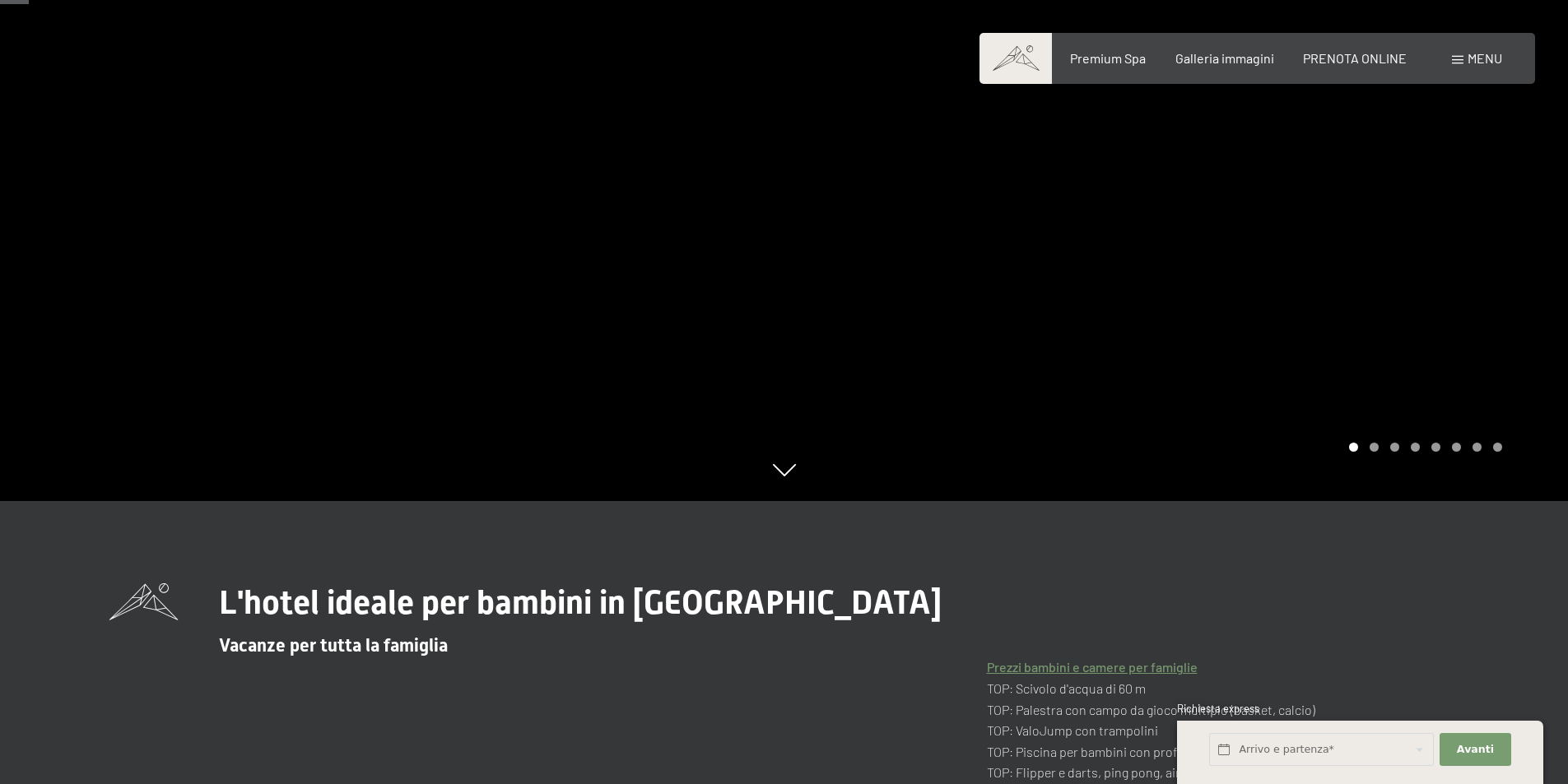
scroll to position [30, 0]
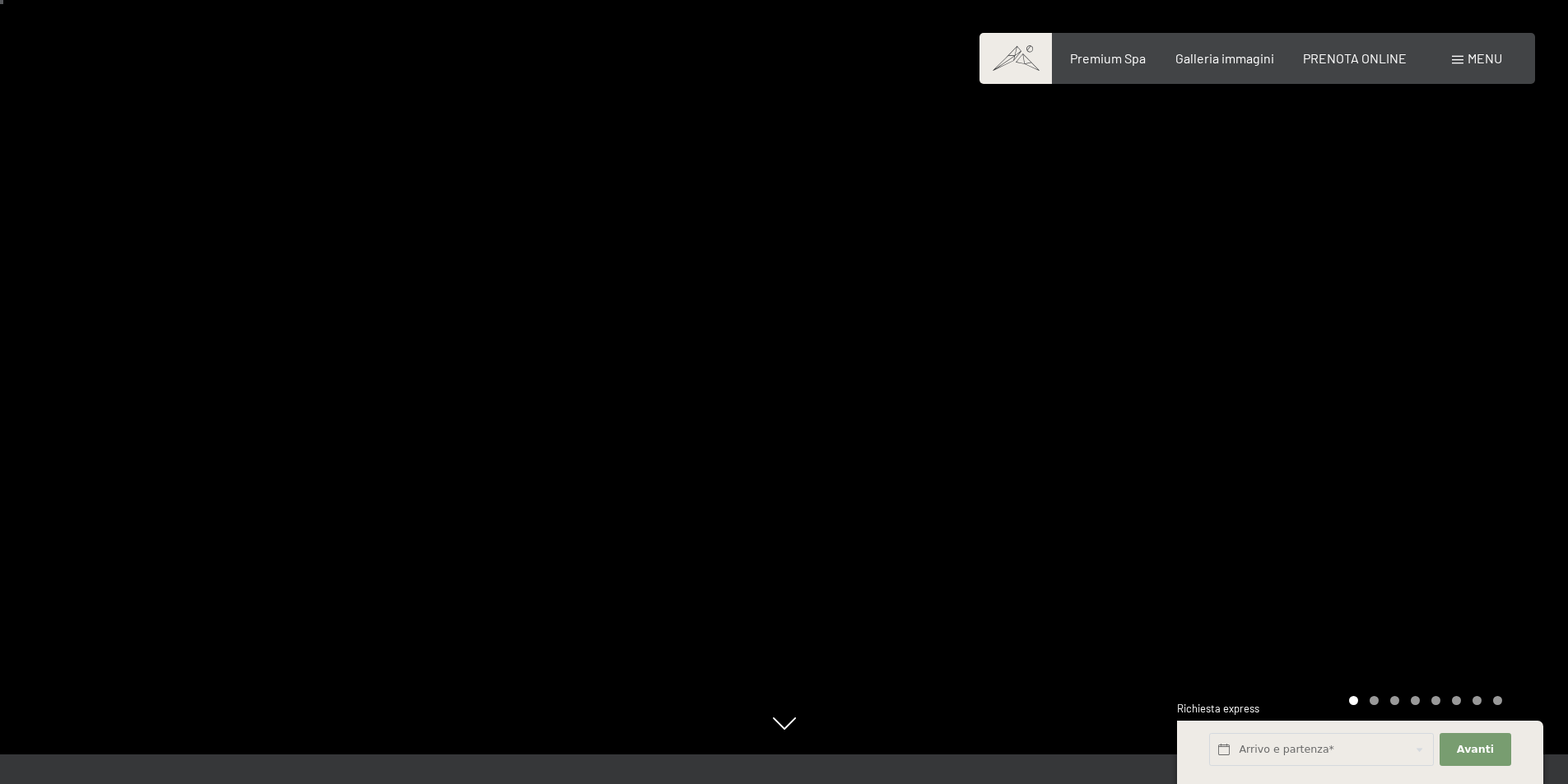
click at [1375, 700] on div "Carousel Page 2" at bounding box center [1374, 701] width 9 height 9
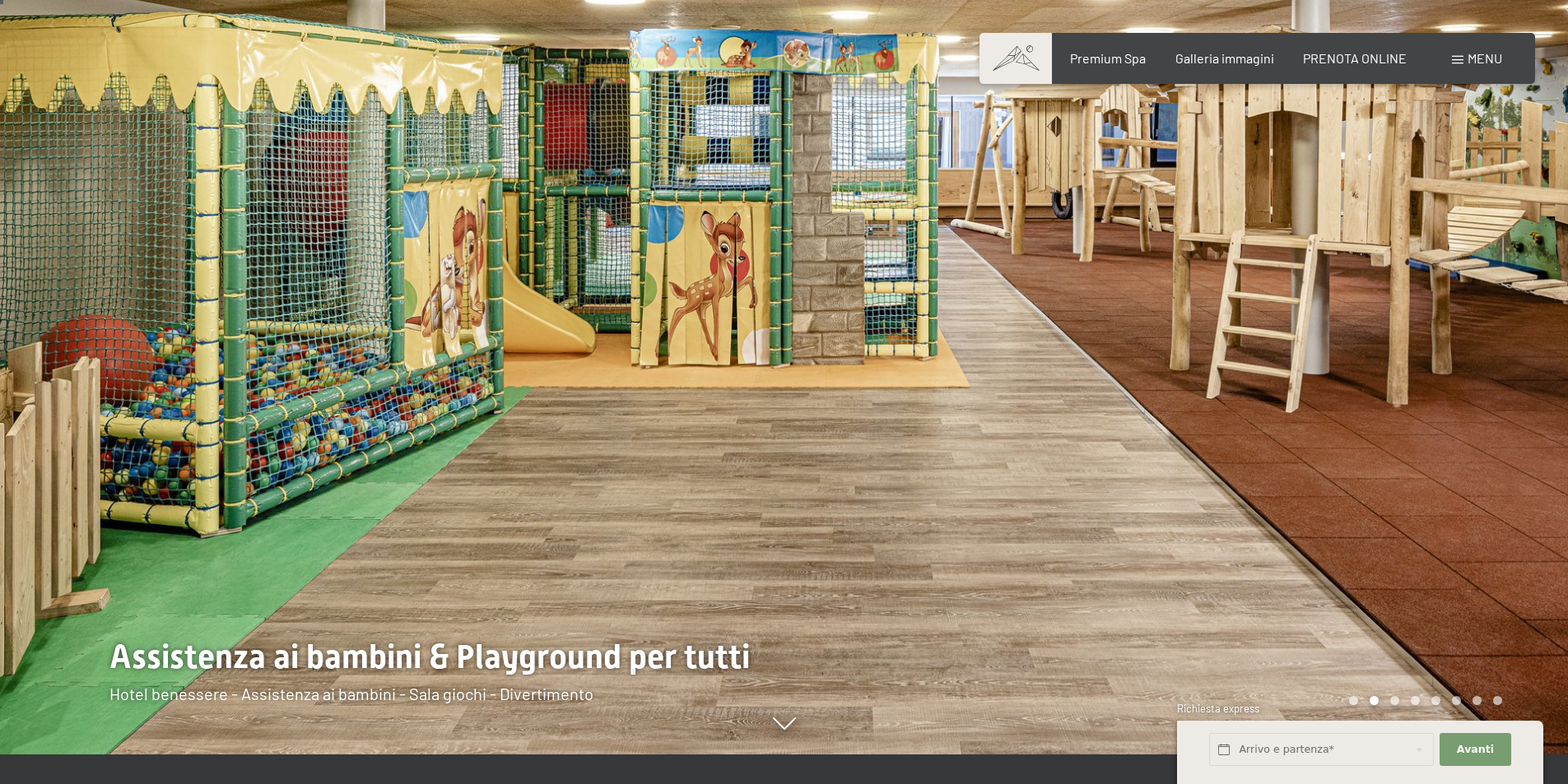
click at [1396, 702] on div "Richiesta express" at bounding box center [1359, 710] width 366 height 17
click at [1393, 700] on div "Carousel Page 3" at bounding box center [1394, 701] width 9 height 9
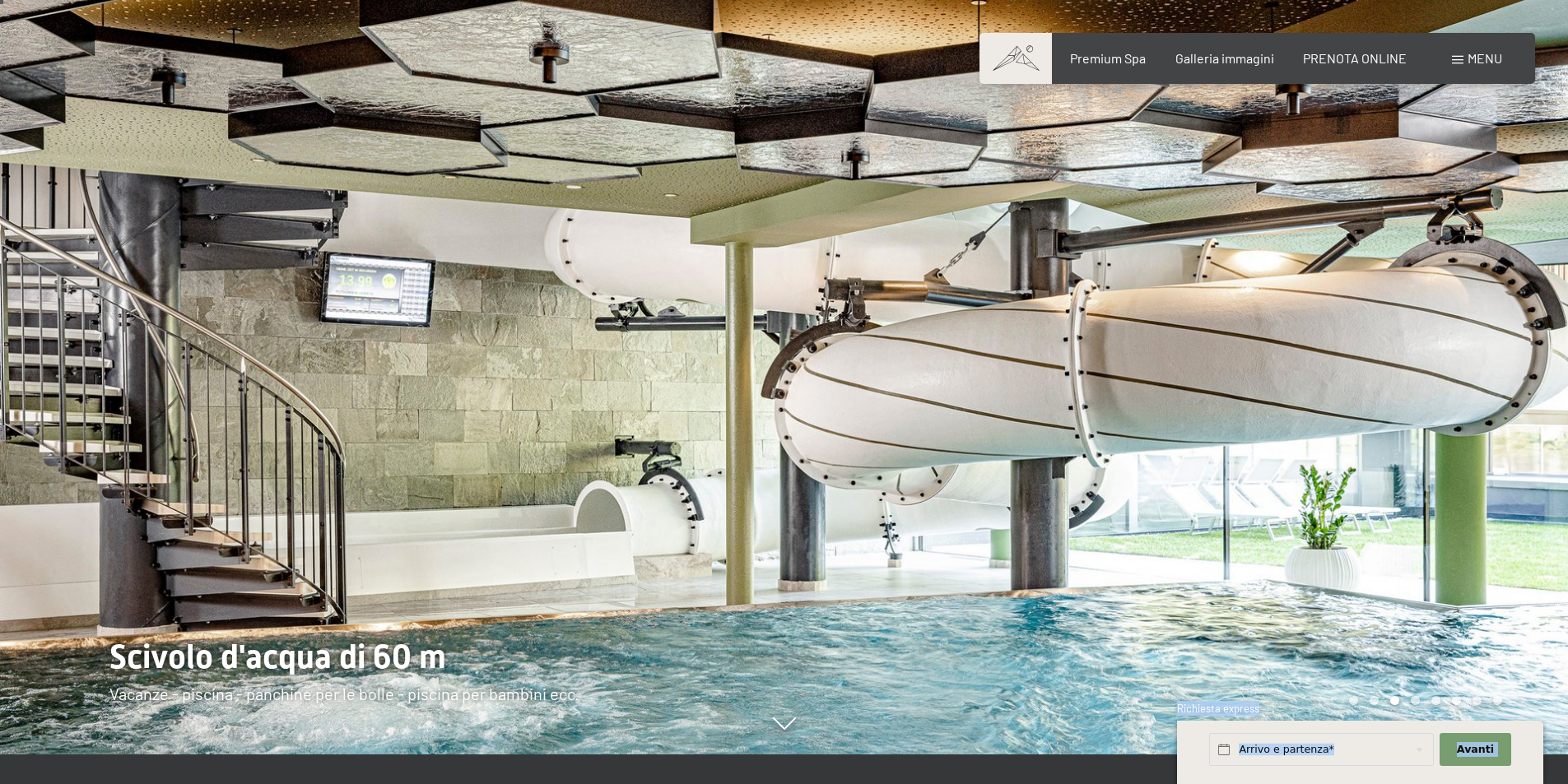
click at [1351, 699] on div "Carousel Page 1" at bounding box center [1353, 701] width 9 height 9
